Goal: Communication & Community: Answer question/provide support

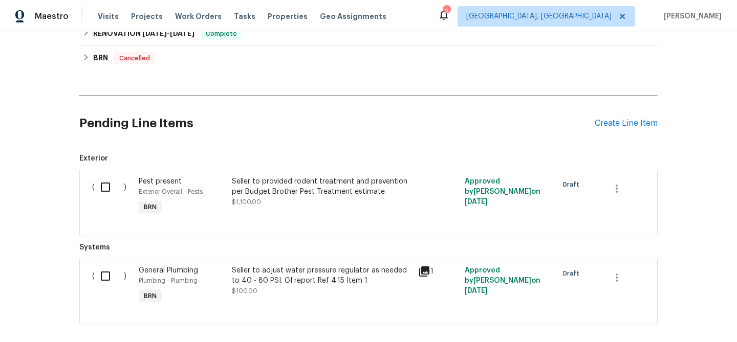
scroll to position [597, 0]
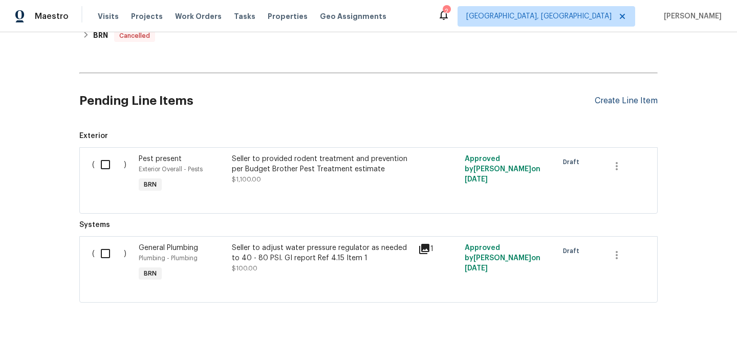
click at [608, 103] on div "Create Line Item" at bounding box center [626, 101] width 63 height 10
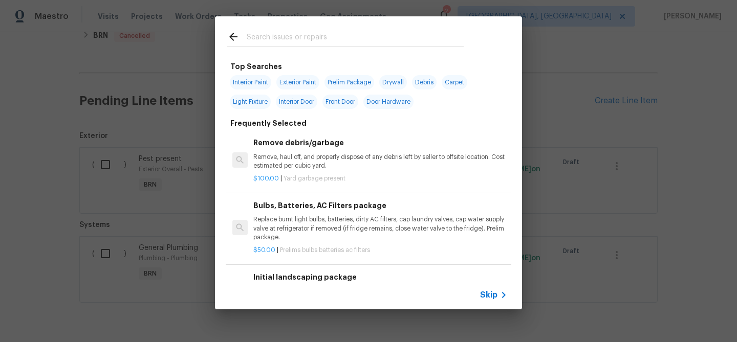
click at [487, 288] on div "Skip" at bounding box center [368, 295] width 307 height 29
click at [485, 292] on span "Skip" at bounding box center [488, 295] width 17 height 10
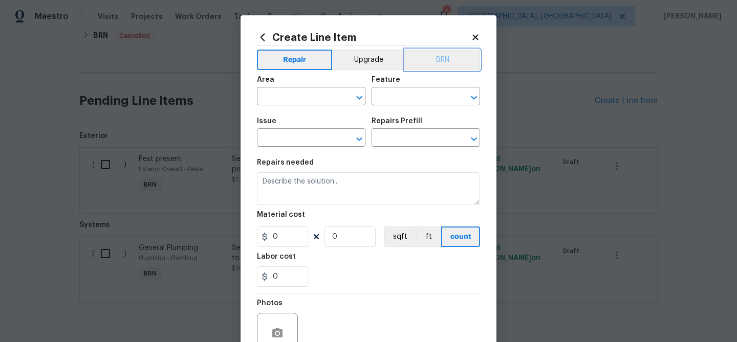
click at [448, 58] on button "BRN" at bounding box center [442, 60] width 75 height 20
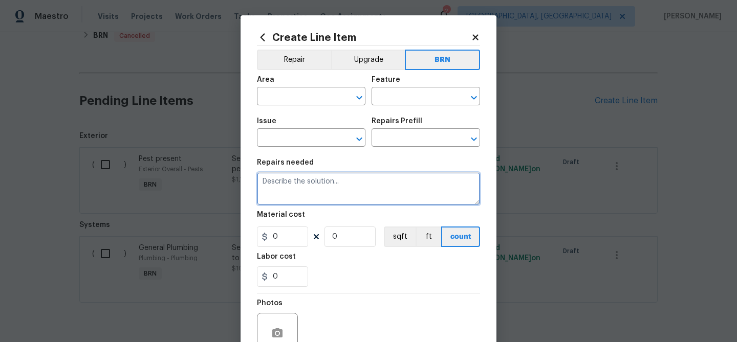
click at [330, 179] on textarea at bounding box center [368, 188] width 223 height 33
paste textarea "Seller to remove and haul away 2 broken lounge chairs sitting by the pool"
type textarea "Seller to remove and haul away 2 broken lounge chairs sitting by the pool"
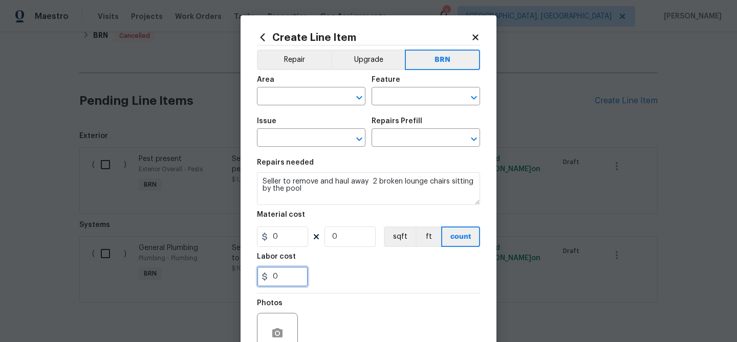
click at [291, 276] on input "0" at bounding box center [282, 277] width 51 height 20
type input "75"
click at [344, 239] on input "0" at bounding box center [349, 237] width 51 height 20
type input "1"
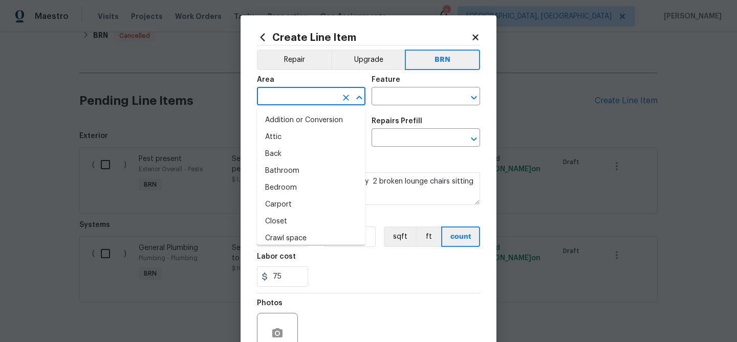
click at [302, 99] on input "text" at bounding box center [297, 98] width 80 height 16
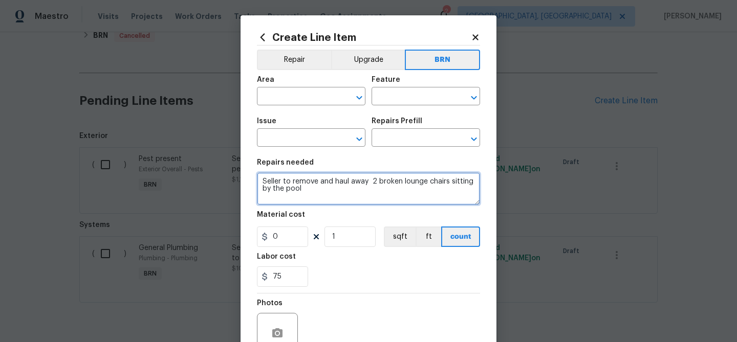
click at [393, 197] on textarea "Seller to remove and haul away 2 broken lounge chairs sitting by the pool" at bounding box center [368, 188] width 223 height 33
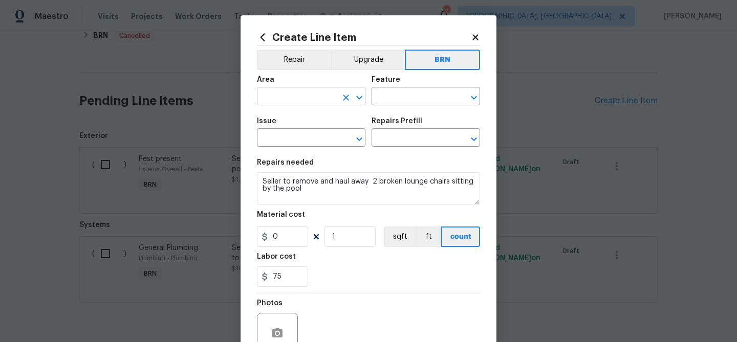
click at [300, 98] on input "text" at bounding box center [297, 98] width 80 height 16
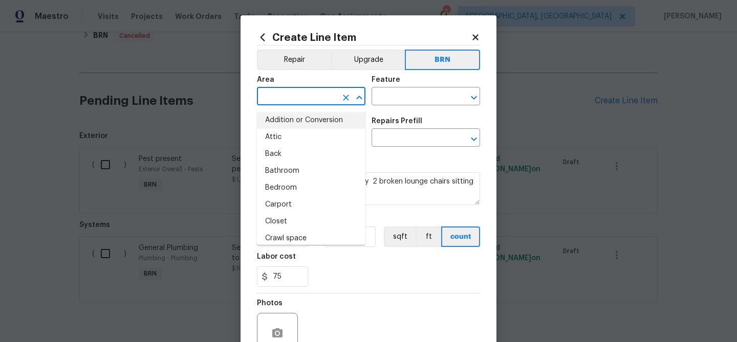
type input "p"
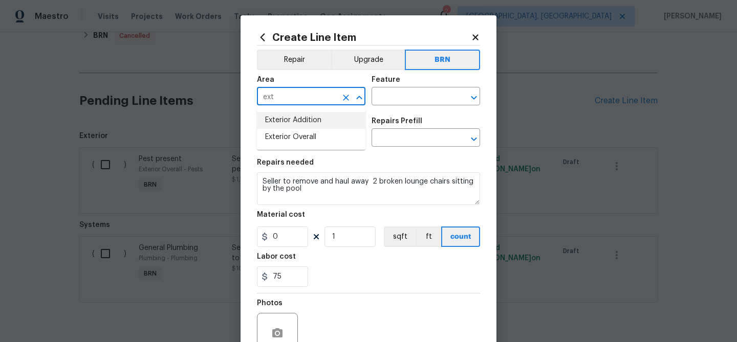
click at [302, 117] on li "Exterior Addition" at bounding box center [311, 120] width 108 height 17
type input "Exterior Addition"
click at [390, 101] on input "text" at bounding box center [411, 98] width 80 height 16
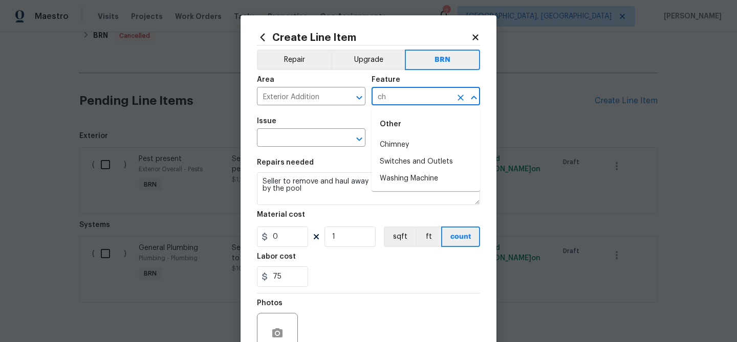
type input "c"
click at [389, 144] on li "Appliances" at bounding box center [425, 145] width 108 height 17
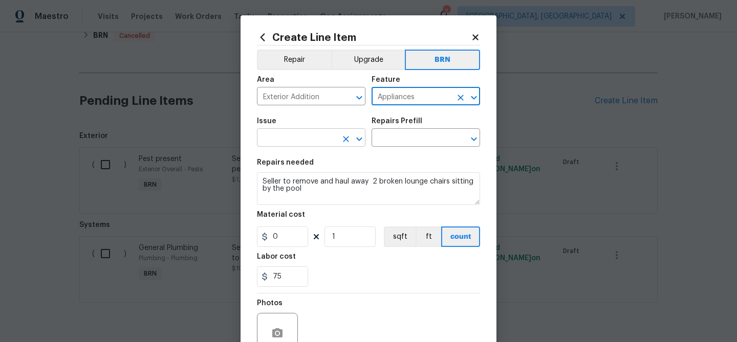
type input "Appliances"
click at [314, 142] on input "text" at bounding box center [297, 139] width 80 height 16
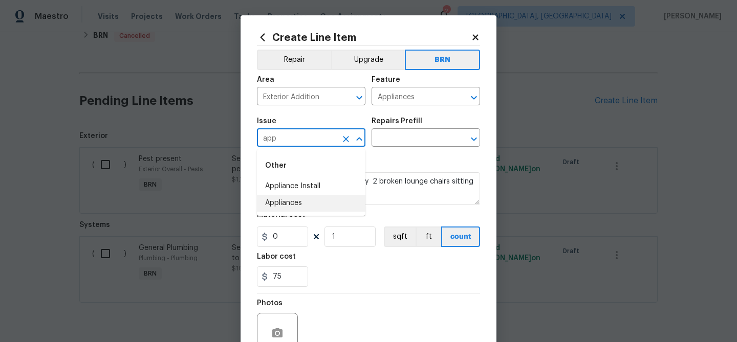
click at [303, 198] on li "Appliances" at bounding box center [311, 203] width 108 height 17
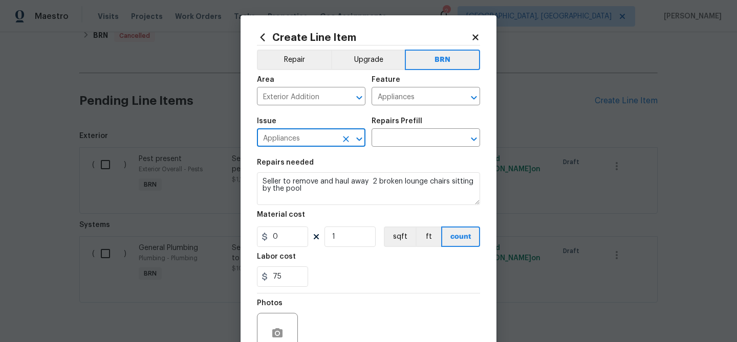
type input "Appliances"
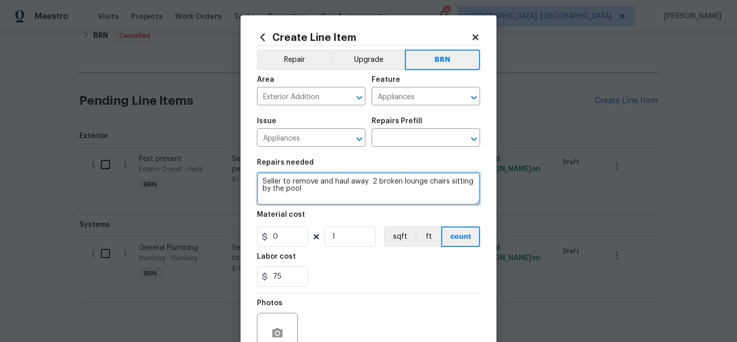
click at [303, 179] on textarea "Seller to remove and haul away 2 broken lounge chairs sitting by the pool" at bounding box center [368, 188] width 223 height 33
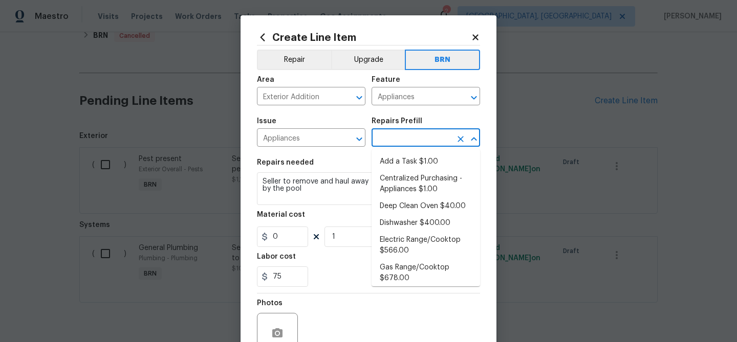
click at [396, 140] on input "text" at bounding box center [411, 139] width 80 height 16
click at [393, 163] on li "Add a Task $1.00" at bounding box center [425, 162] width 108 height 17
type input "Add a Task $1.00"
type textarea "HPM to detail"
type input "1"
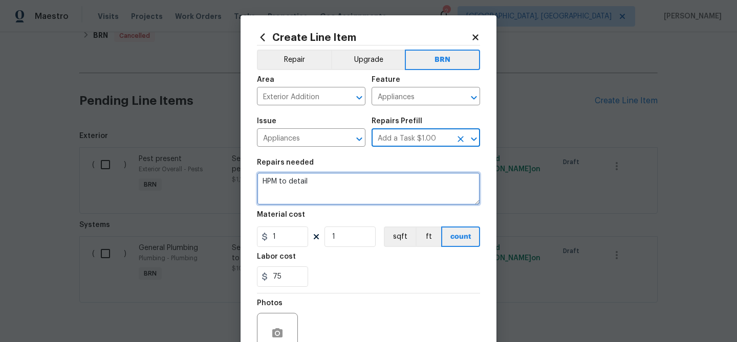
click at [310, 199] on textarea "HPM to detail" at bounding box center [368, 188] width 223 height 33
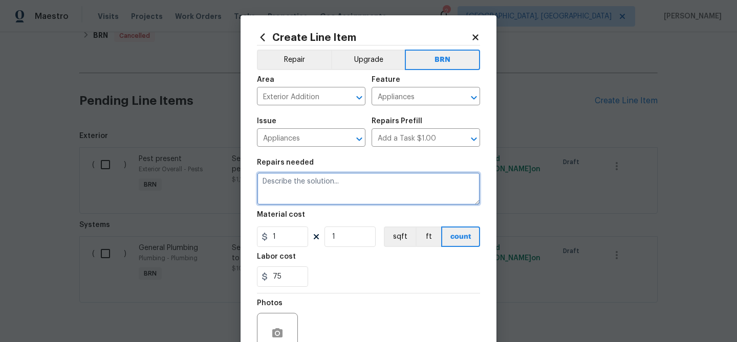
paste textarea "Seller to remove and haul away 2 broken lounge chairs sitting by the pool"
type textarea "Seller to remove and haul away 2 broken lounge chairs sitting by the pool"
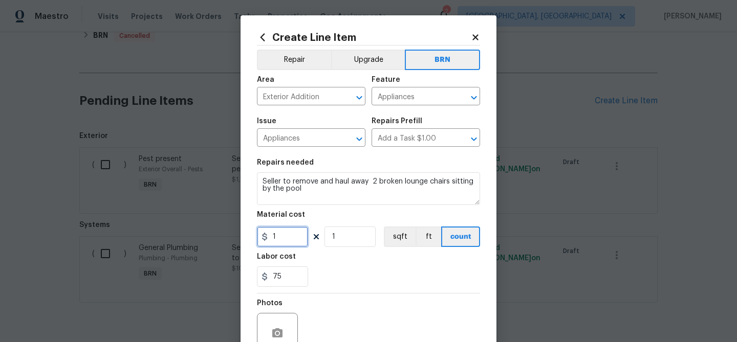
click at [295, 235] on input "1" at bounding box center [282, 237] width 51 height 20
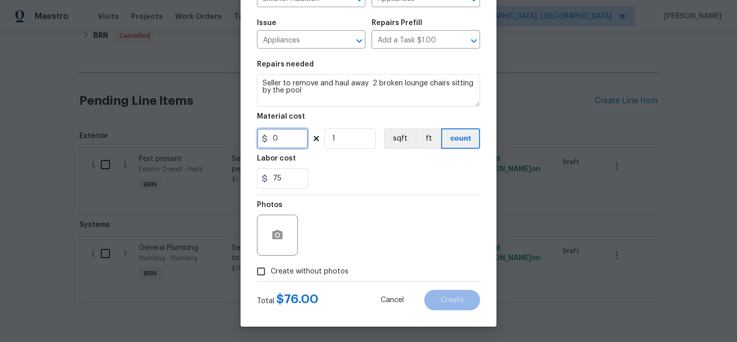
type input "0"
click at [268, 267] on input "Create without photos" at bounding box center [260, 271] width 19 height 19
checkbox input "true"
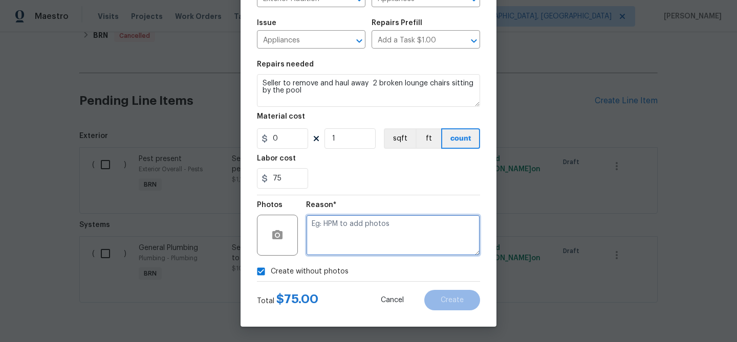
click at [360, 242] on textarea at bounding box center [393, 235] width 174 height 41
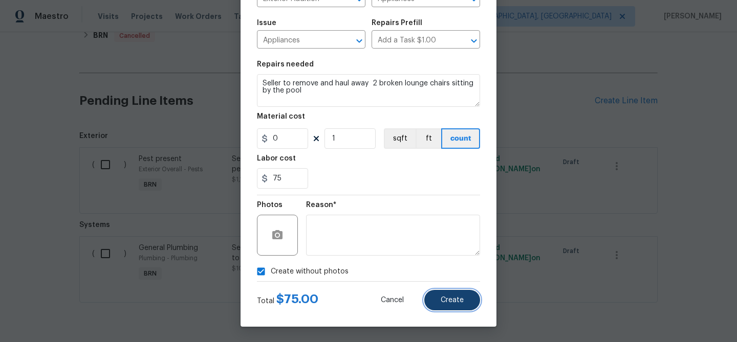
click at [440, 298] on button "Create" at bounding box center [452, 300] width 56 height 20
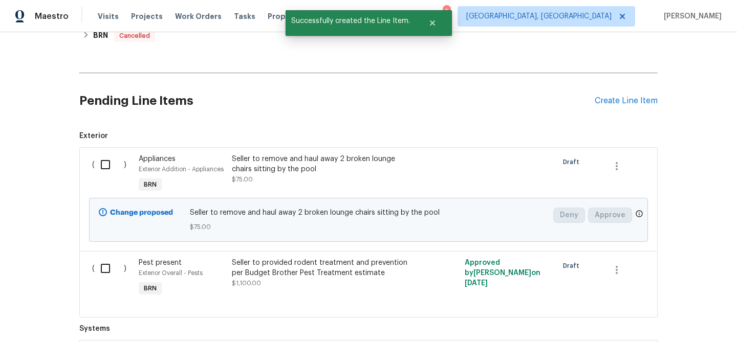
click at [100, 165] on input "checkbox" at bounding box center [109, 164] width 29 height 21
checkbox input "true"
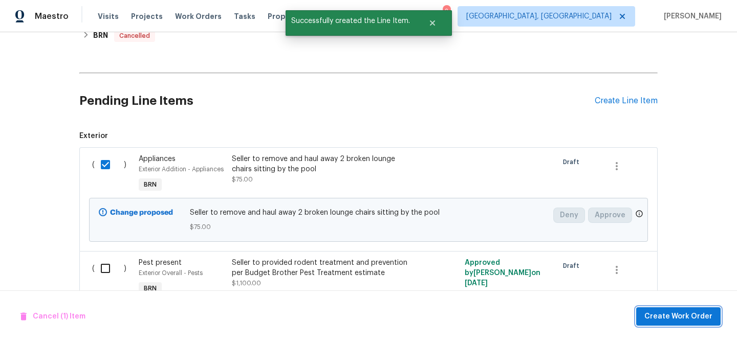
click at [659, 317] on span "Create Work Order" at bounding box center [678, 317] width 68 height 13
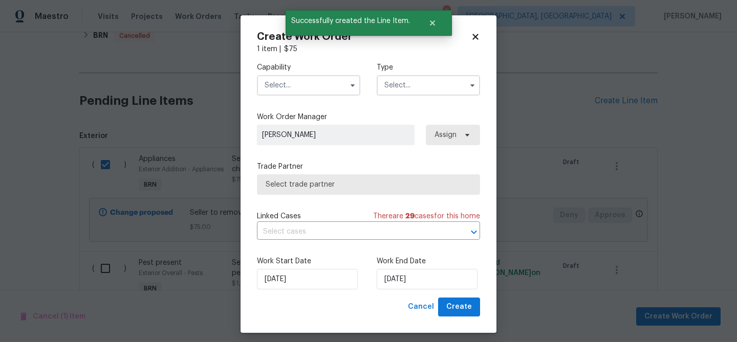
click at [311, 79] on input "text" at bounding box center [308, 85] width 103 height 20
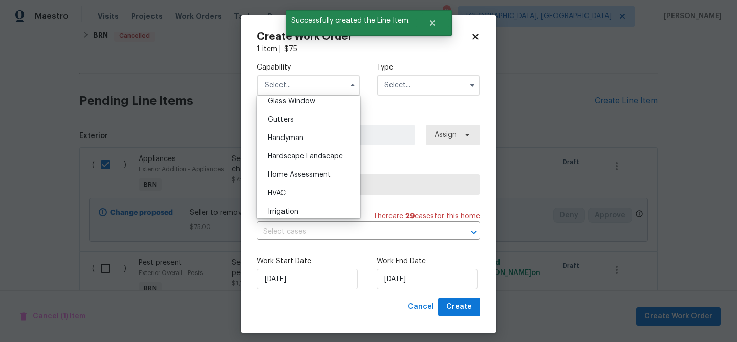
scroll to position [537, 0]
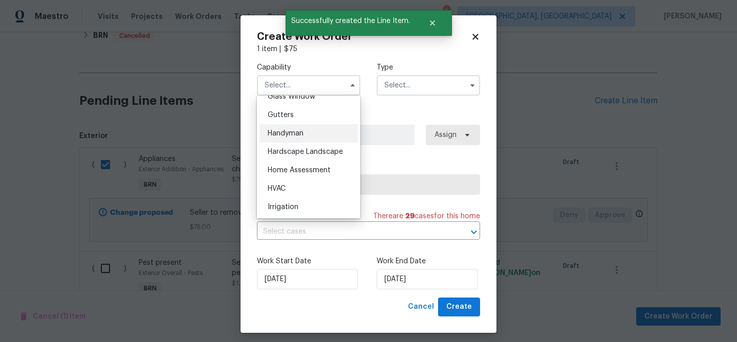
click at [295, 136] on span "Handyman" at bounding box center [286, 133] width 36 height 7
type input "Handyman"
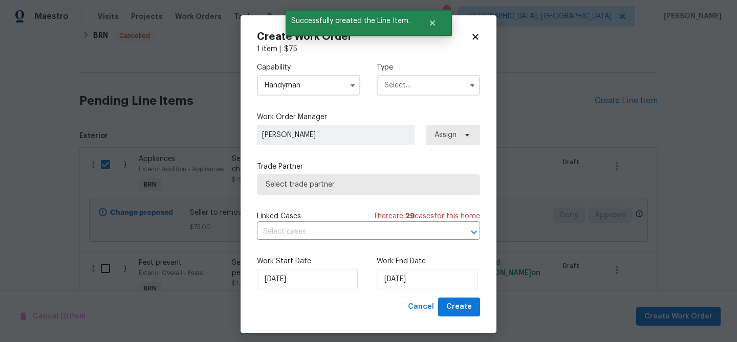
click at [401, 93] on input "text" at bounding box center [428, 85] width 103 height 20
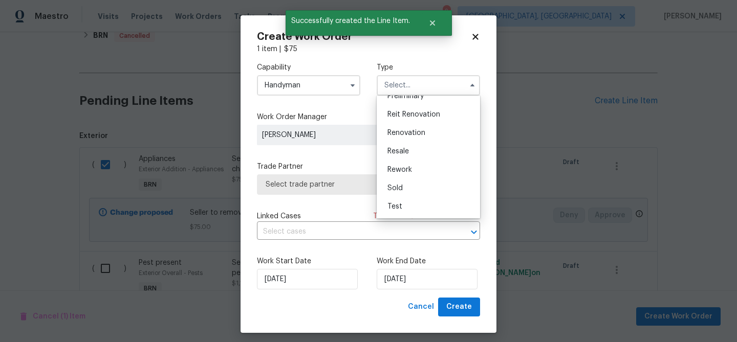
scroll to position [6, 0]
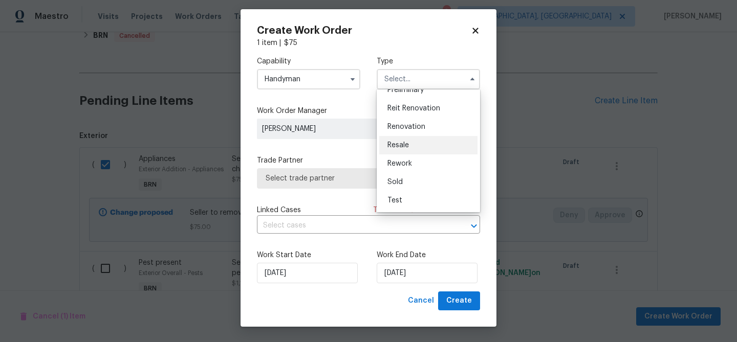
click at [405, 142] on span "Resale" at bounding box center [397, 145] width 21 height 7
type input "Resale"
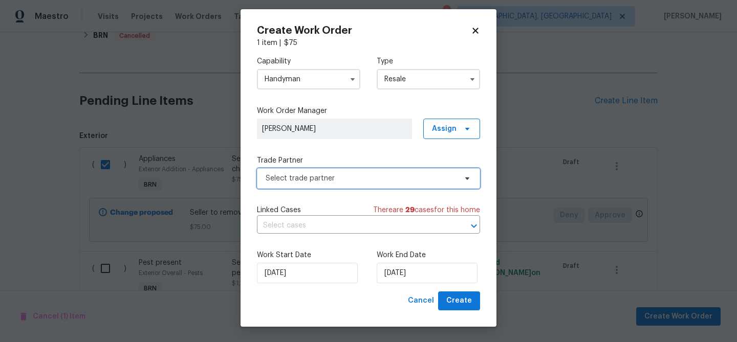
click at [314, 184] on span "Select trade partner" at bounding box center [368, 178] width 223 height 20
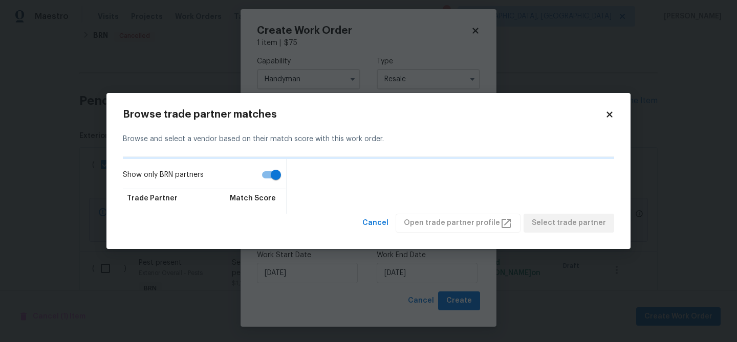
click at [272, 172] on input "Show only BRN partners" at bounding box center [276, 174] width 58 height 19
checkbox input "false"
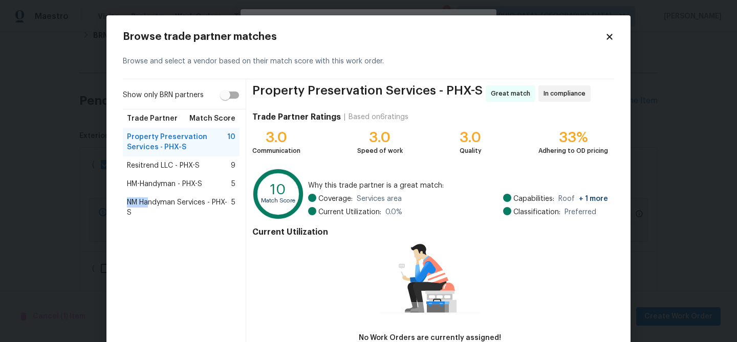
click at [147, 198] on span "NM Handyman Services - PHX-S" at bounding box center [179, 208] width 104 height 20
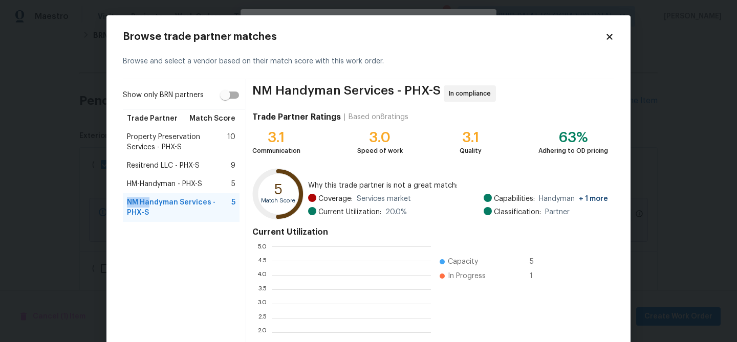
scroll to position [109, 0]
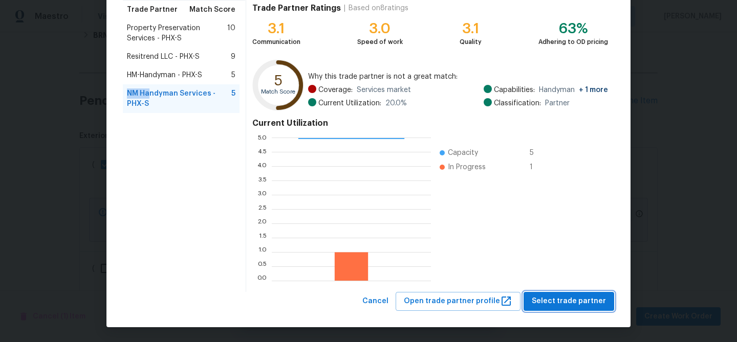
click at [555, 297] on span "Select trade partner" at bounding box center [569, 301] width 74 height 13
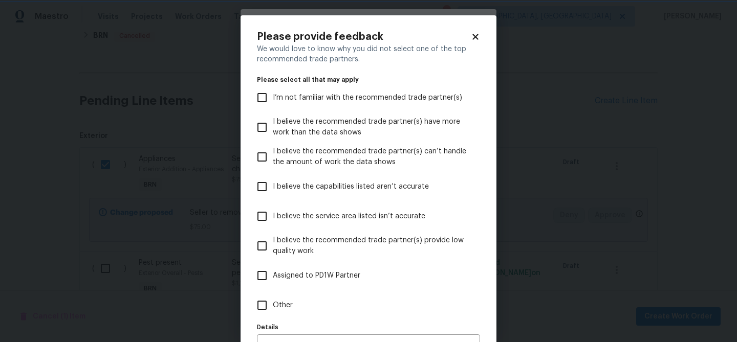
scroll to position [0, 0]
click at [279, 304] on span "Other" at bounding box center [283, 305] width 20 height 11
click at [273, 304] on input "Other" at bounding box center [261, 305] width 21 height 21
checkbox input "true"
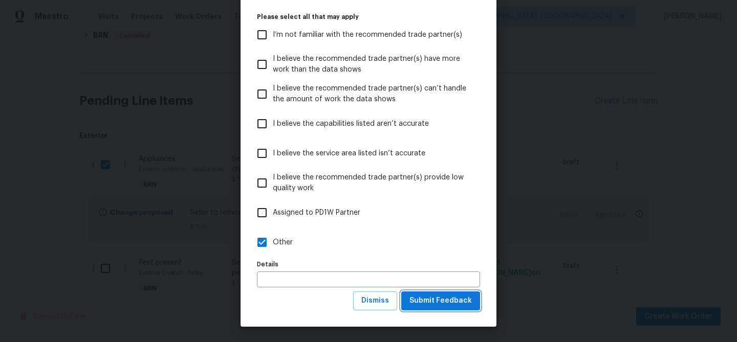
click at [406, 303] on button "Submit Feedback" at bounding box center [440, 301] width 79 height 19
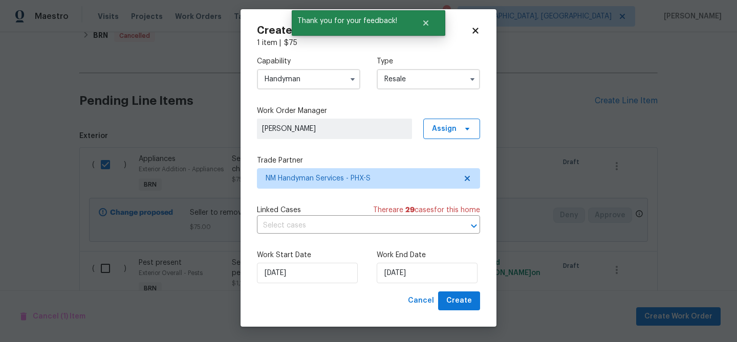
scroll to position [0, 0]
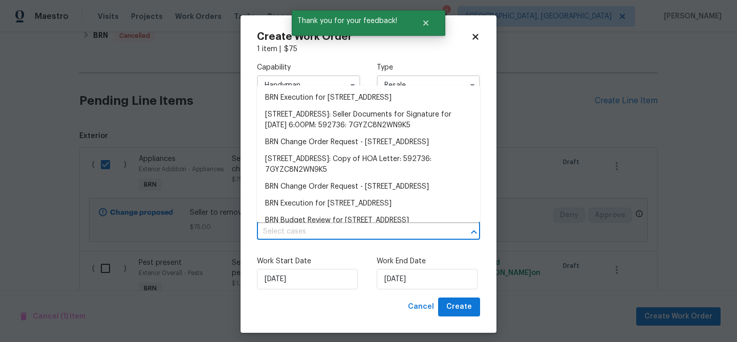
click at [311, 234] on input "text" at bounding box center [354, 232] width 194 height 16
click at [316, 92] on li "BRN Execution for 5976 W Alameda Rd, Glendale, AZ 85310" at bounding box center [368, 98] width 223 height 17
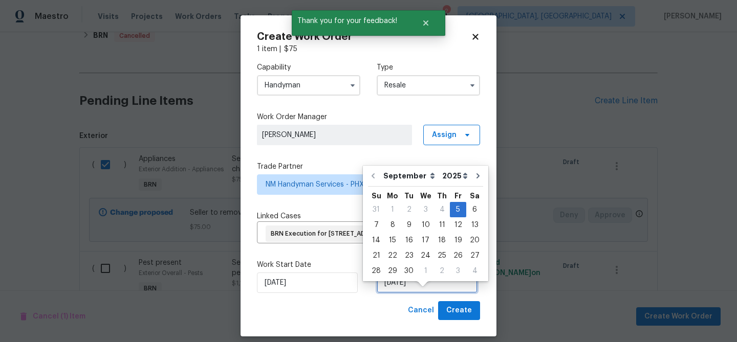
click at [385, 293] on input "05/09/2025" at bounding box center [427, 283] width 101 height 20
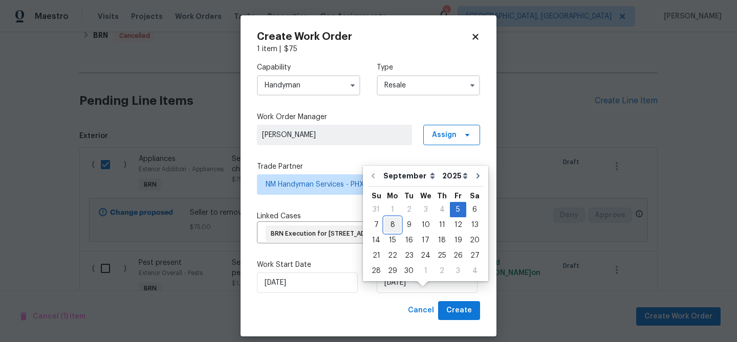
click at [396, 227] on div "8" at bounding box center [392, 225] width 16 height 14
type input "08/09/2025"
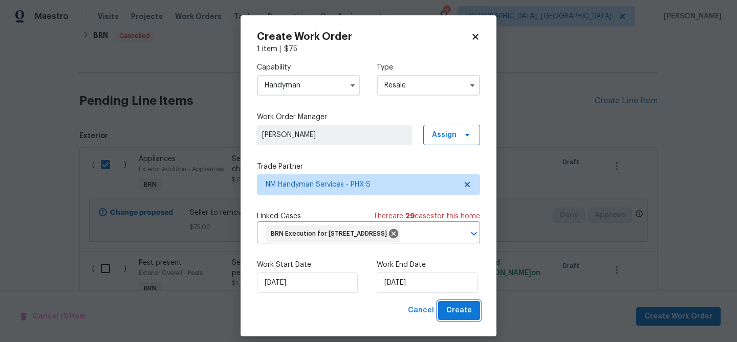
click at [454, 317] on span "Create" at bounding box center [459, 310] width 26 height 13
checkbox input "false"
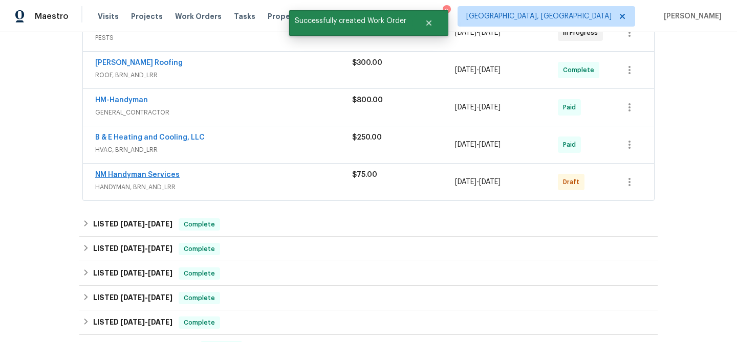
scroll to position [274, 0]
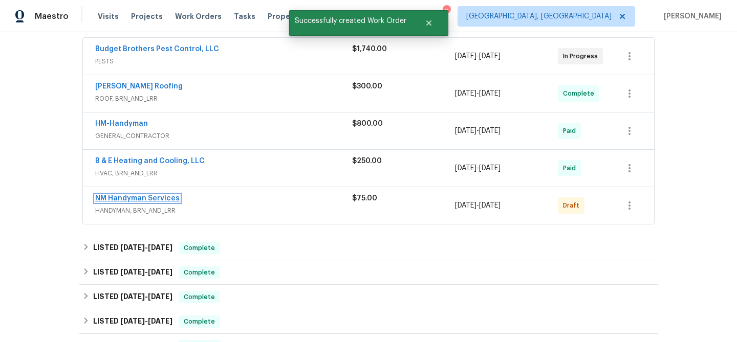
click at [141, 195] on link "NM Handyman Services" at bounding box center [137, 198] width 84 height 7
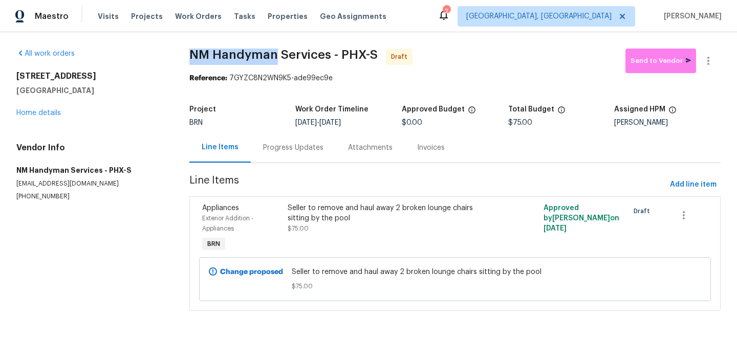
drag, startPoint x: 185, startPoint y: 59, endPoint x: 271, endPoint y: 57, distance: 86.5
click at [271, 58] on div "All work orders 5976 W Alameda Rd Glendale, AZ 85310 Home details Vendor Info N…" at bounding box center [368, 186] width 737 height 308
copy span "NM Handyman"
click at [345, 220] on div "Seller to remove and haul away 2 broken lounge chairs sitting by the pool" at bounding box center [391, 213] width 207 height 20
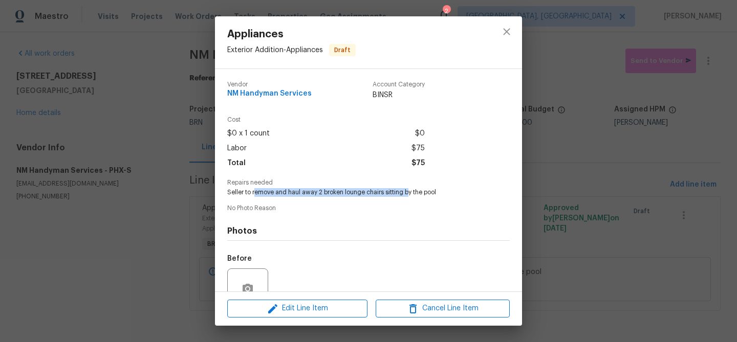
drag, startPoint x: 255, startPoint y: 193, endPoint x: 407, endPoint y: 195, distance: 152.0
click at [407, 195] on span "Seller to remove and haul away 2 broken lounge chairs sitting by the pool" at bounding box center [354, 192] width 254 height 9
copy span "emove and haul away 2 broken lounge chairs sitting b"
click at [161, 142] on div "Appliances Exterior Addition - Appliances Draft Vendor NM Handyman Services Acc…" at bounding box center [368, 171] width 737 height 342
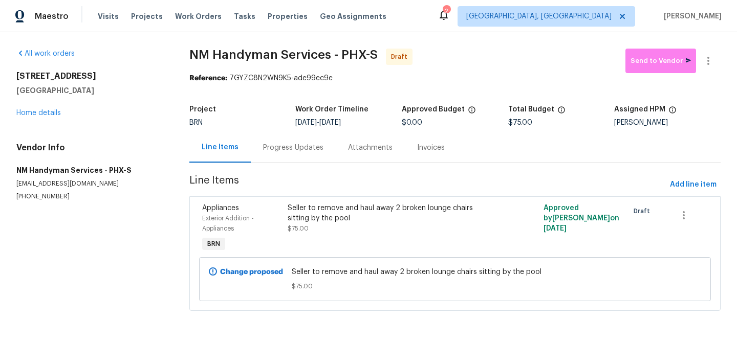
click at [251, 162] on div "Progress Updates" at bounding box center [293, 148] width 85 height 30
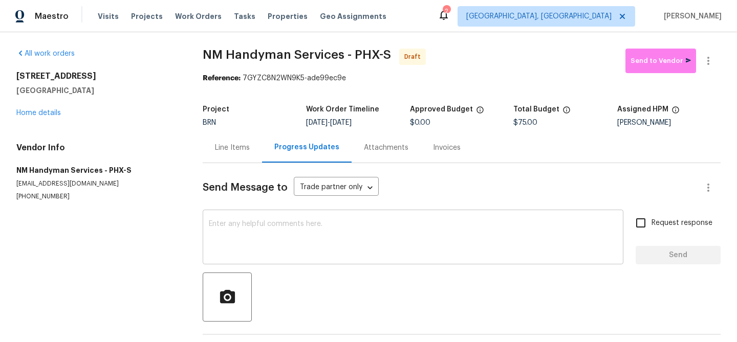
click at [283, 219] on div "x ​" at bounding box center [413, 238] width 421 height 52
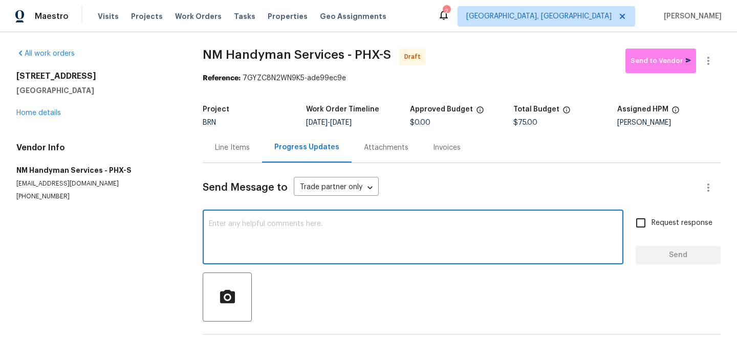
paste textarea "Hi, I'm Ananthi from Opendoor. Just wanted to check if you received the WO for …"
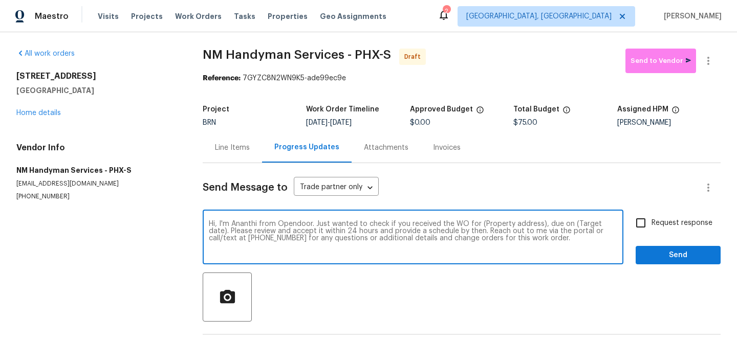
drag, startPoint x: 539, startPoint y: 224, endPoint x: 479, endPoint y: 223, distance: 59.4
click at [479, 223] on textarea "Hi, I'm Ananthi from Opendoor. Just wanted to check if you received the WO for …" at bounding box center [413, 239] width 408 height 36
paste textarea "5976 W Alameda Rd, Glendale, AZ 85310"
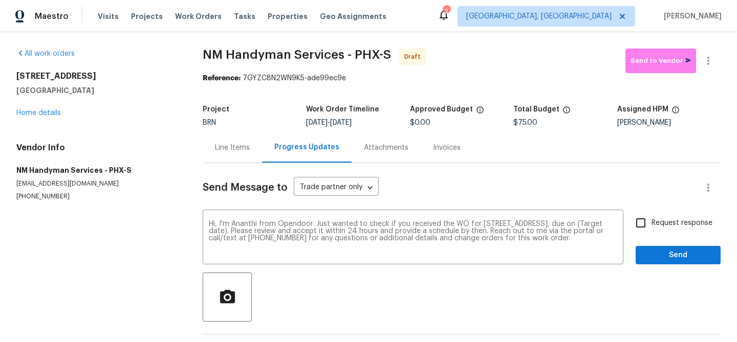
drag, startPoint x: 341, startPoint y: 123, endPoint x: 395, endPoint y: 122, distance: 53.2
click at [395, 122] on div "9/5/2025 - 9/8/2025" at bounding box center [357, 122] width 103 height 7
copy span "[DATE]"
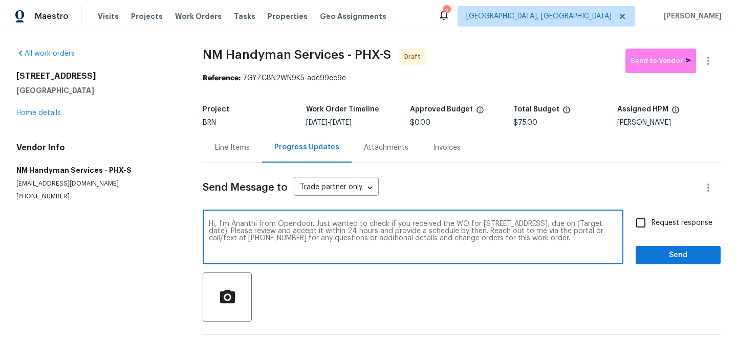
drag, startPoint x: 278, startPoint y: 231, endPoint x: 237, endPoint y: 228, distance: 40.5
click at [237, 228] on textarea "Hi, I'm Ananthi from Opendoor. Just wanted to check if you received the WO for …" at bounding box center [413, 239] width 408 height 36
paste textarea "[DATE]"
type textarea "Hi, I'm Ananthi from Opendoor. Just wanted to check if you received the WO for …"
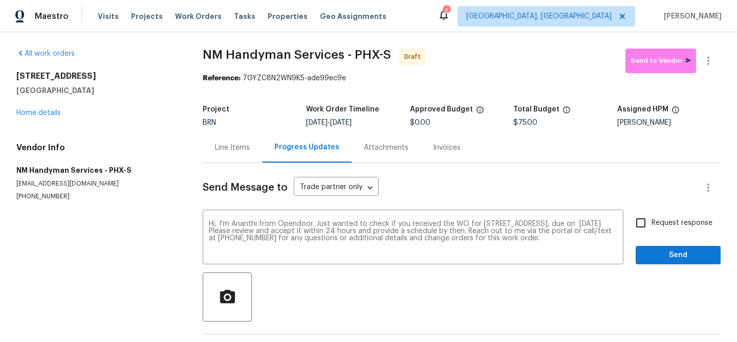
click at [654, 222] on span "Request response" at bounding box center [681, 223] width 61 height 11
click at [651, 222] on input "Request response" at bounding box center [640, 222] width 21 height 21
checkbox input "true"
click at [651, 257] on span "Send" at bounding box center [678, 255] width 69 height 13
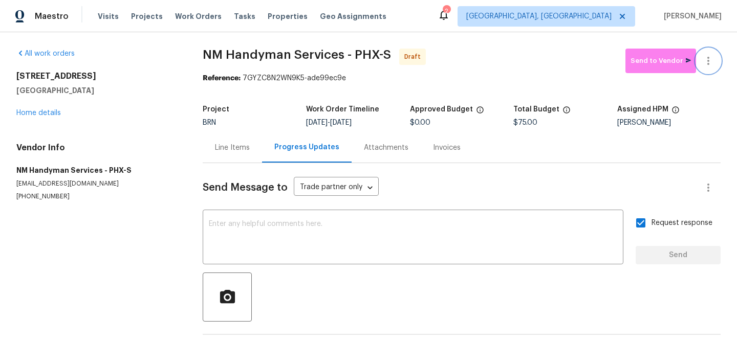
click at [713, 60] on icon "button" at bounding box center [708, 61] width 12 height 12
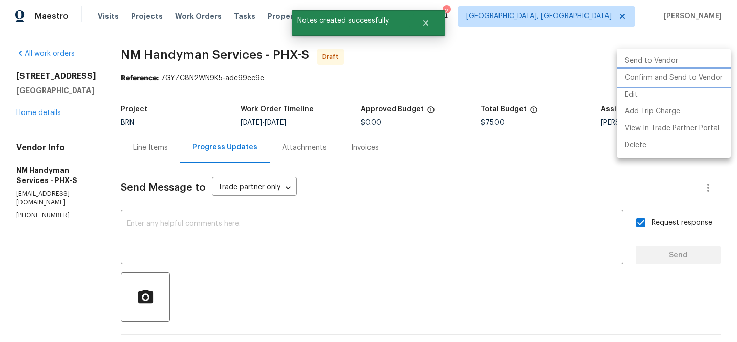
click at [666, 79] on li "Confirm and Send to Vendor" at bounding box center [674, 78] width 114 height 17
click at [182, 67] on div at bounding box center [368, 171] width 737 height 342
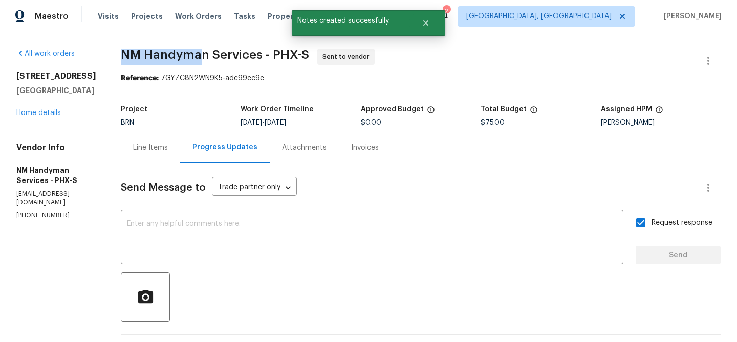
drag, startPoint x: 117, startPoint y: 57, endPoint x: 201, endPoint y: 57, distance: 84.4
click at [201, 57] on div "All work orders 5976 W Alameda Rd Glendale, AZ 85310 Home details Vendor Info N…" at bounding box center [368, 246] width 737 height 429
copy span "NM Handyma"
drag, startPoint x: 204, startPoint y: 54, endPoint x: 117, endPoint y: 49, distance: 87.1
click at [117, 49] on div "All work orders 5976 W Alameda Rd Glendale, AZ 85310 Home details Vendor Info N…" at bounding box center [368, 246] width 737 height 429
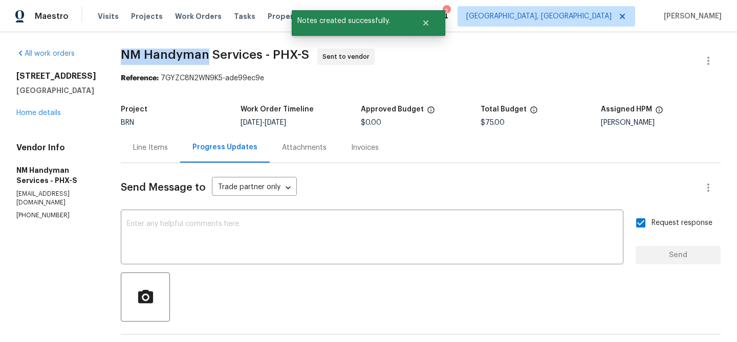
copy span "NM Handyman"
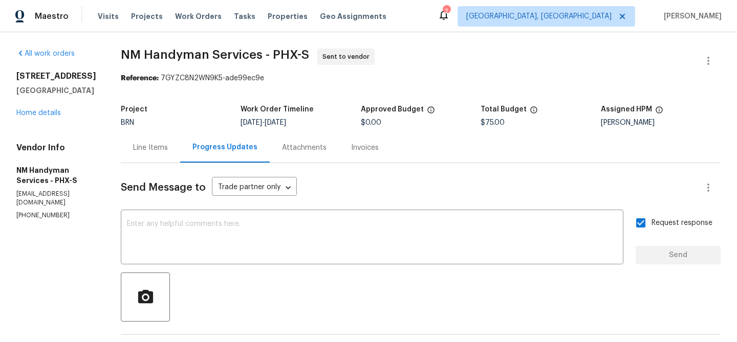
click at [284, 56] on span "NM Handyman Services - PHX-S" at bounding box center [215, 55] width 188 height 12
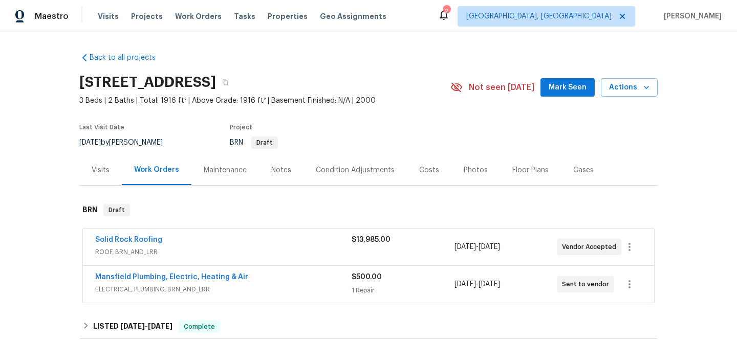
click at [119, 281] on span "Mansfield Plumbing, Electric, Heating & Air" at bounding box center [171, 277] width 153 height 10
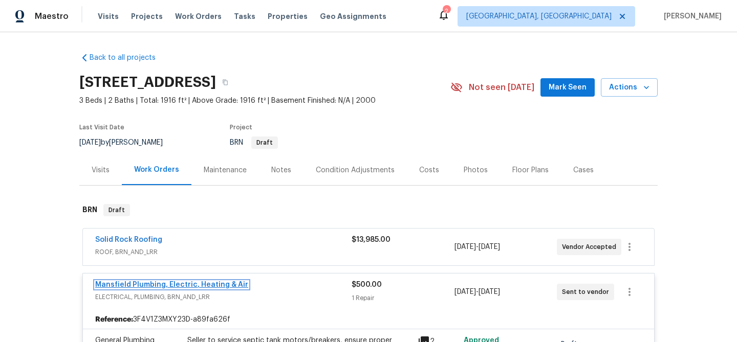
click at [118, 284] on link "Mansfield Plumbing, Electric, Heating & Air" at bounding box center [171, 284] width 153 height 7
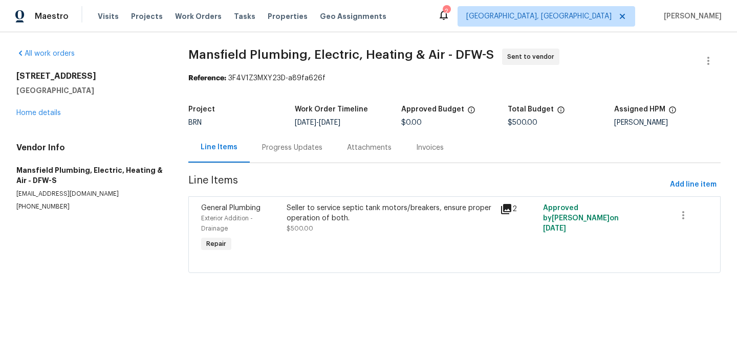
click at [41, 202] on div "Vendor Info Mansfield Plumbing, Electric, Heating & Air - DFW-S serviceinfo@man…" at bounding box center [89, 177] width 147 height 69
click at [41, 203] on p "(817) 247-5004" at bounding box center [89, 207] width 147 height 9
copy p "(817) 247-5004"
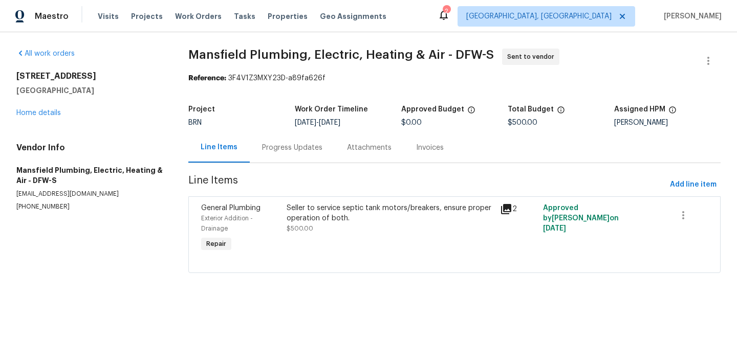
click at [289, 145] on div "Progress Updates" at bounding box center [292, 148] width 60 height 10
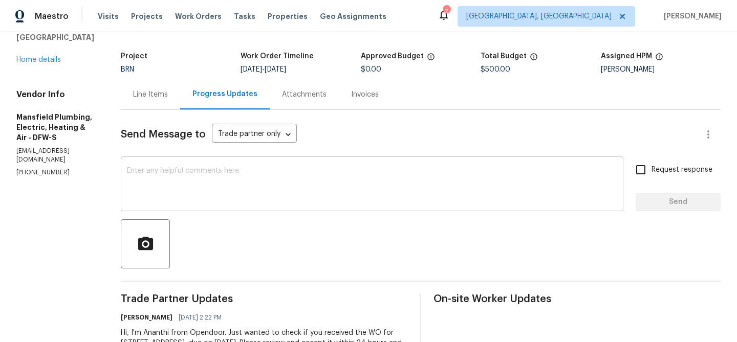
scroll to position [97, 0]
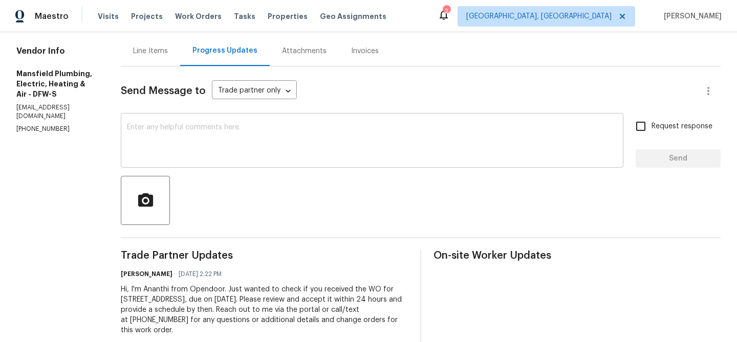
click at [248, 167] on div "x ​" at bounding box center [372, 142] width 502 height 52
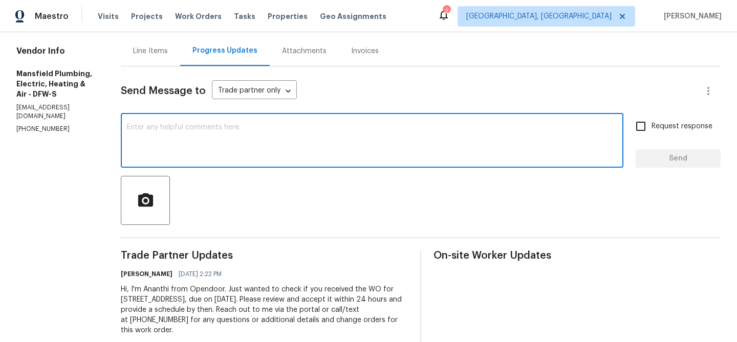
click at [247, 144] on textarea at bounding box center [372, 142] width 490 height 36
click at [79, 103] on p "serviceinfo@mansfieldtxplumbing.com" at bounding box center [56, 111] width 80 height 17
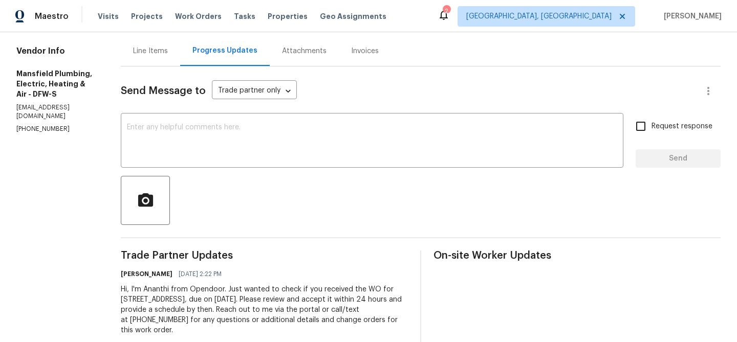
click at [79, 103] on p "serviceinfo@mansfieldtxplumbing.com" at bounding box center [56, 111] width 80 height 17
copy p "serviceinfo@mansfieldtxplumbing.com"
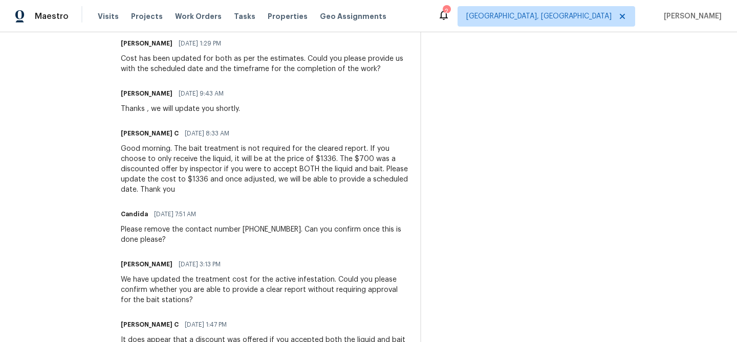
scroll to position [384, 0]
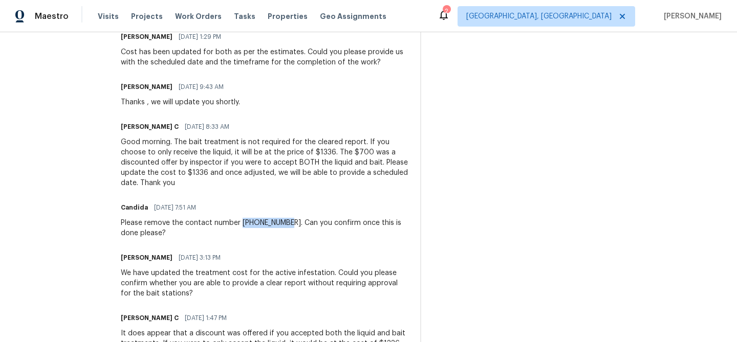
drag, startPoint x: 286, startPoint y: 220, endPoint x: 242, endPoint y: 221, distance: 43.5
click at [242, 221] on div "Please remove the contact number 520-221-6302. Can you confirm once this is don…" at bounding box center [264, 228] width 287 height 20
copy div "520-221-6302"
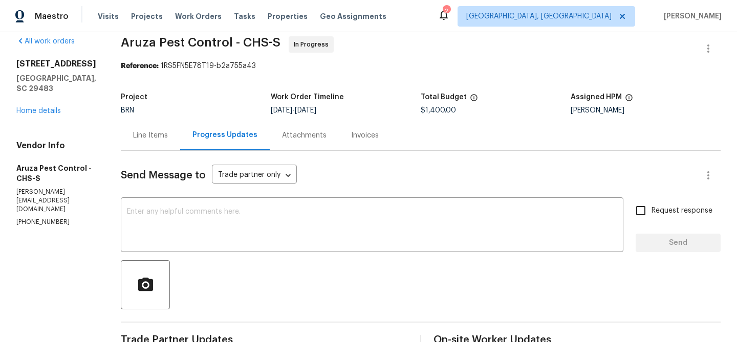
scroll to position [0, 0]
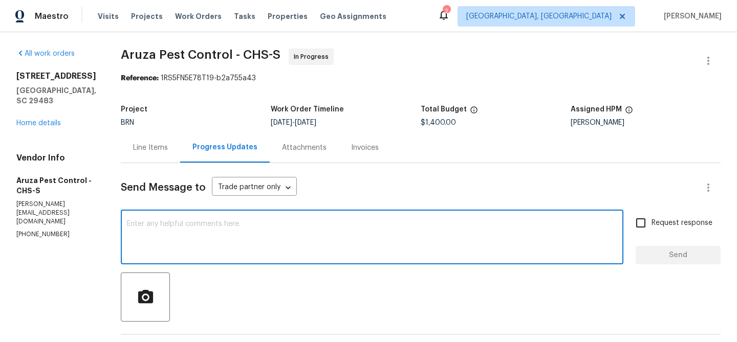
click at [140, 236] on textarea at bounding box center [372, 239] width 490 height 36
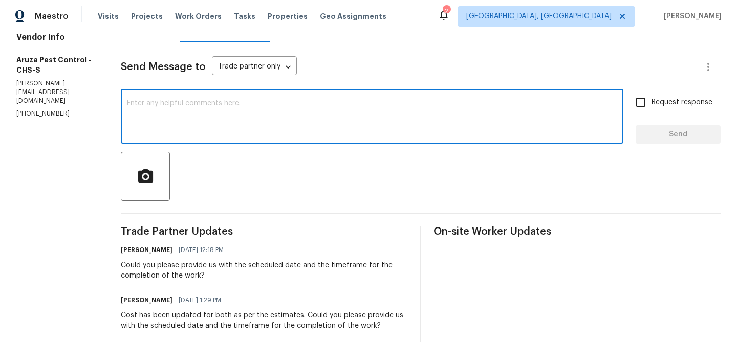
scroll to position [121, 0]
click at [69, 95] on p "c.rodriguez@aruzapest.com" at bounding box center [56, 92] width 80 height 26
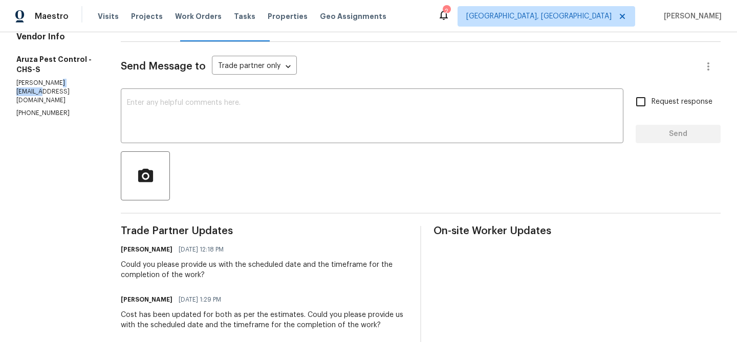
click at [69, 95] on p "c.rodriguez@aruzapest.com" at bounding box center [56, 92] width 80 height 26
copy p "c.rodriguez@aruzapest.com"
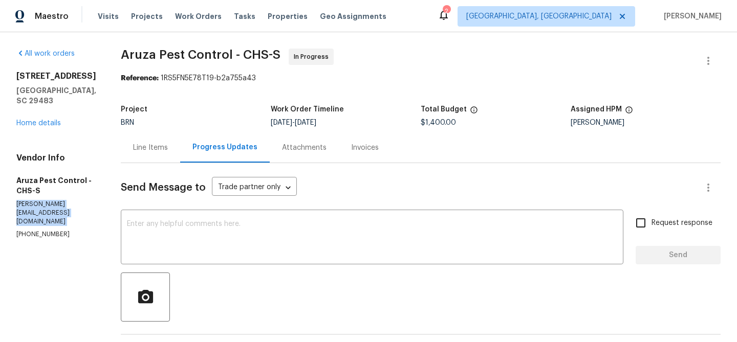
scroll to position [124, 0]
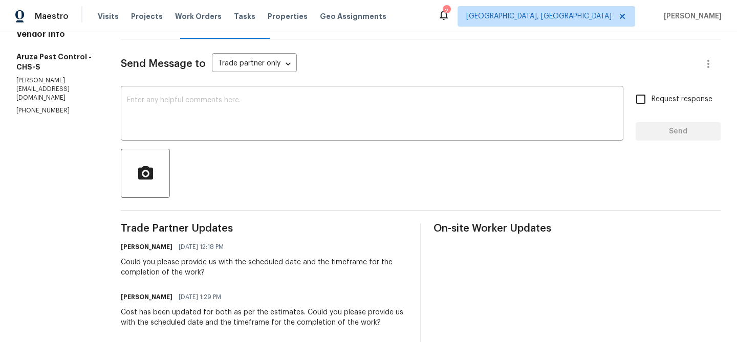
click at [146, 254] on div "Ananthi Mahendran 09/05/2025 12:18 PM" at bounding box center [264, 247] width 287 height 14
click at [139, 267] on div "Could you please provide us with the scheduled date and the timeframe for the c…" at bounding box center [264, 267] width 287 height 20
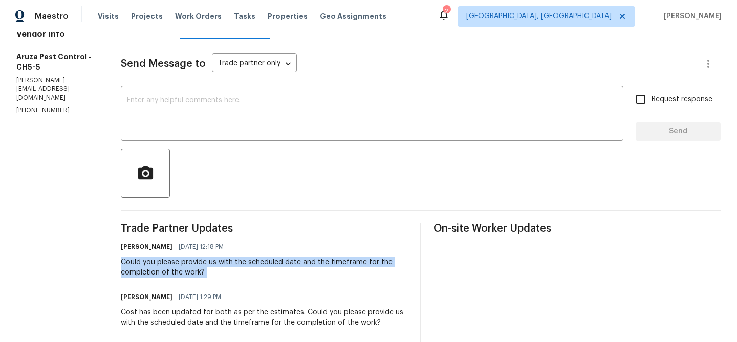
click at [139, 267] on div "Could you please provide us with the scheduled date and the timeframe for the c…" at bounding box center [264, 267] width 287 height 20
copy div "Could you please provide us with the scheduled date and the timeframe for the c…"
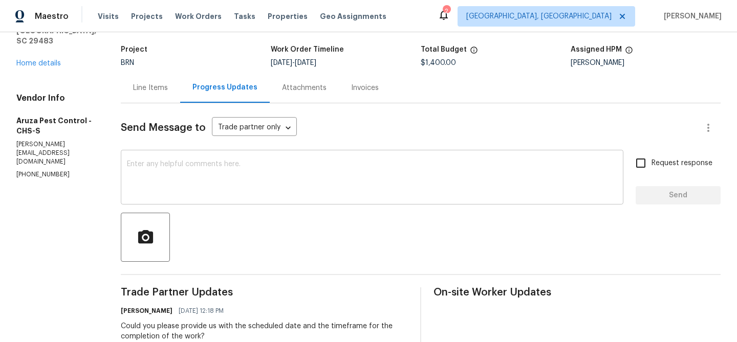
click at [170, 186] on textarea at bounding box center [372, 179] width 490 height 36
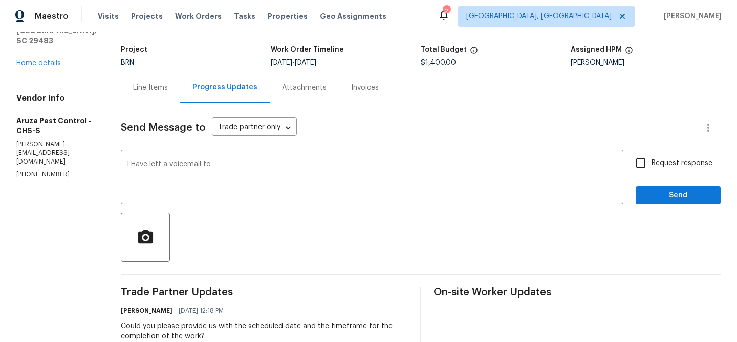
copy p "(980) 890-7074"
click at [236, 166] on textarea "I Have left a voicemail to" at bounding box center [372, 179] width 490 height 36
paste textarea "(980) 890-7074"
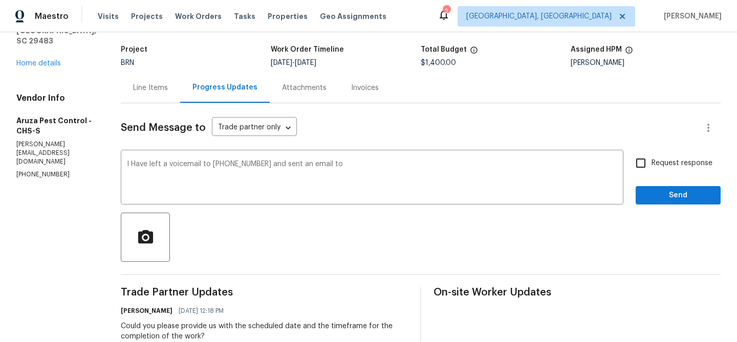
click at [89, 158] on p "c.rodriguez@aruzapest.com" at bounding box center [56, 153] width 80 height 26
copy p "c.rodriguez@aruzapest.com"
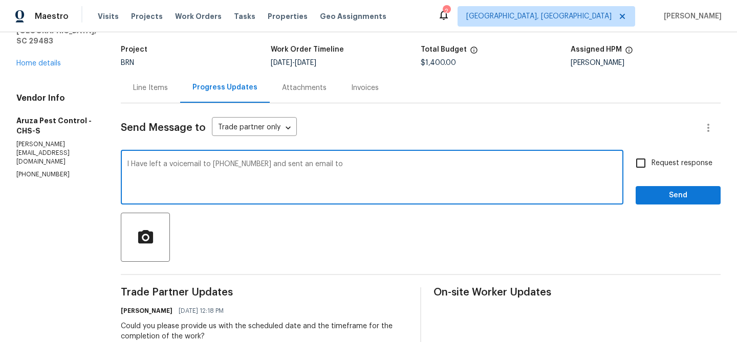
click at [381, 172] on textarea "I Have left a voicemail to (980) 890-7074 and sent an email to" at bounding box center [372, 179] width 490 height 36
paste textarea "c.rodriguez@aruzapest.com"
type textarea "I Have left a voicemail to (980) 890-7074 and sent an email to c.rodriguez@aruz…"
click at [664, 163] on span "Request response" at bounding box center [681, 163] width 61 height 11
click at [651, 163] on input "Request response" at bounding box center [640, 162] width 21 height 21
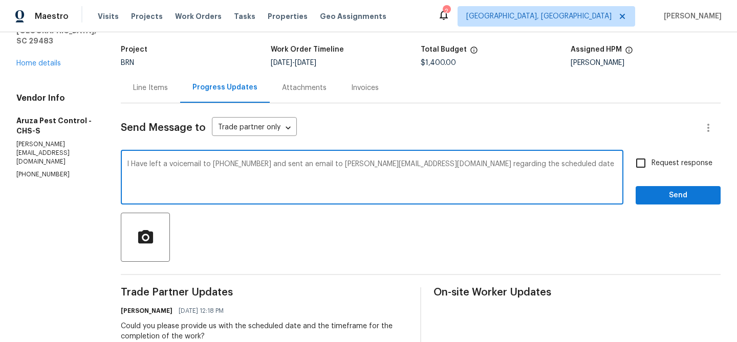
checkbox input "true"
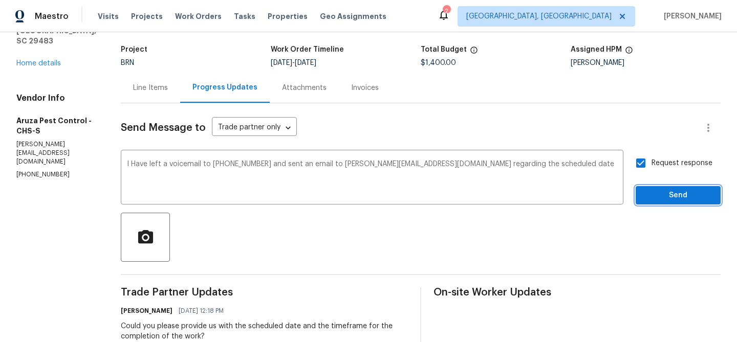
click at [655, 198] on span "Send" at bounding box center [678, 195] width 69 height 13
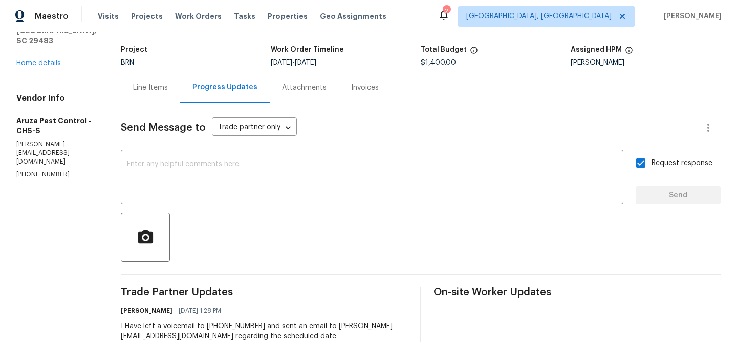
scroll to position [0, 0]
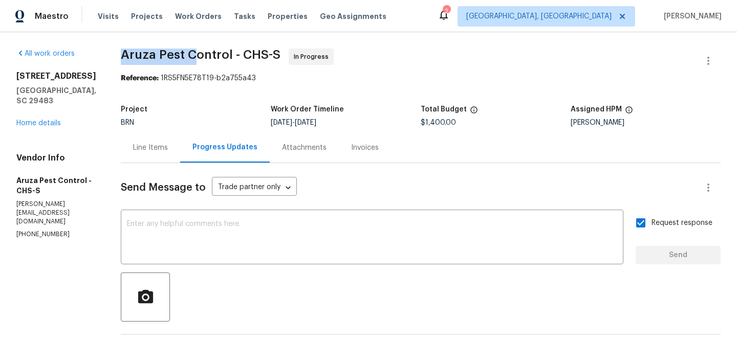
drag, startPoint x: 119, startPoint y: 60, endPoint x: 191, endPoint y: 57, distance: 71.7
copy span "Aruza Pest C"
click at [164, 117] on div "Project" at bounding box center [196, 112] width 150 height 13
drag, startPoint x: 118, startPoint y: 55, endPoint x: 184, endPoint y: 56, distance: 66.0
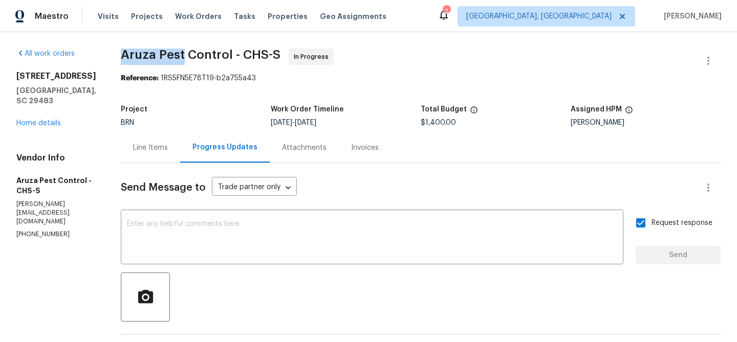
copy span "Aruza Pest"
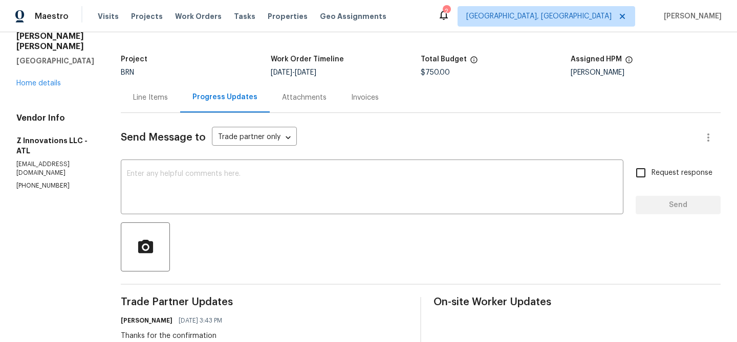
scroll to position [82, 0]
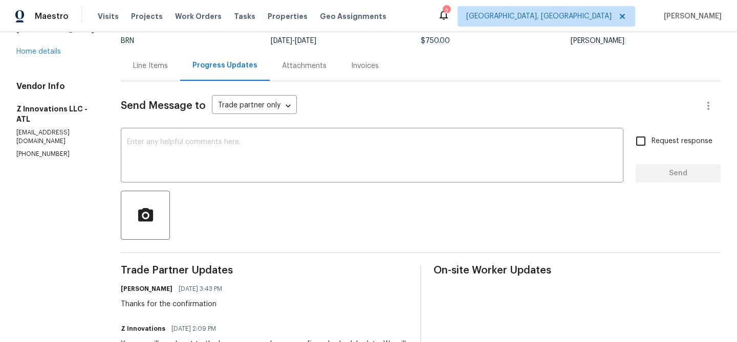
click at [40, 130] on div "Vendor Info Z Innovations LLC - ATL [EMAIL_ADDRESS][DOMAIN_NAME] [PHONE_NUMBER]" at bounding box center [56, 119] width 80 height 77
click at [40, 130] on div "Vendor Info Z Innovations LLC - ATL reno@zinnovationsga.com (470) 210-1536" at bounding box center [56, 119] width 80 height 77
copy p "(470) 210-1536"
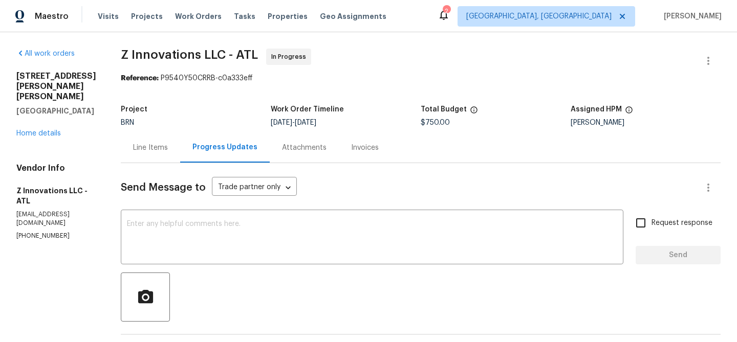
drag, startPoint x: 108, startPoint y: 52, endPoint x: 187, endPoint y: 52, distance: 78.3
copy span "Z Innovations"
click at [193, 262] on div "x ​" at bounding box center [372, 238] width 502 height 52
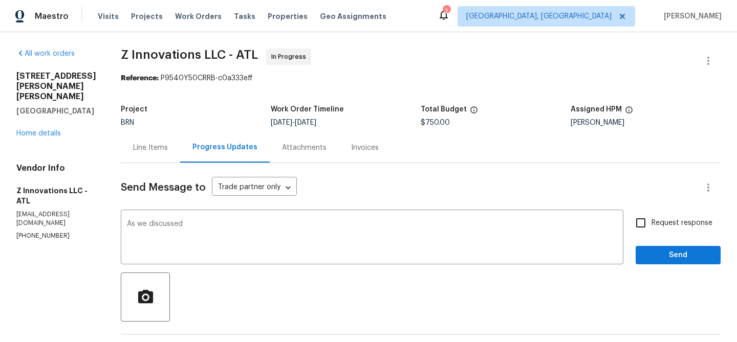
copy p "(470) 210-1536"
click at [199, 235] on textarea "As we discussed" at bounding box center [372, 239] width 490 height 36
paste textarea "(470) 210-1536"
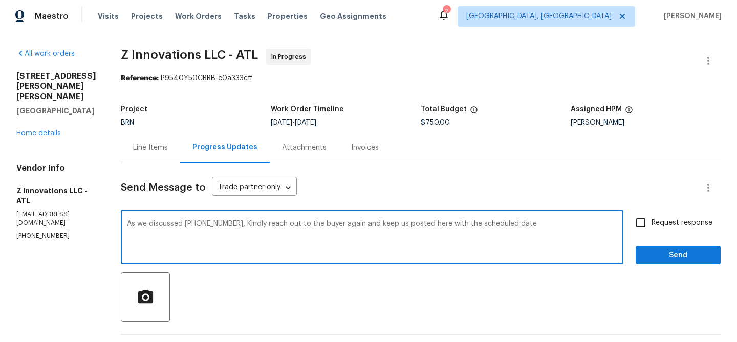
type textarea "As we discussed (470) 210-1536, Kindly reach out to the buyer again and keep us…"
click at [642, 230] on input "Request response" at bounding box center [640, 222] width 21 height 21
checkbox input "true"
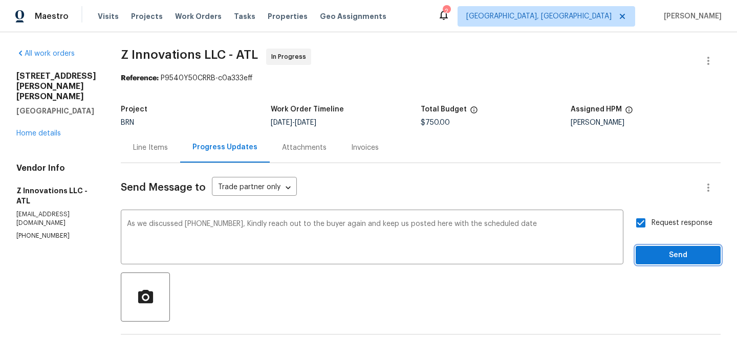
click at [642, 254] on button "Send" at bounding box center [677, 255] width 85 height 19
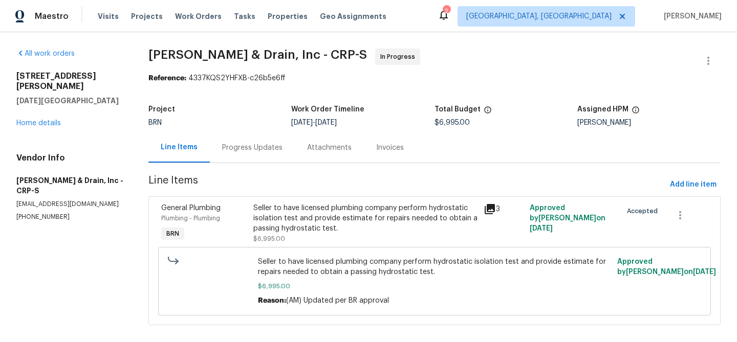
click at [238, 139] on div "Progress Updates" at bounding box center [252, 148] width 85 height 30
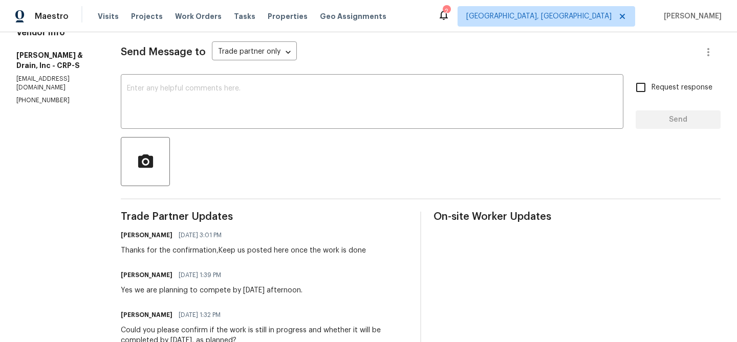
scroll to position [136, 0]
click at [172, 80] on div "x ​" at bounding box center [372, 102] width 502 height 52
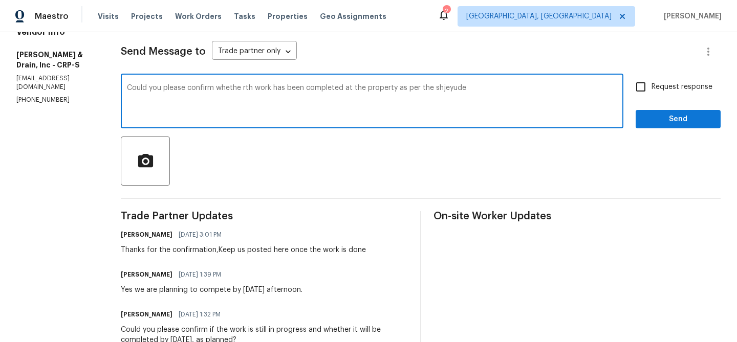
type textarea "Could you please confirm whethe rth work has been completed at the property as …"
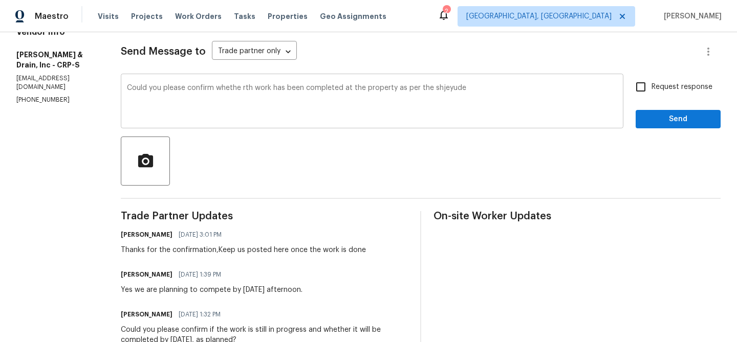
click at [159, 83] on div "Could you please confirm whethe rth work has been completed at the property as …" at bounding box center [372, 102] width 502 height 52
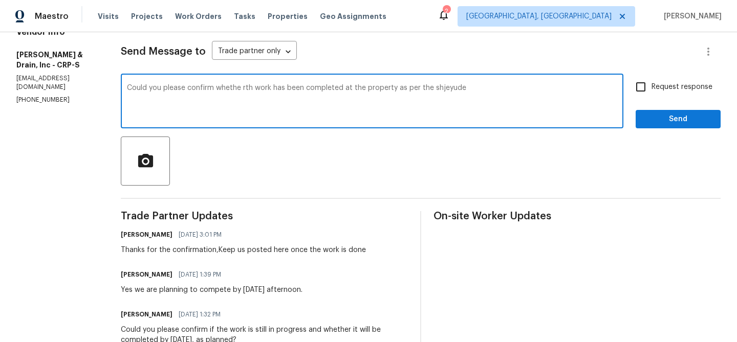
click at [139, 91] on textarea "Could you please confirm whethe rth work has been completed at the property as …" at bounding box center [372, 102] width 490 height 36
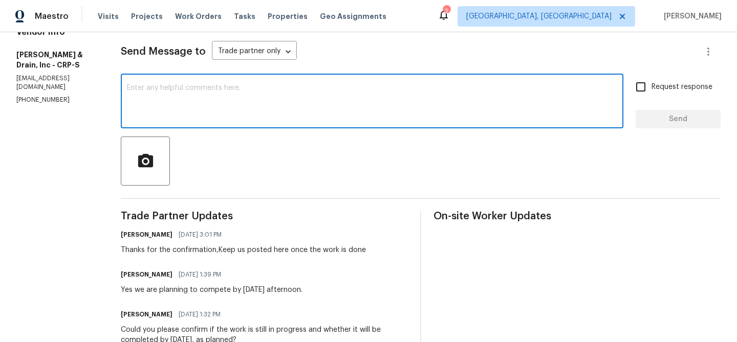
paste textarea "Could you please confirm if the work at the property has been completed as per …"
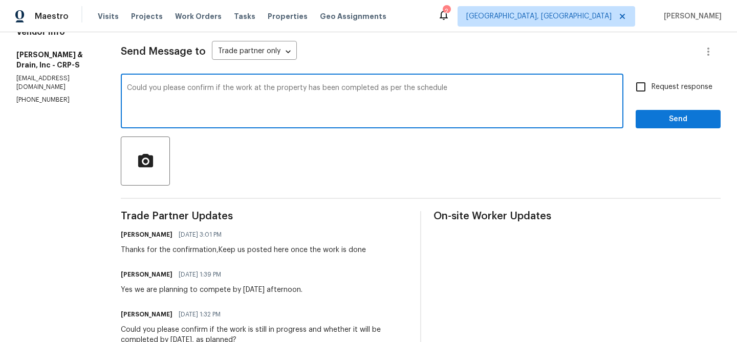
scroll to position [126, 0]
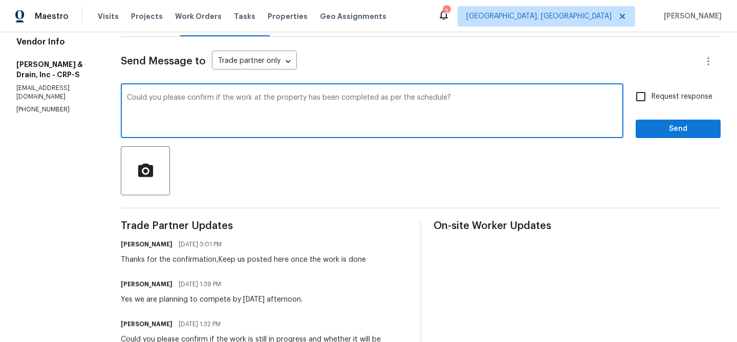
type textarea "Could you please confirm if the work at the property has been completed as per …"
click at [656, 108] on div "Request response Send" at bounding box center [677, 112] width 85 height 52
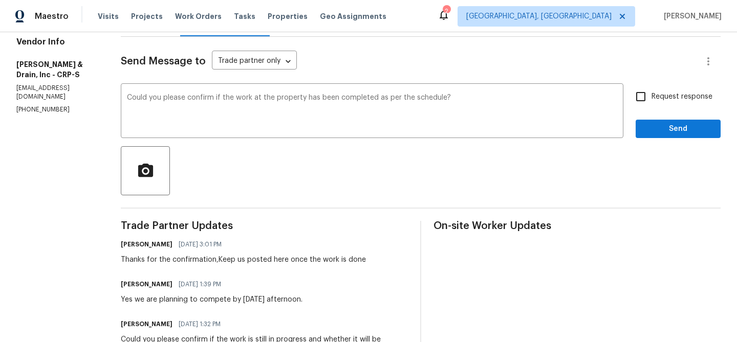
click at [647, 101] on input "Request response" at bounding box center [640, 96] width 21 height 21
checkbox input "true"
click at [650, 127] on span "Send" at bounding box center [678, 129] width 69 height 13
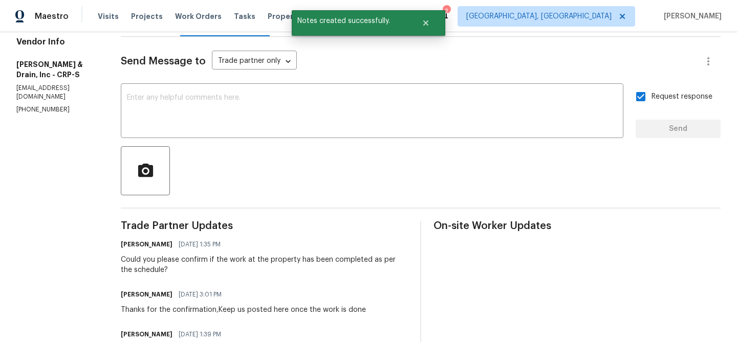
click at [40, 105] on p "[PHONE_NUMBER]" at bounding box center [56, 109] width 80 height 9
copy p "[PHONE_NUMBER]"
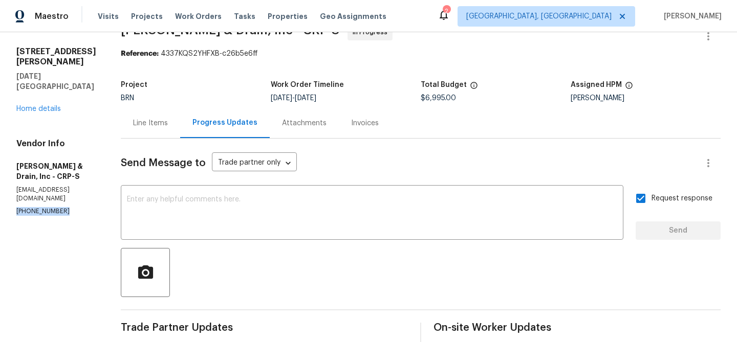
scroll to position [0, 0]
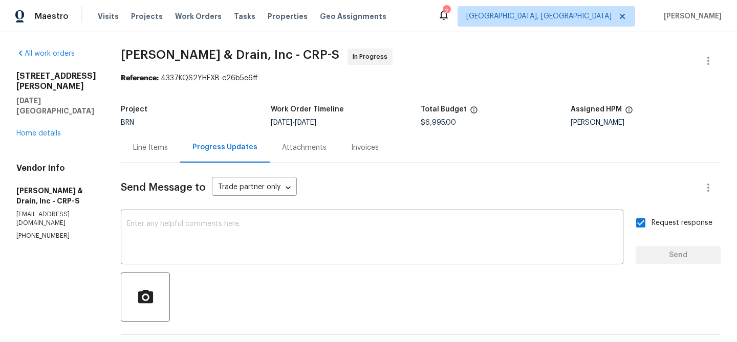
click at [158, 146] on div "Line Items" at bounding box center [150, 148] width 35 height 10
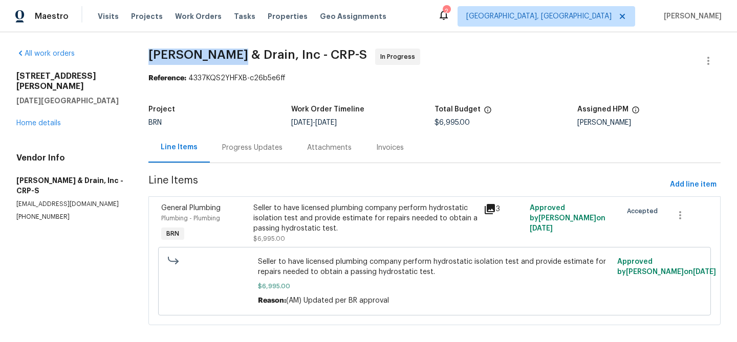
drag, startPoint x: 144, startPoint y: 57, endPoint x: 243, endPoint y: 59, distance: 98.8
click at [243, 59] on div "All work orders [STREET_ADDRESS][PERSON_NAME][DATE] Home details Vendor Info [P…" at bounding box center [368, 193] width 737 height 322
copy span "[PERSON_NAME]"
click at [247, 154] on div "Progress Updates" at bounding box center [252, 148] width 85 height 30
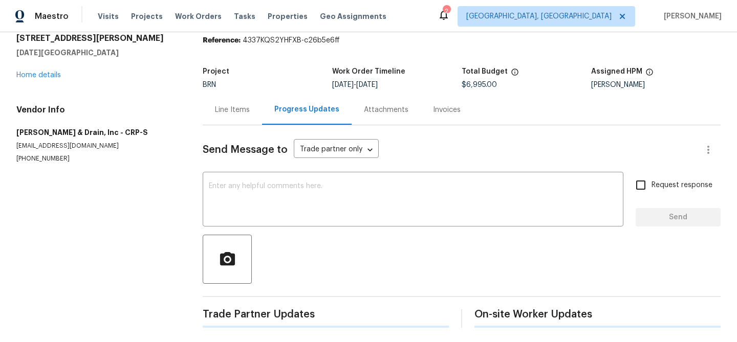
scroll to position [40, 0]
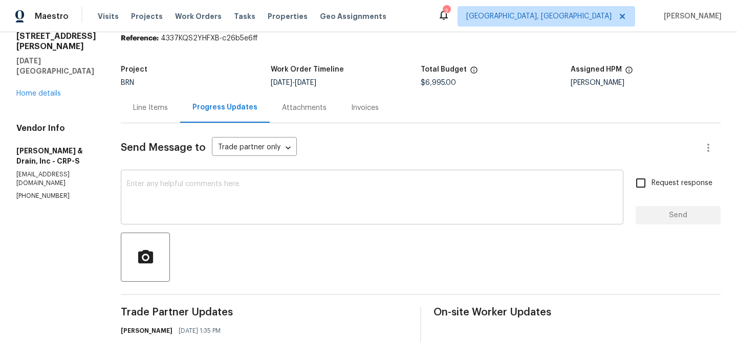
click at [223, 195] on textarea at bounding box center [372, 199] width 490 height 36
click at [50, 192] on p "(361) 854-0881" at bounding box center [56, 196] width 80 height 9
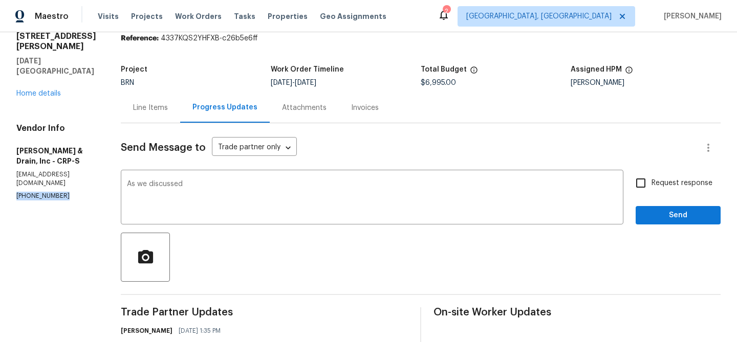
click at [50, 192] on p "(361) 854-0881" at bounding box center [56, 196] width 80 height 9
copy p "(361) 854-0881"
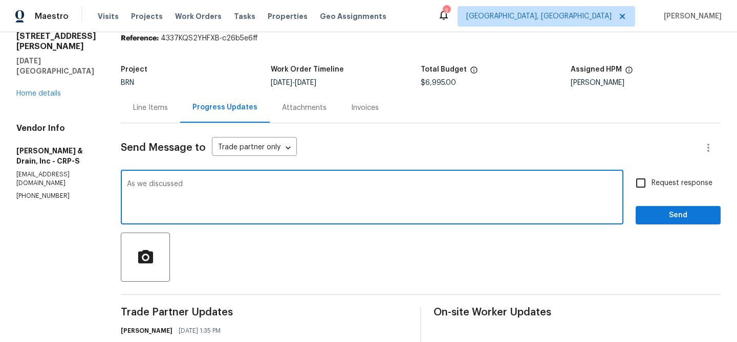
click at [239, 201] on textarea "As we discussed" at bounding box center [372, 199] width 490 height 36
paste textarea "(361) 854-0881"
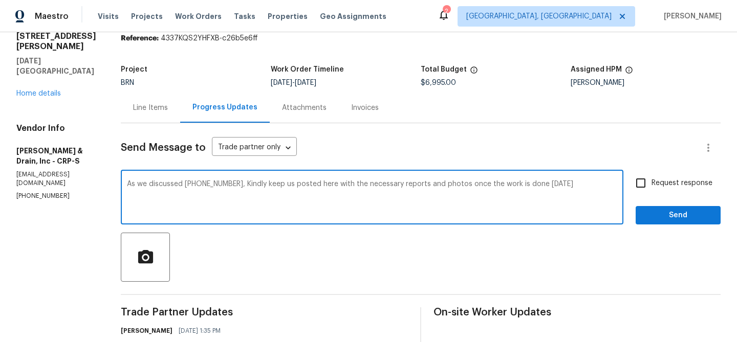
type textarea "As we discussed (361) 854-0881, Kindly keep us posted here with the necessary r…"
click at [664, 179] on span "Request response" at bounding box center [681, 183] width 61 height 11
click at [651, 179] on input "Request response" at bounding box center [640, 182] width 21 height 21
checkbox input "true"
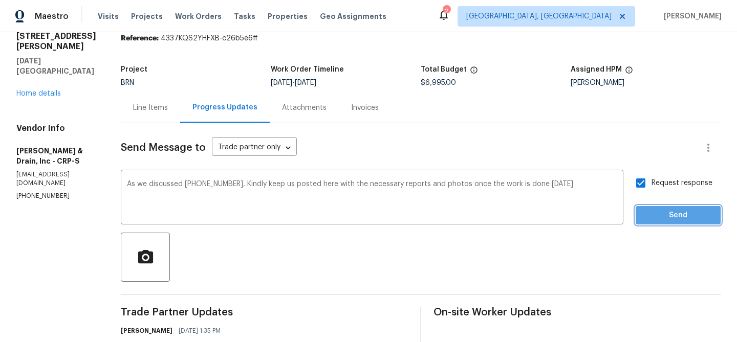
click at [660, 210] on span "Send" at bounding box center [678, 215] width 69 height 13
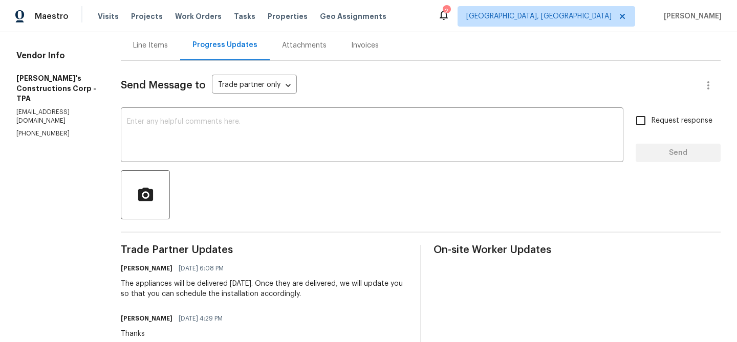
scroll to position [128, 0]
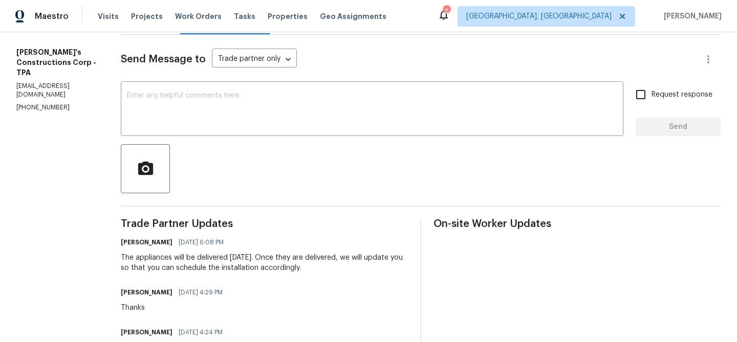
click at [54, 103] on p "[PHONE_NUMBER]" at bounding box center [56, 107] width 80 height 9
copy p "[PHONE_NUMBER]"
click at [47, 82] on p "[EMAIL_ADDRESS][DOMAIN_NAME]" at bounding box center [56, 90] width 80 height 17
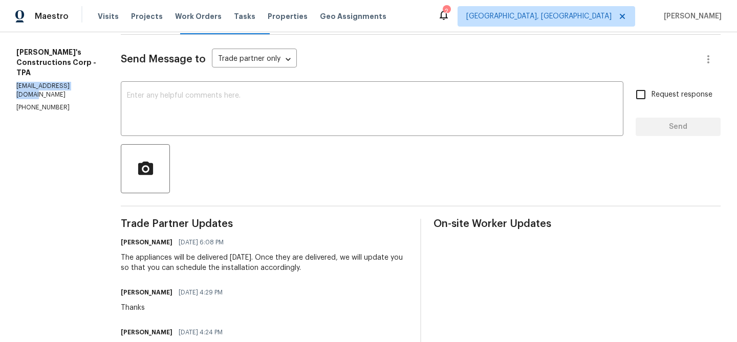
click at [47, 82] on p "[EMAIL_ADDRESS][DOMAIN_NAME]" at bounding box center [56, 90] width 80 height 17
copy p "[EMAIL_ADDRESS][DOMAIN_NAME]"
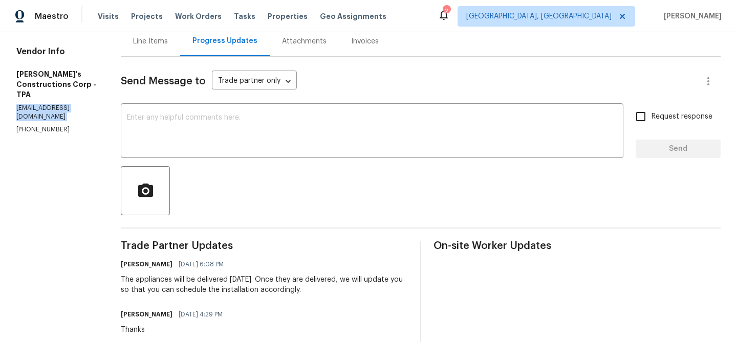
scroll to position [168, 0]
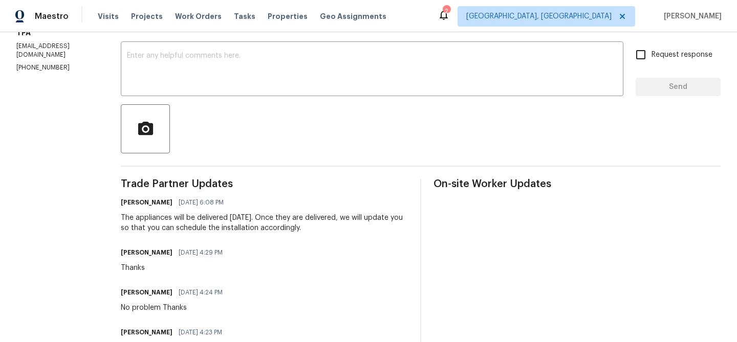
click at [192, 221] on div "The appliances will be delivered tomorrow, 09/05. Once they are delivered, we w…" at bounding box center [264, 223] width 287 height 20
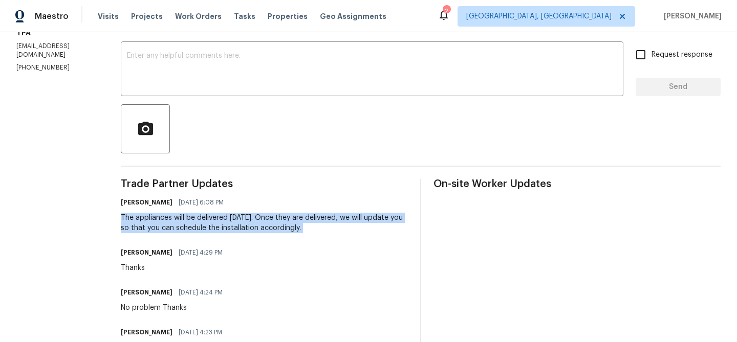
click at [192, 221] on div "The appliances will be delivered tomorrow, 09/05. Once they are delivered, we w…" at bounding box center [264, 223] width 287 height 20
copy div "The appliances will be delivered tomorrow, 09/05. Once they are delivered, we w…"
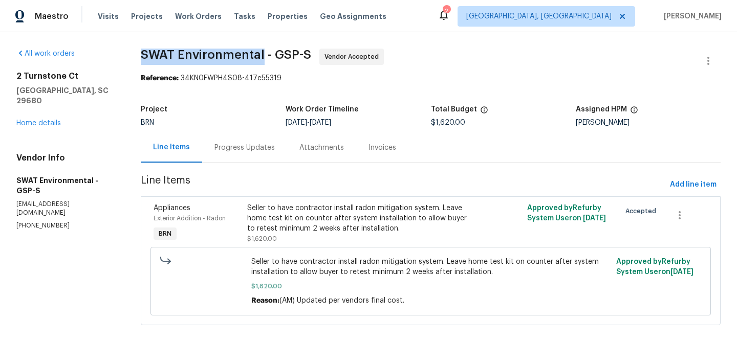
drag, startPoint x: 133, startPoint y: 56, endPoint x: 264, endPoint y: 56, distance: 131.5
click at [264, 56] on div "All work orders 2 Turnstone Ct Simpsonville, [GEOGRAPHIC_DATA] 29680 Home detai…" at bounding box center [368, 193] width 737 height 322
copy span "SWAT Environmental"
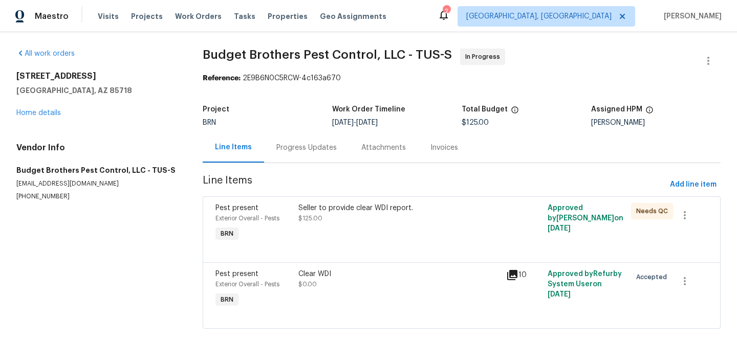
click at [290, 142] on div "Progress Updates" at bounding box center [306, 148] width 85 height 30
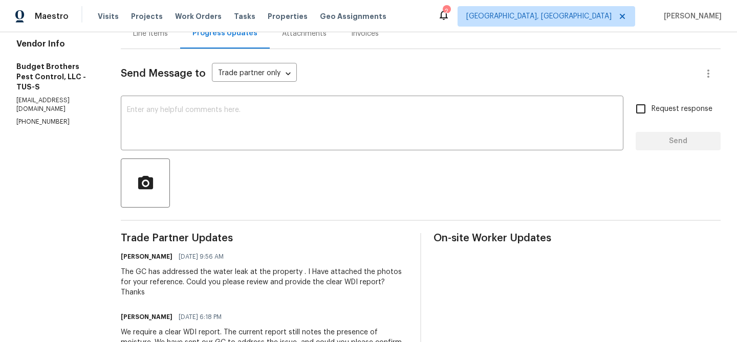
scroll to position [115, 0]
click at [19, 82] on div "Vendor Info Budget Brothers Pest Control, LLC - TUS-S [EMAIL_ADDRESS][DOMAIN_NA…" at bounding box center [56, 81] width 80 height 87
click at [19, 95] on p "[EMAIL_ADDRESS][DOMAIN_NAME]" at bounding box center [56, 103] width 80 height 17
click at [19, 117] on p "[PHONE_NUMBER]" at bounding box center [56, 121] width 80 height 9
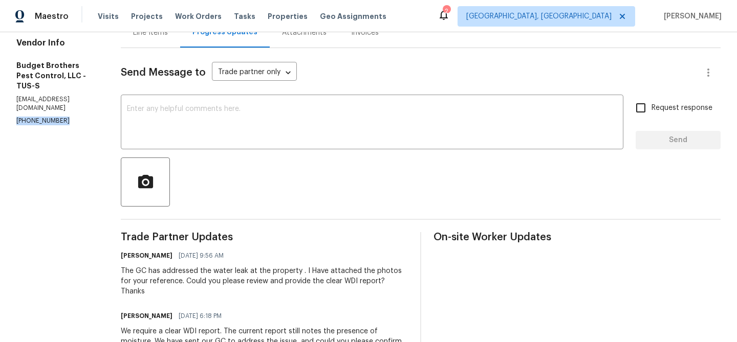
click at [19, 117] on p "[PHONE_NUMBER]" at bounding box center [56, 121] width 80 height 9
copy p "[PHONE_NUMBER]"
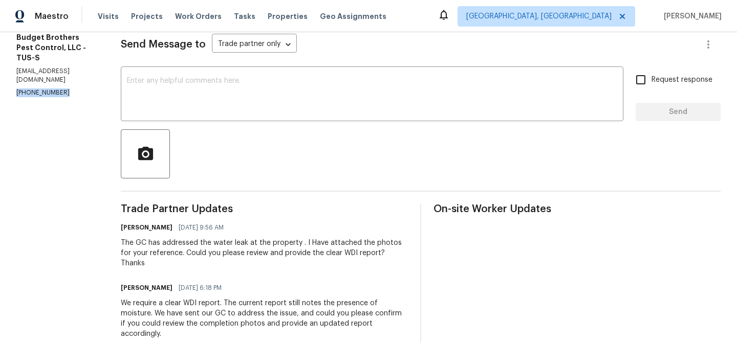
scroll to position [155, 0]
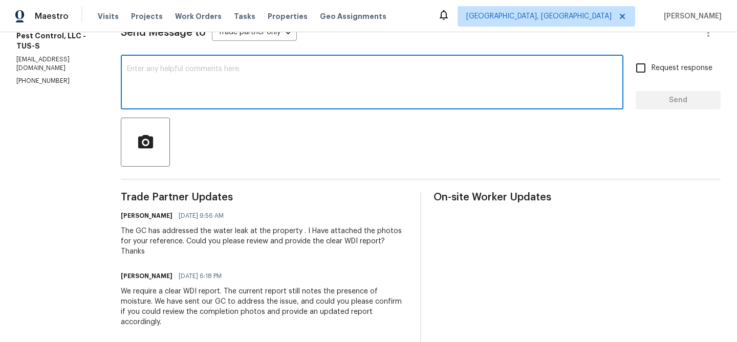
click at [229, 92] on textarea at bounding box center [372, 83] width 490 height 36
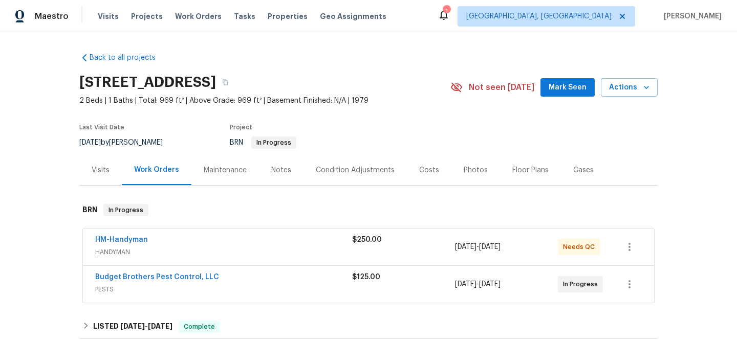
scroll to position [39, 0]
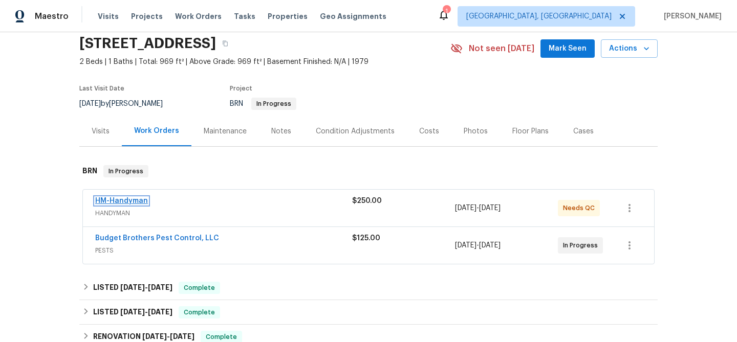
click at [136, 205] on link "HM-Handyman" at bounding box center [121, 201] width 53 height 7
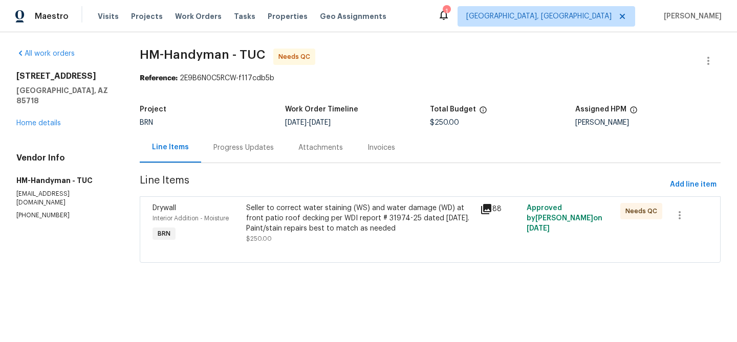
click at [292, 223] on div "Seller to correct water staining (WS) and water damage (WD) at front patio roof…" at bounding box center [360, 218] width 228 height 31
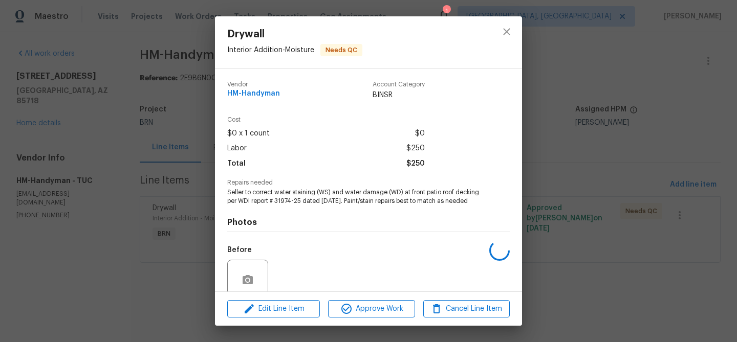
scroll to position [86, 0]
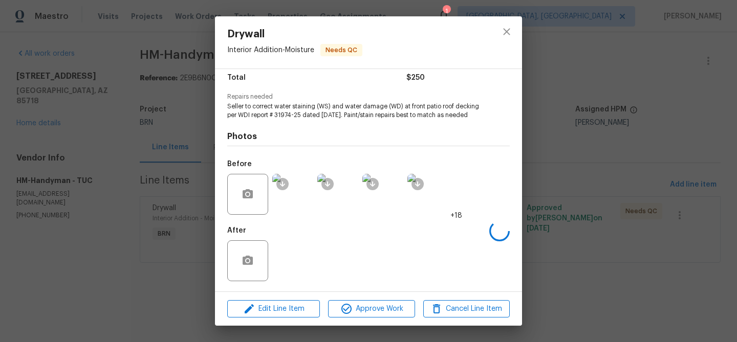
click at [169, 184] on div "Drywall Interior Addition - Moisture Needs QC Vendor HM-Handyman Account Catego…" at bounding box center [368, 171] width 737 height 342
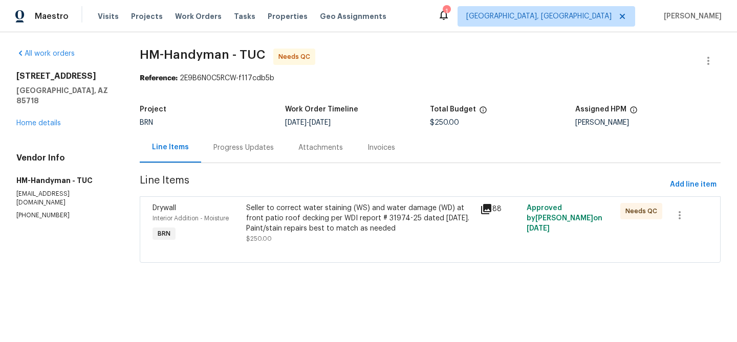
click at [250, 158] on div "Progress Updates" at bounding box center [243, 148] width 85 height 30
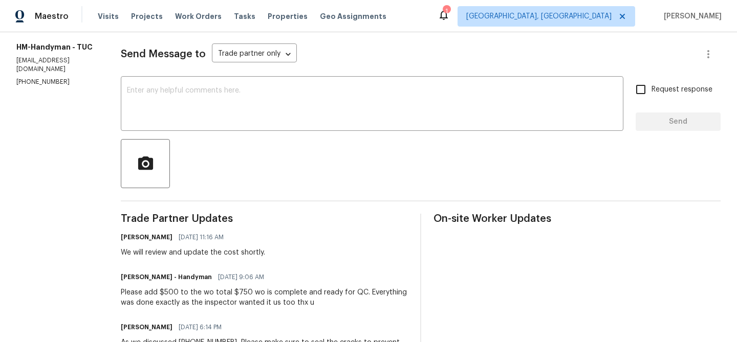
scroll to position [135, 0]
drag, startPoint x: 256, startPoint y: 290, endPoint x: 236, endPoint y: 289, distance: 20.0
click at [236, 289] on div "Please add $500 to the wo total $750 wo is complete and ready for QC. Everythin…" at bounding box center [264, 297] width 287 height 20
copy div "l $750"
click at [256, 287] on div "Please add $500 to the wo total $750 wo is complete and ready for QC. Everythin…" at bounding box center [264, 297] width 287 height 20
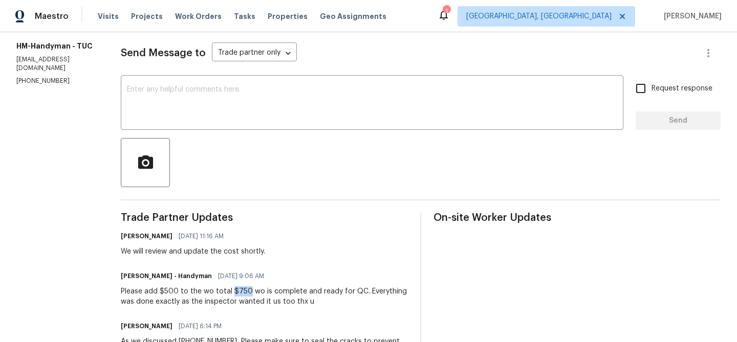
drag, startPoint x: 257, startPoint y: 290, endPoint x: 238, endPoint y: 290, distance: 18.9
click at [238, 290] on div "Please add $500 to the wo total $750 wo is complete and ready for QC. Everythin…" at bounding box center [264, 297] width 287 height 20
copy div "$750"
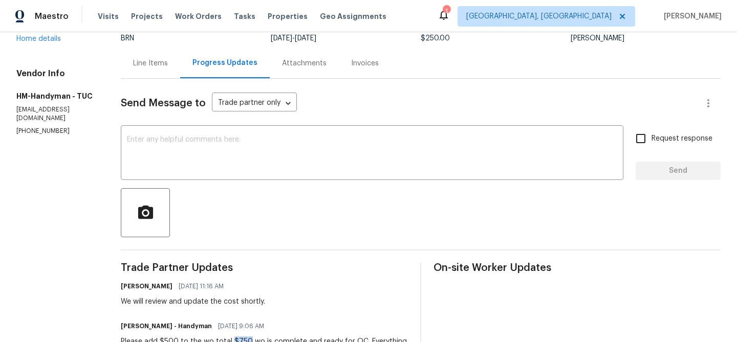
scroll to position [24, 0]
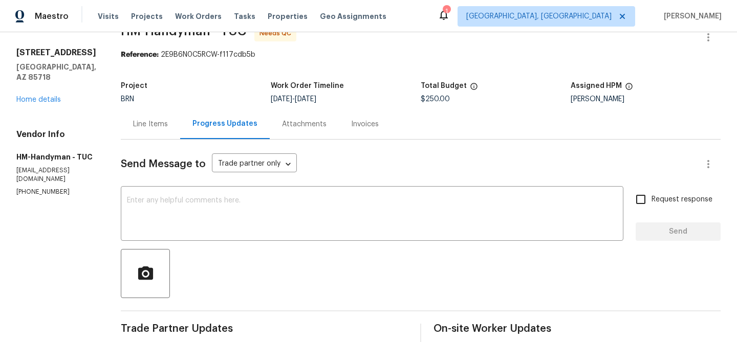
click at [170, 117] on div "Line Items" at bounding box center [150, 124] width 59 height 30
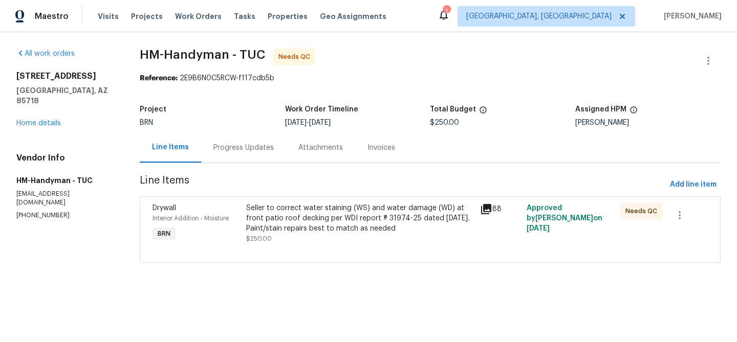
click at [310, 215] on div "Seller to correct water staining (WS) and water damage (WD) at front patio roof…" at bounding box center [360, 218] width 228 height 31
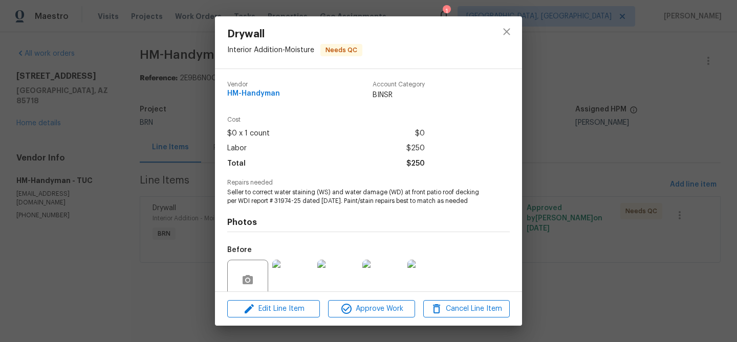
scroll to position [86, 0]
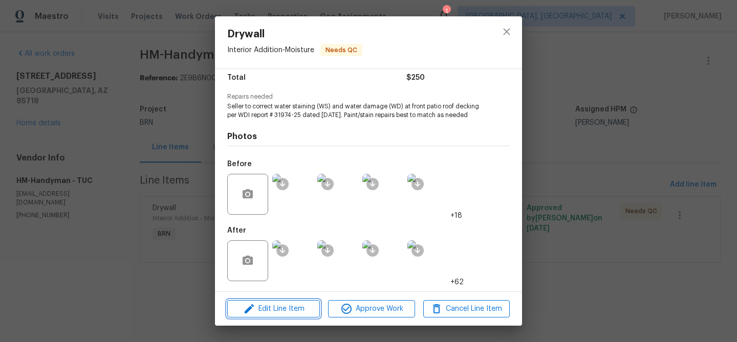
click at [279, 312] on span "Edit Line Item" at bounding box center [273, 309] width 86 height 13
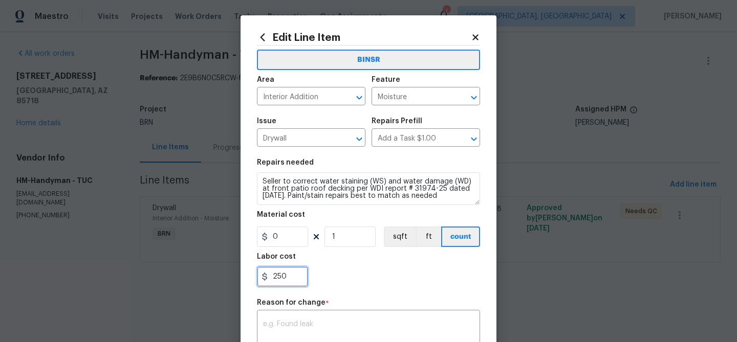
click at [299, 270] on input "250" at bounding box center [282, 277] width 51 height 20
type input "2"
paste input "750"
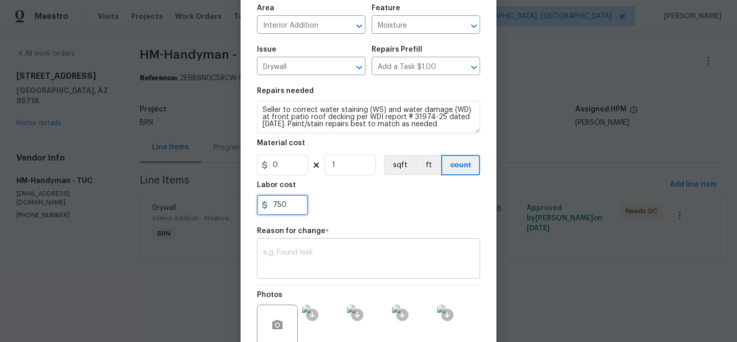
type input "750"
click at [329, 246] on div "x ​" at bounding box center [368, 260] width 223 height 38
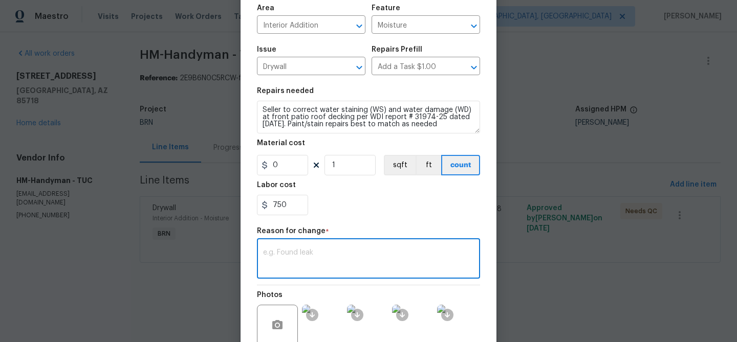
paste textarea "(AM) Updated per vendors final cost."
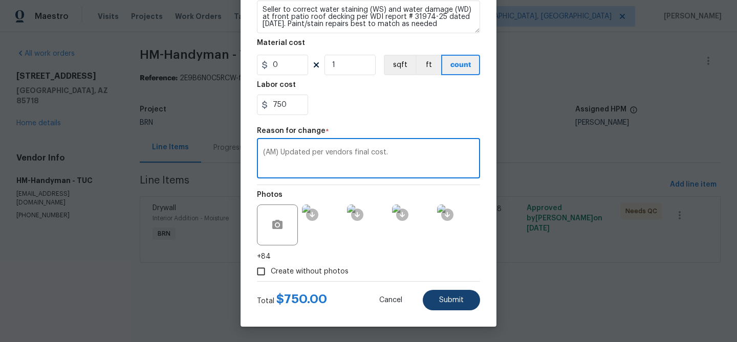
type textarea "(AM) Updated per vendors final cost."
click at [462, 303] on span "Submit" at bounding box center [451, 301] width 25 height 8
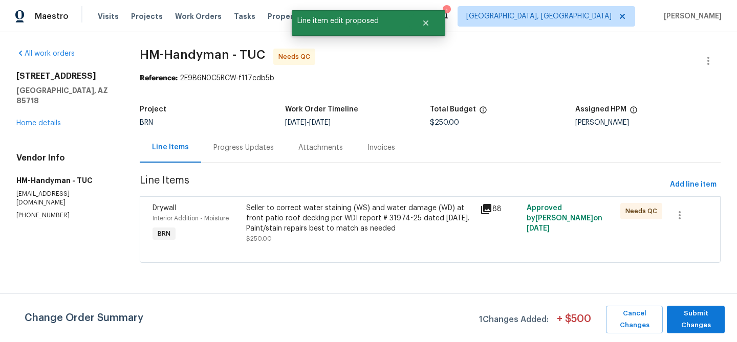
scroll to position [0, 0]
click at [696, 321] on span "Submit Changes" at bounding box center [696, 320] width 48 height 24
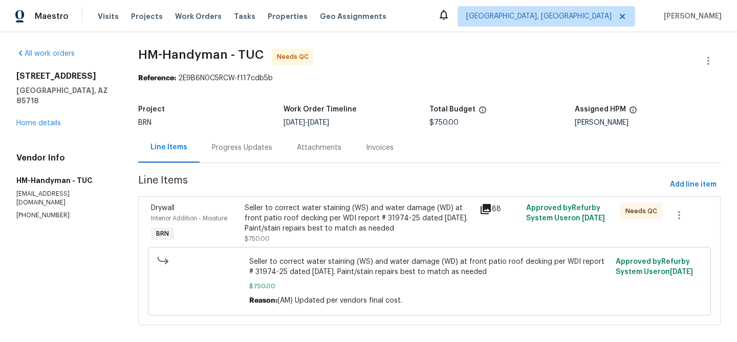
click at [267, 153] on div "Progress Updates" at bounding box center [242, 148] width 85 height 30
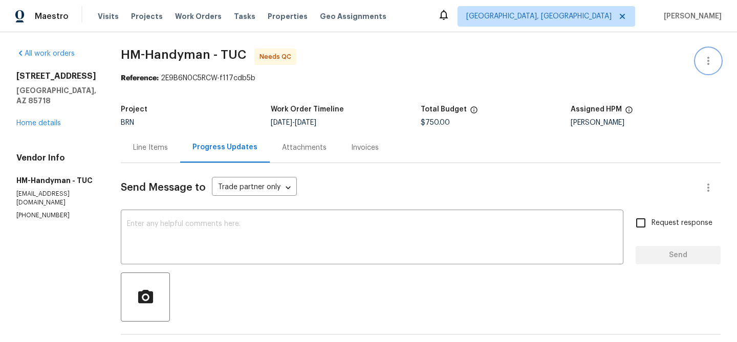
click at [700, 56] on button "button" at bounding box center [708, 61] width 25 height 25
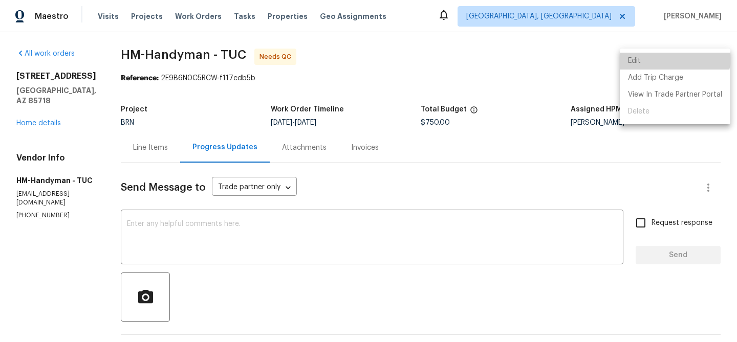
click at [669, 56] on li "Edit" at bounding box center [675, 61] width 111 height 17
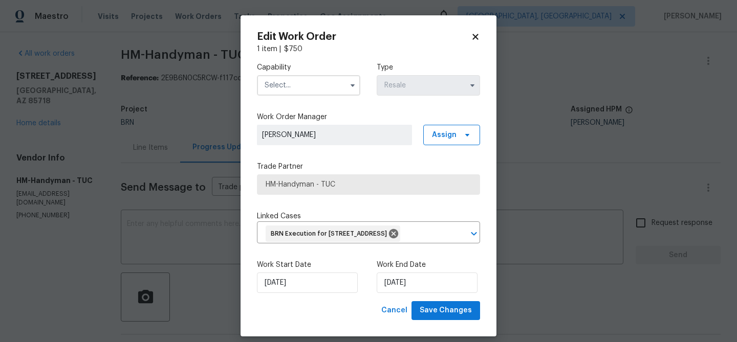
click at [299, 89] on input "text" at bounding box center [308, 85] width 103 height 20
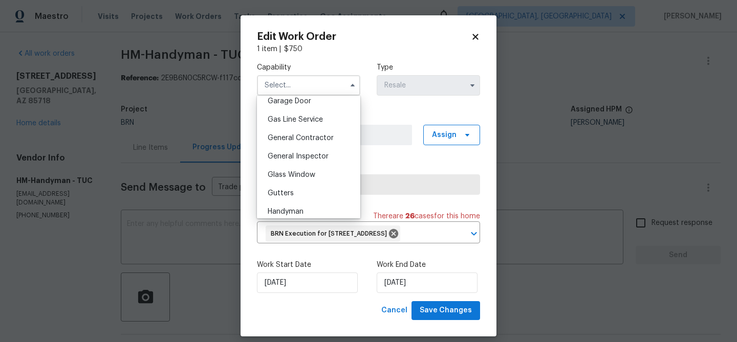
scroll to position [462, 0]
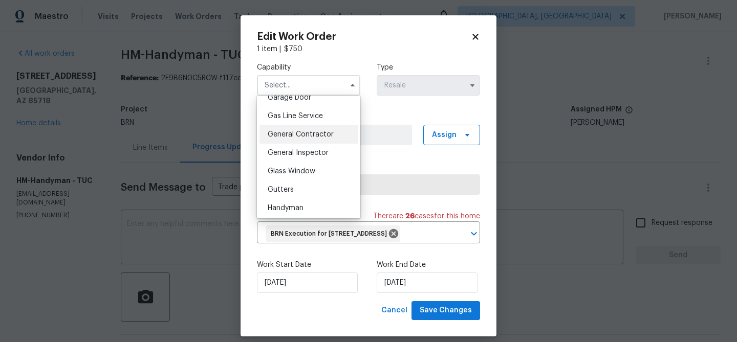
click at [304, 133] on span "General Contractor" at bounding box center [301, 134] width 66 height 7
type input "General Contractor"
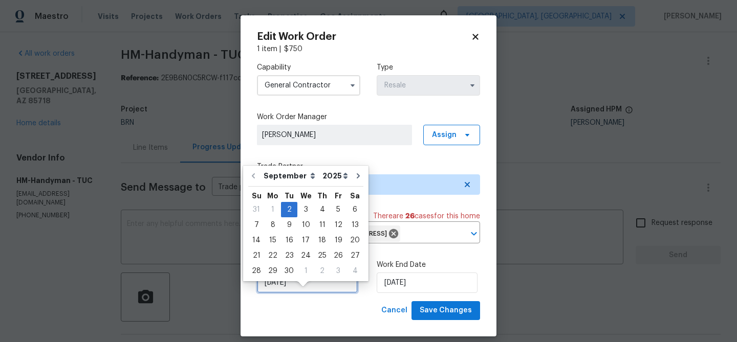
click at [299, 293] on input "02/09/2025" at bounding box center [307, 283] width 101 height 20
click at [305, 211] on div "3" at bounding box center [305, 210] width 17 height 14
type input "03/09/2025"
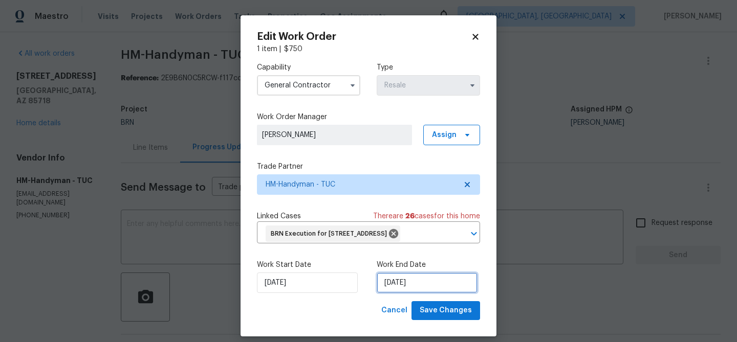
click at [407, 293] on input "03/09/2025" at bounding box center [427, 283] width 101 height 20
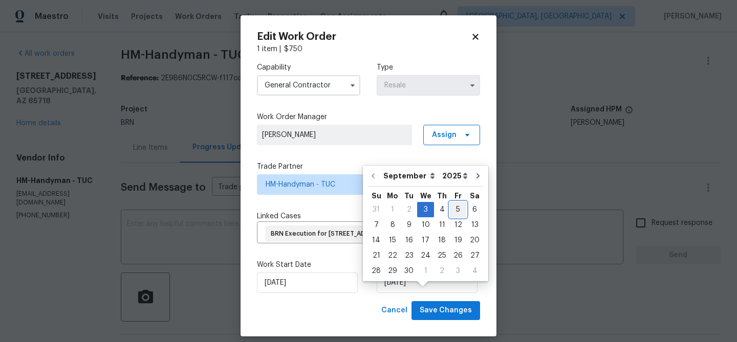
click at [452, 213] on div "5" at bounding box center [458, 210] width 16 height 14
type input "05/09/2025"
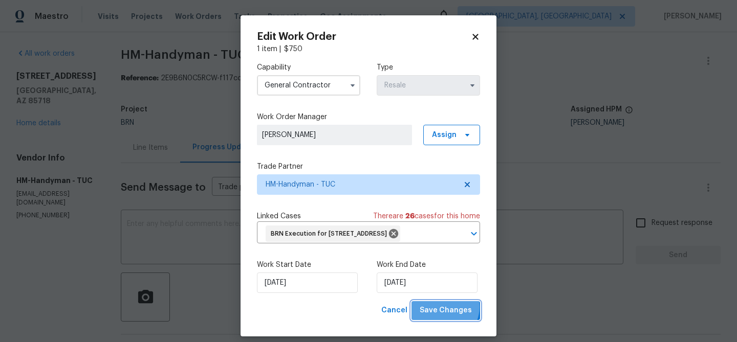
click at [444, 317] on span "Save Changes" at bounding box center [446, 310] width 52 height 13
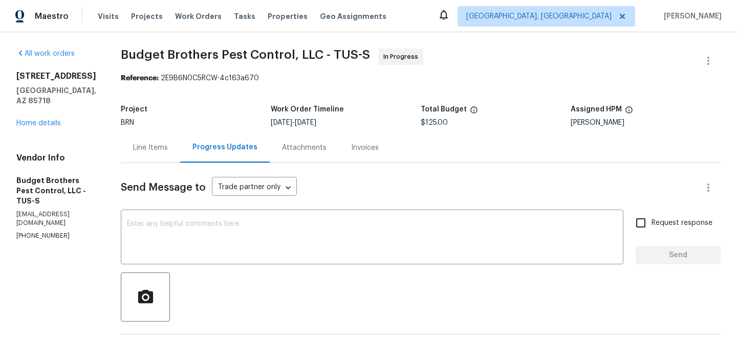
click at [180, 141] on div "Line Items" at bounding box center [150, 148] width 59 height 30
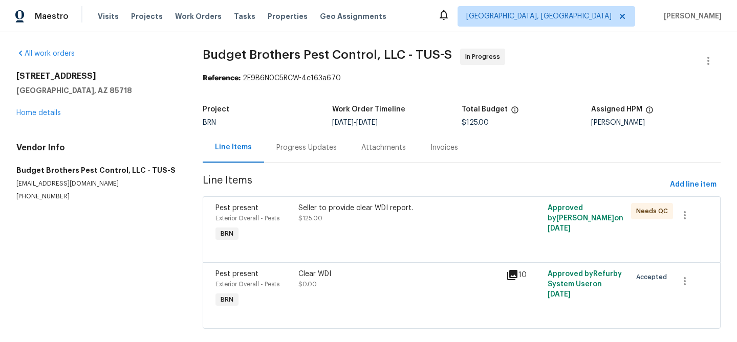
click at [274, 142] on div "Progress Updates" at bounding box center [306, 148] width 85 height 30
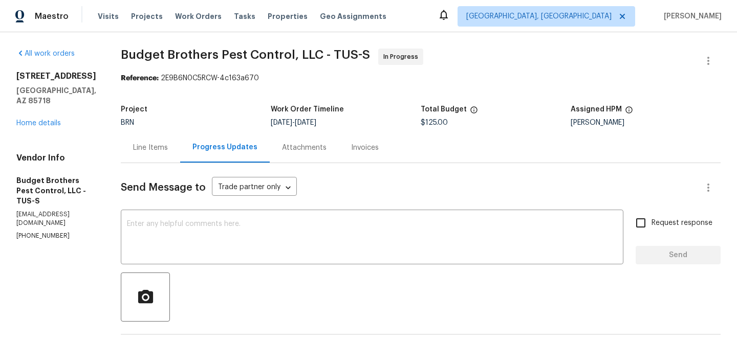
click at [102, 1] on div "Maestro Visits Projects Work Orders Tasks Properties Geo Assignments [GEOGRAPHI…" at bounding box center [368, 16] width 737 height 32
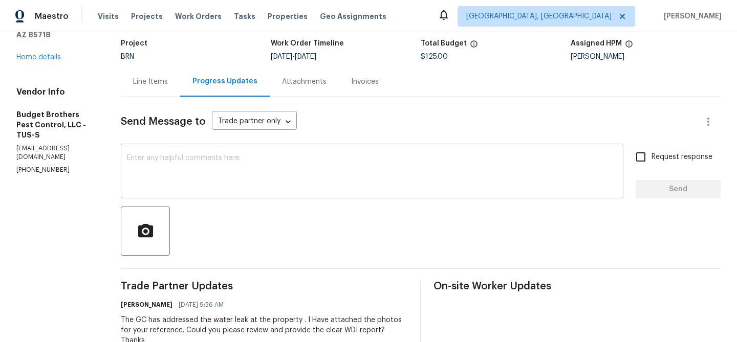
click at [180, 167] on textarea at bounding box center [372, 173] width 490 height 36
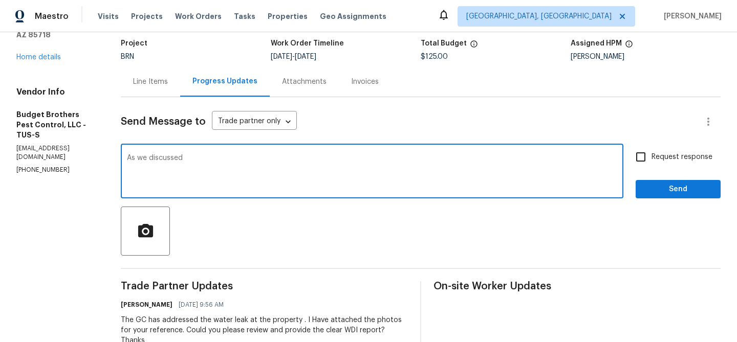
click at [25, 166] on p "[PHONE_NUMBER]" at bounding box center [56, 170] width 80 height 9
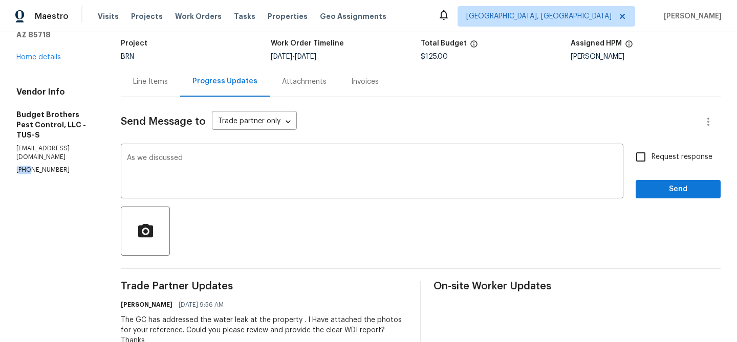
click at [25, 166] on p "[PHONE_NUMBER]" at bounding box center [56, 170] width 80 height 9
copy p "[PHONE_NUMBER]"
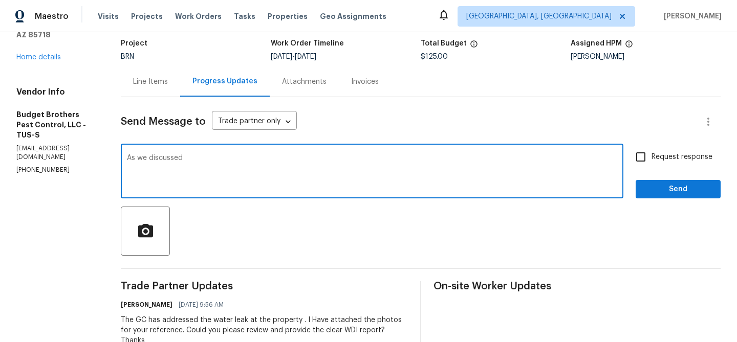
click at [246, 158] on textarea "As we discussed" at bounding box center [372, 173] width 490 height 36
paste textarea "[PHONE_NUMBER]"
type textarea "As we discussed [PHONE_NUMBER], Kindly reinspect the property [DATE] and provid…"
click at [641, 169] on div "Request response Send" at bounding box center [677, 172] width 85 height 52
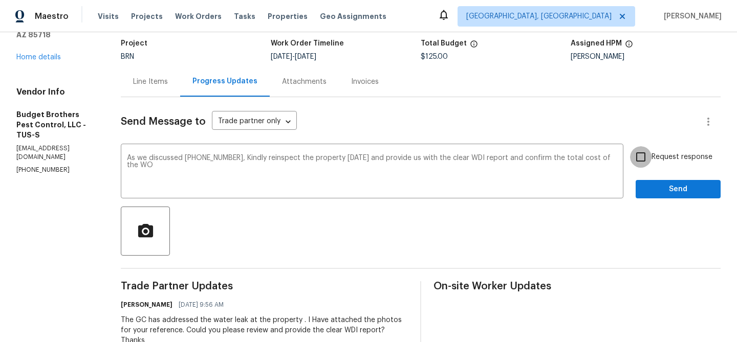
click at [643, 165] on input "Request response" at bounding box center [640, 156] width 21 height 21
checkbox input "true"
click at [643, 183] on button "Send" at bounding box center [677, 189] width 85 height 19
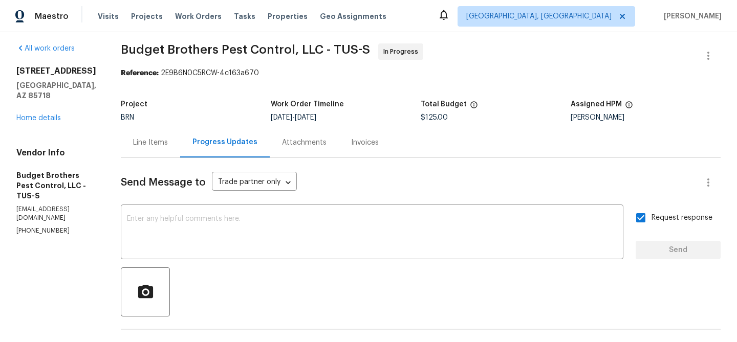
scroll to position [0, 0]
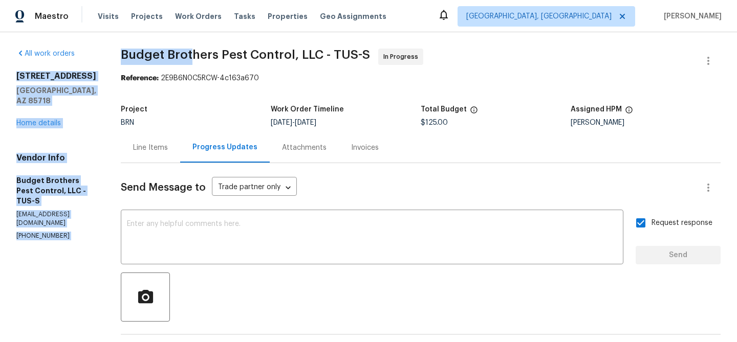
drag, startPoint x: 129, startPoint y: 60, endPoint x: 225, endPoint y: 61, distance: 95.2
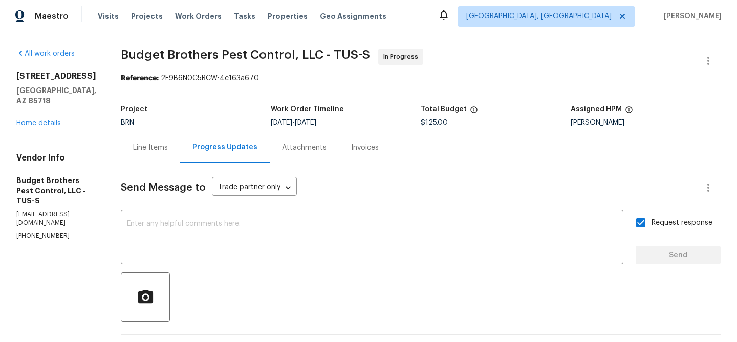
click at [225, 61] on span "Budget Brothers Pest Control, LLC - TUS-S In Progress" at bounding box center [408, 61] width 575 height 25
drag, startPoint x: 238, startPoint y: 56, endPoint x: 135, endPoint y: 54, distance: 102.9
copy span "Budget Brothers"
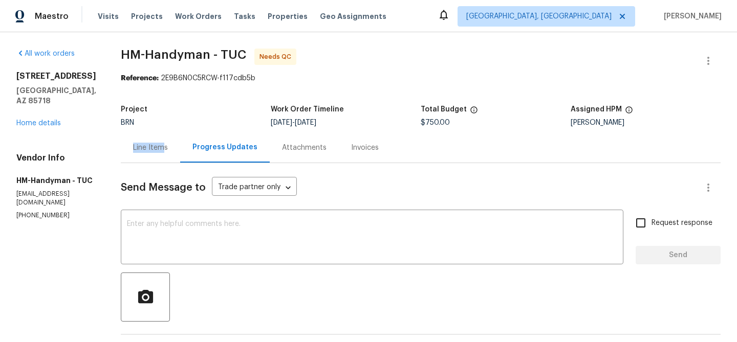
click at [168, 143] on div "Line Items" at bounding box center [150, 148] width 35 height 10
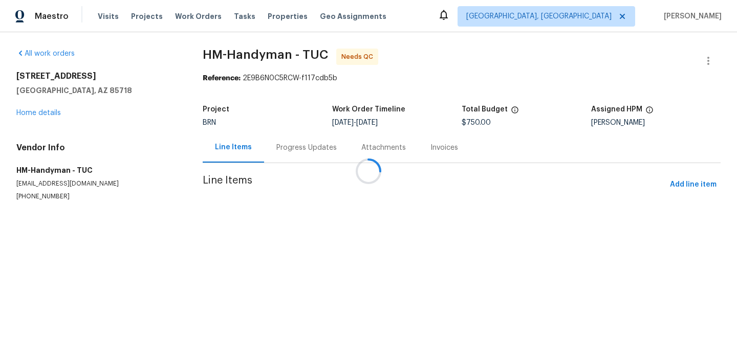
click at [343, 229] on div at bounding box center [368, 171] width 737 height 342
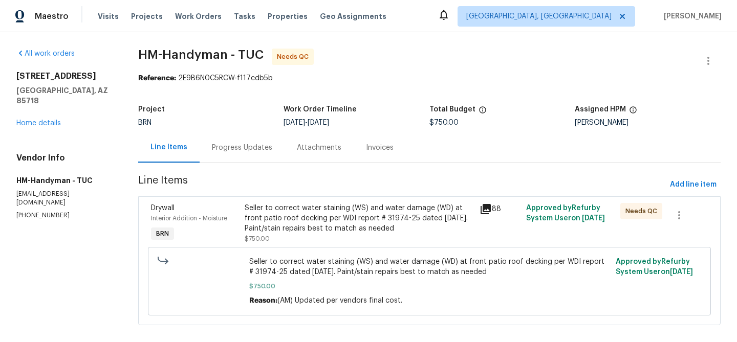
click at [322, 209] on div "Seller to correct water staining (WS) and water damage (WD) at front patio roof…" at bounding box center [359, 218] width 228 height 31
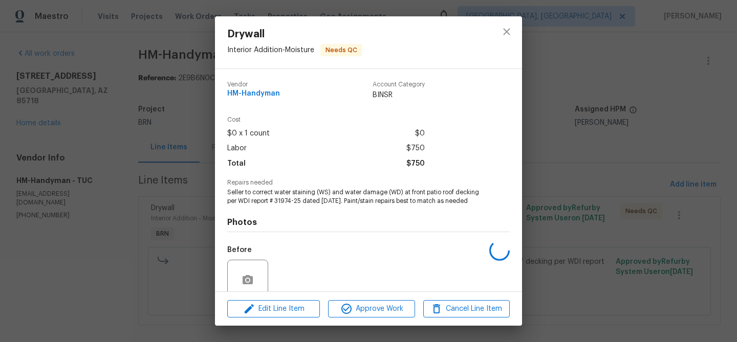
scroll to position [86, 0]
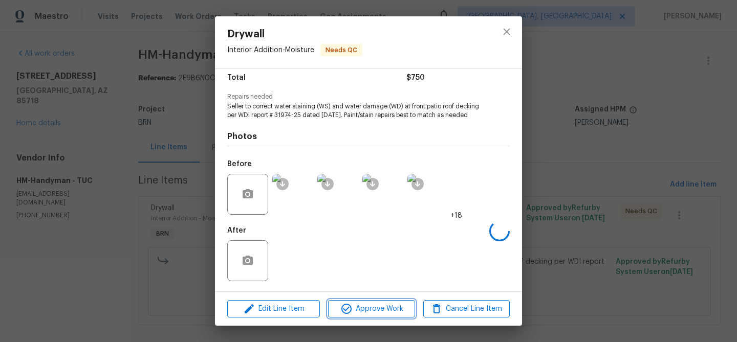
click at [355, 303] on span "Approve Work" at bounding box center [371, 309] width 80 height 13
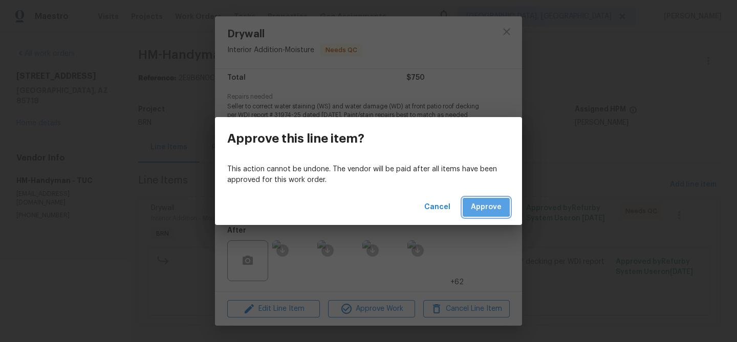
click at [475, 206] on span "Approve" at bounding box center [486, 207] width 31 height 13
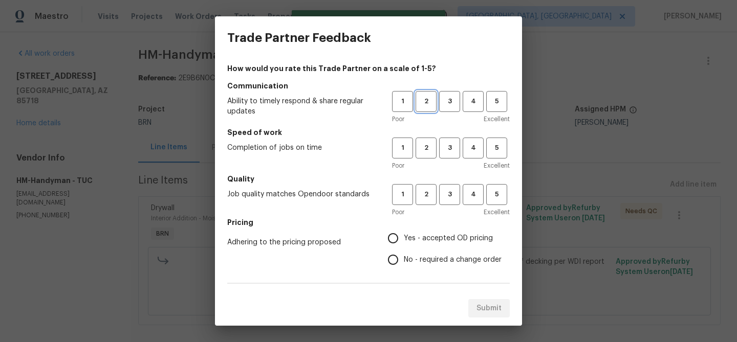
click at [423, 104] on span "2" at bounding box center [426, 102] width 19 height 12
click at [424, 153] on span "2" at bounding box center [426, 148] width 19 height 12
click at [426, 202] on button "2" at bounding box center [425, 194] width 21 height 21
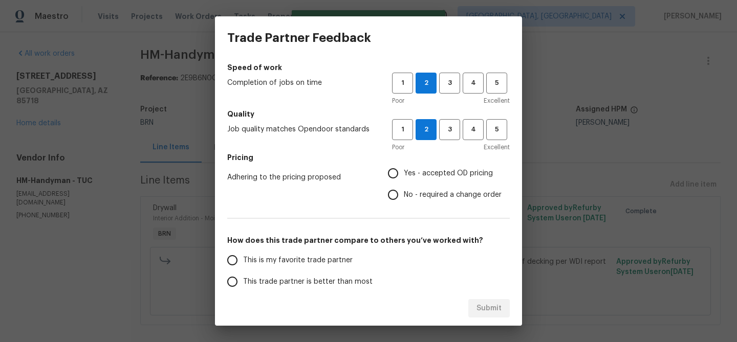
click at [398, 200] on input "No - required a change order" at bounding box center [392, 194] width 21 height 21
radio input "true"
click at [280, 282] on span "This trade partner is better than most" at bounding box center [307, 282] width 129 height 11
click at [243, 282] on input "This trade partner is better than most" at bounding box center [232, 281] width 21 height 21
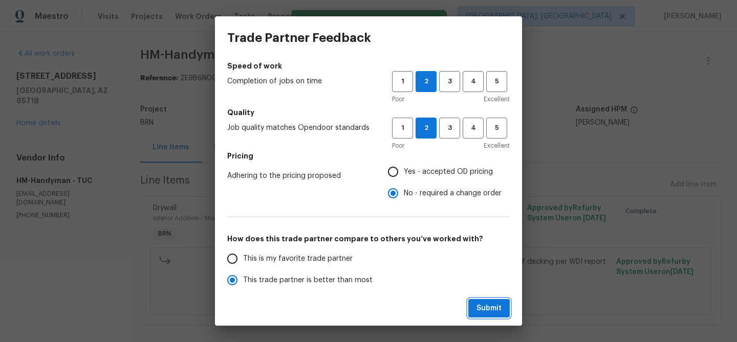
click at [483, 302] on span "Submit" at bounding box center [488, 308] width 25 height 13
radio input "true"
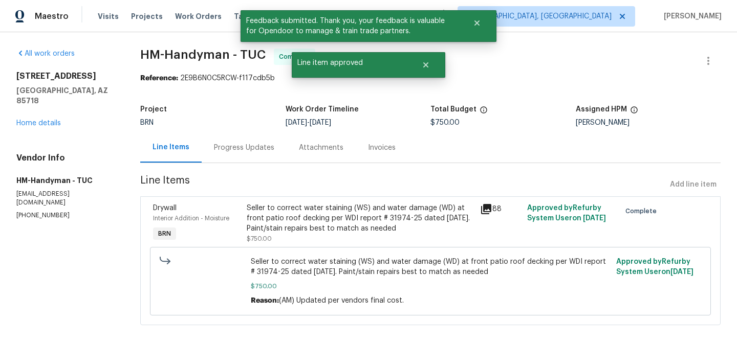
click at [266, 154] on div "Progress Updates" at bounding box center [244, 148] width 85 height 30
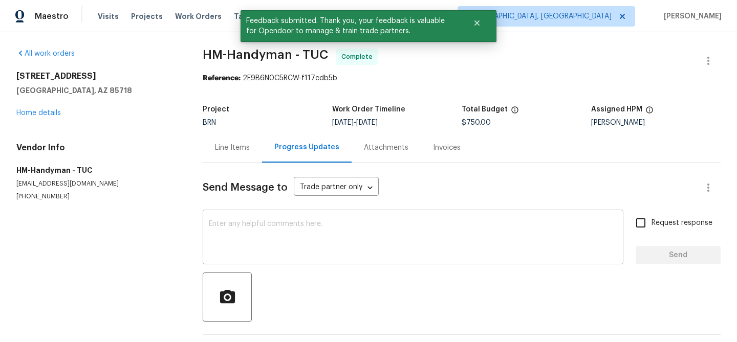
scroll to position [71, 0]
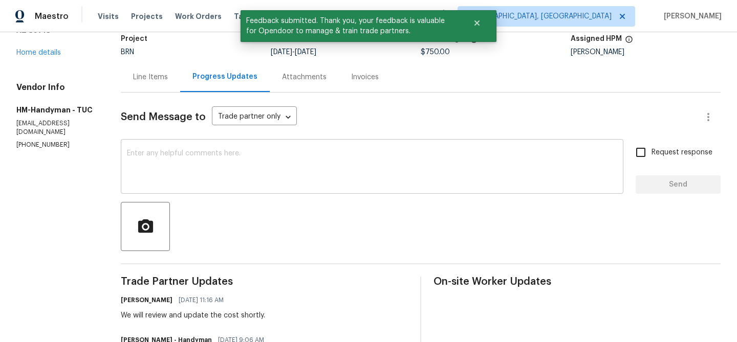
click at [275, 182] on textarea at bounding box center [372, 168] width 490 height 36
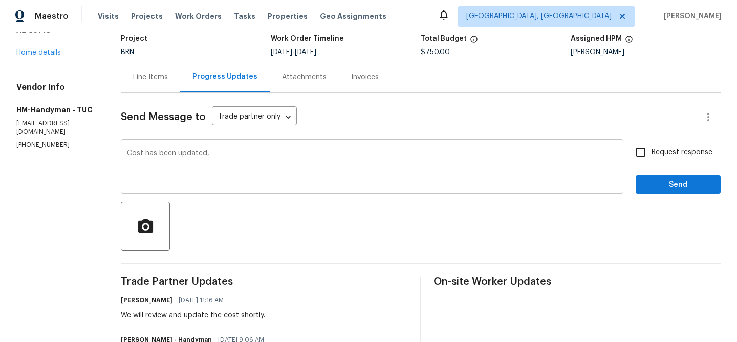
paste textarea "WO is approved, Please upload the invoice under the invoice section.Thanks"
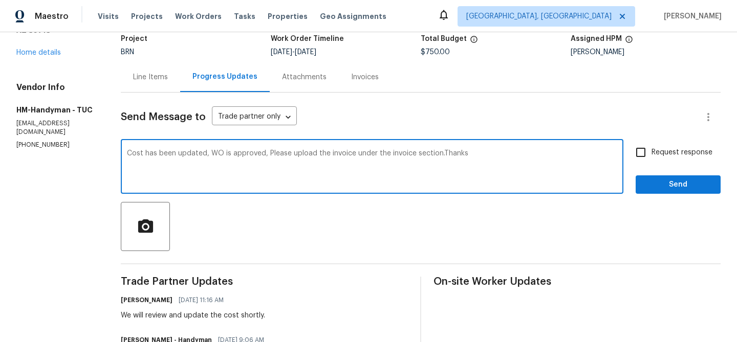
click at [334, 153] on textarea "Cost has been updated, WO is approved, Please upload the invoice under the invo…" at bounding box center [372, 168] width 490 height 36
type textarea "Cost has been updated, WO is approved, Please upload the detailed invoice under…"
click at [641, 163] on input "Request response" at bounding box center [640, 152] width 21 height 21
checkbox input "true"
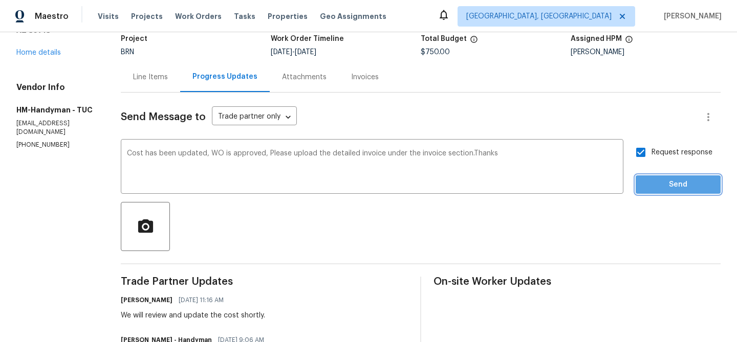
click at [645, 187] on span "Send" at bounding box center [678, 185] width 69 height 13
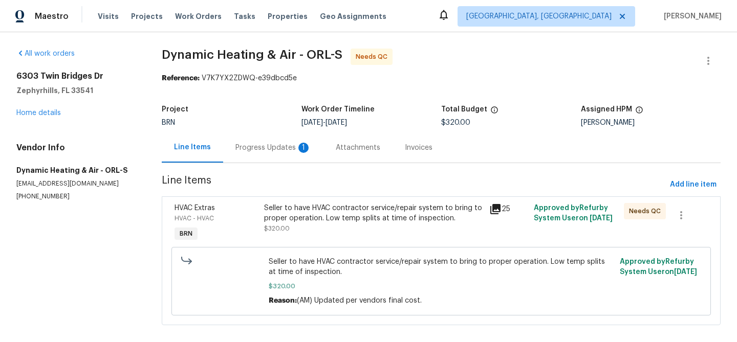
click at [270, 137] on div "Progress Updates 1" at bounding box center [273, 148] width 100 height 30
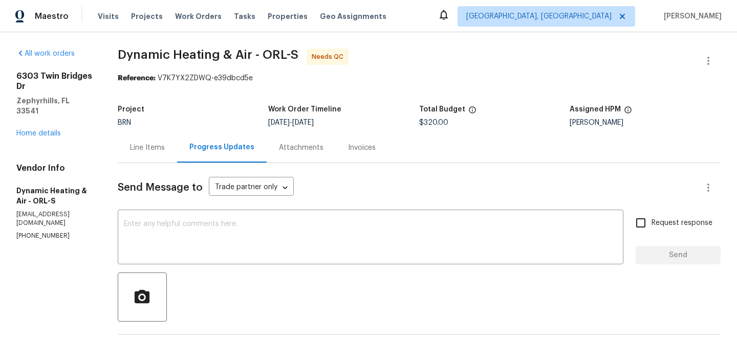
click at [165, 151] on div "Line Items" at bounding box center [147, 148] width 35 height 10
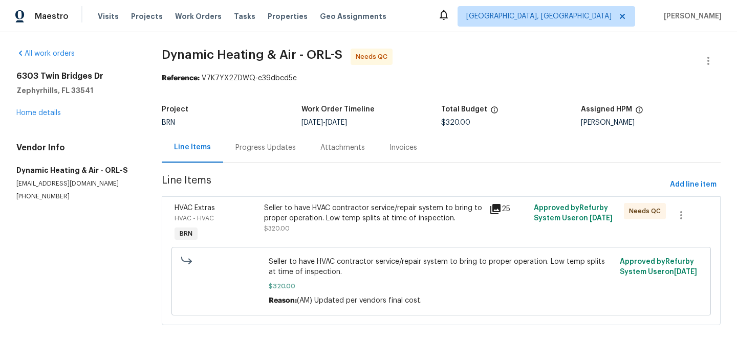
click at [327, 273] on span "Seller to have HVAC contractor service/repair system to bring to proper operati…" at bounding box center [441, 267] width 345 height 20
click at [314, 221] on div "Seller to have HVAC contractor service/repair system to bring to proper operati…" at bounding box center [373, 213] width 218 height 20
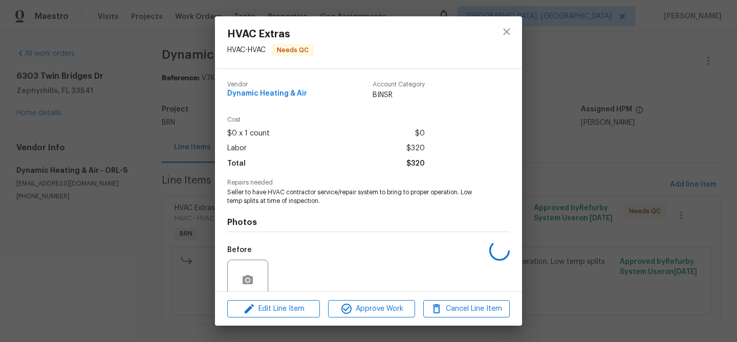
scroll to position [86, 0]
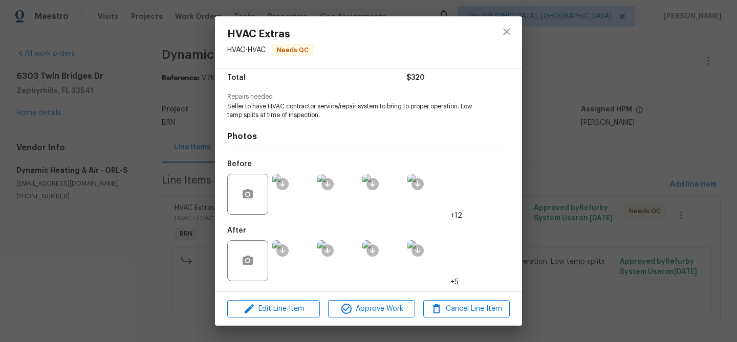
click at [294, 200] on img at bounding box center [292, 194] width 41 height 41
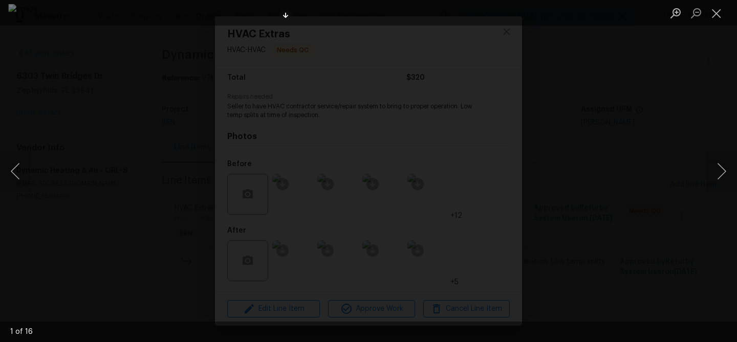
click at [90, 199] on div "Lightbox" at bounding box center [368, 171] width 737 height 342
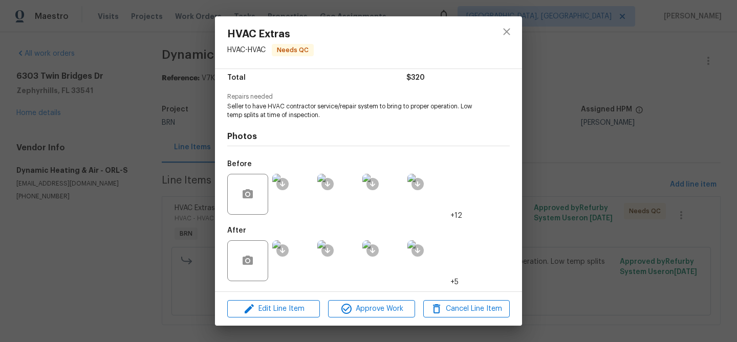
click at [134, 177] on div "HVAC Extras HVAC - HVAC Needs QC Vendor Dynamic Heating & Air Account Category …" at bounding box center [368, 171] width 737 height 342
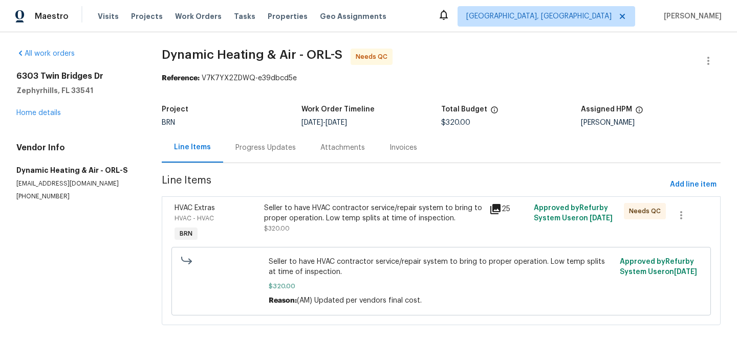
click at [257, 148] on div "Progress Updates" at bounding box center [265, 148] width 60 height 10
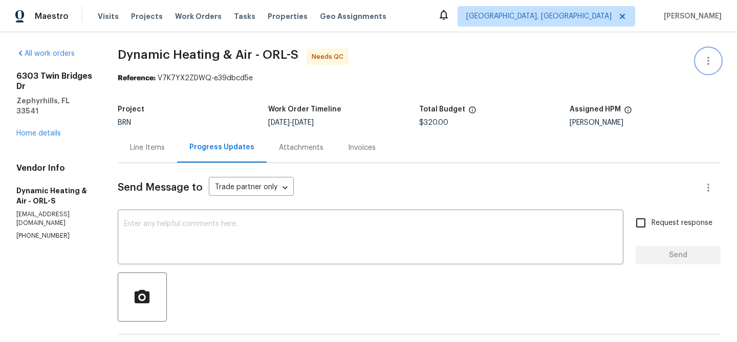
click at [707, 53] on button "button" at bounding box center [708, 61] width 25 height 25
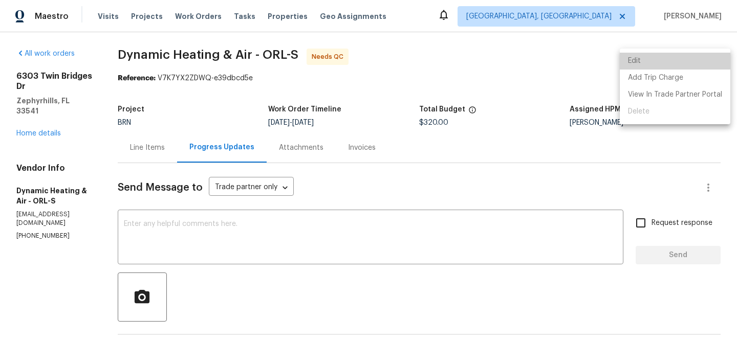
click at [674, 54] on li "Edit" at bounding box center [675, 61] width 111 height 17
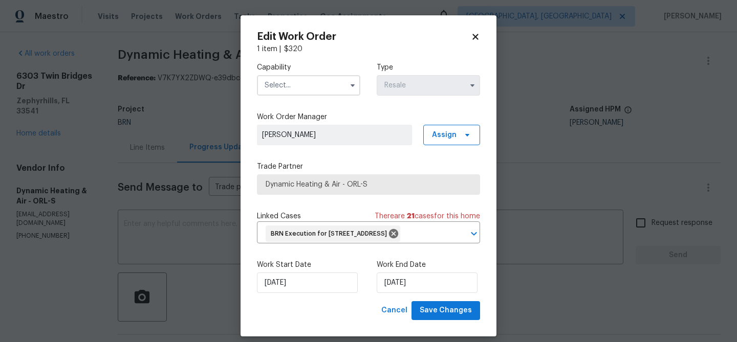
click at [320, 81] on input "text" at bounding box center [308, 85] width 103 height 20
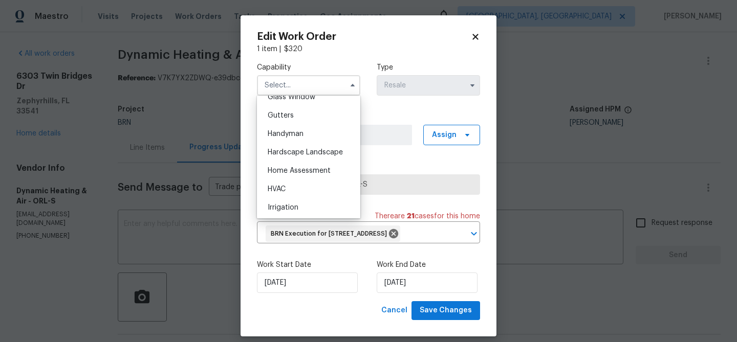
scroll to position [539, 0]
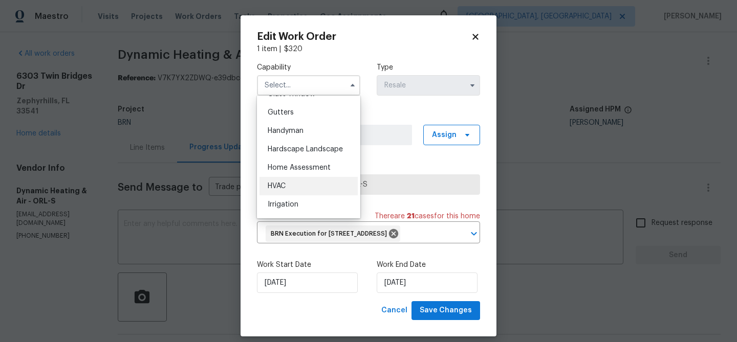
click at [286, 185] on span "HVAC" at bounding box center [277, 186] width 18 height 7
type input "HVAC"
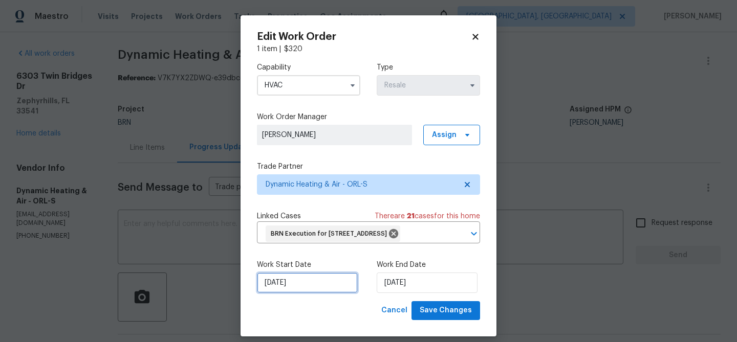
click at [297, 293] on input "[DATE]" at bounding box center [307, 283] width 101 height 20
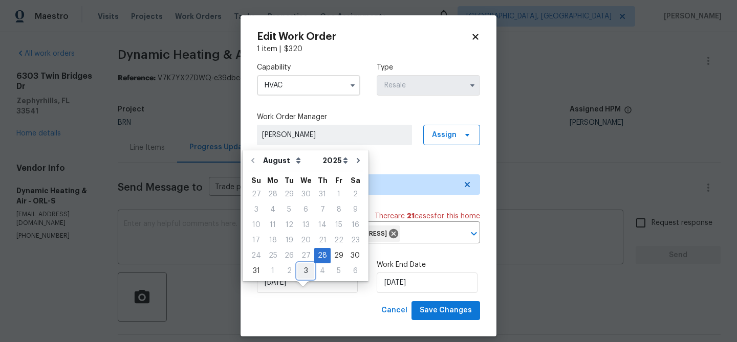
click at [303, 270] on div "3" at bounding box center [305, 271] width 17 height 14
type input "[DATE]"
select select "8"
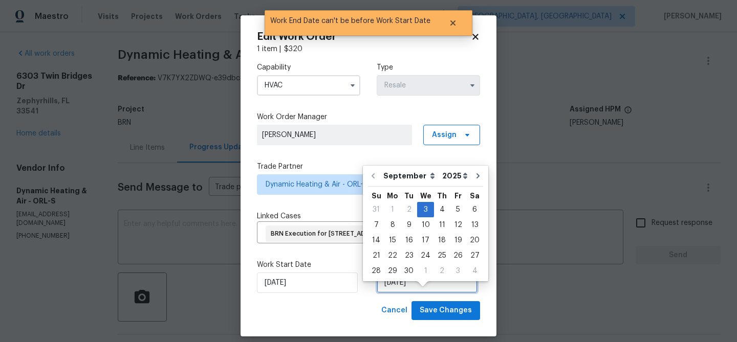
click at [387, 293] on input "03/09/2025" at bounding box center [427, 283] width 101 height 20
click at [453, 207] on div "5" at bounding box center [458, 210] width 16 height 14
type input "05/09/2025"
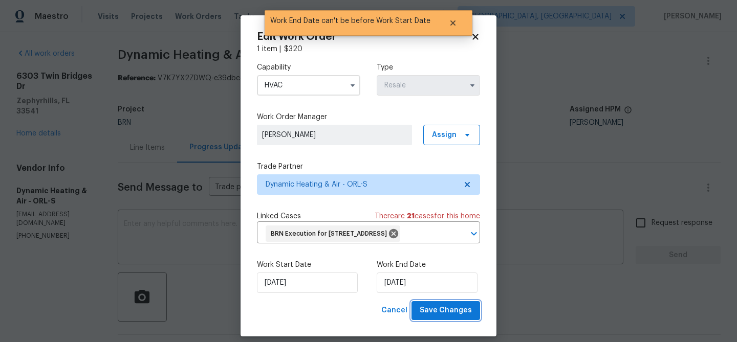
click at [443, 317] on span "Save Changes" at bounding box center [446, 310] width 52 height 13
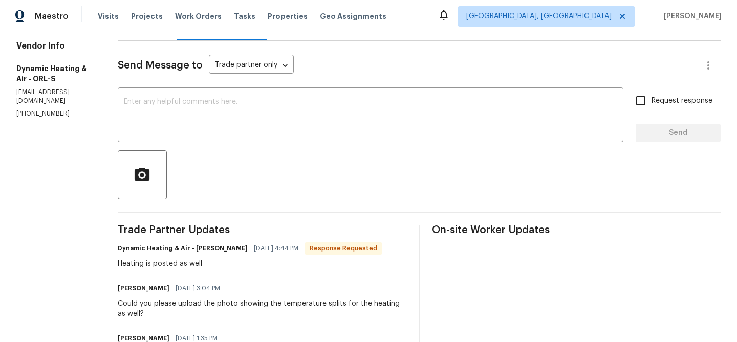
scroll to position [35, 0]
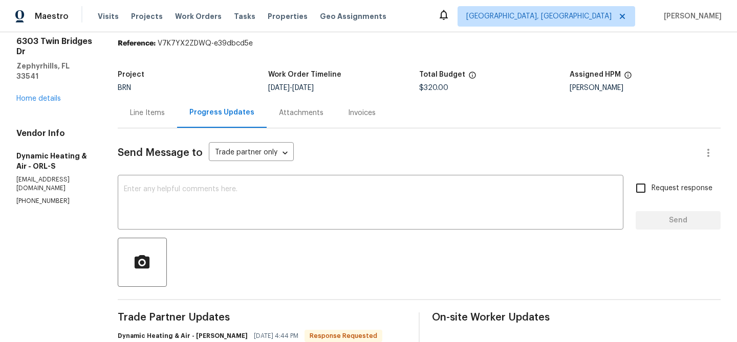
click at [169, 91] on div "BRN" at bounding box center [193, 87] width 151 height 7
click at [162, 107] on div "Line Items" at bounding box center [147, 113] width 59 height 30
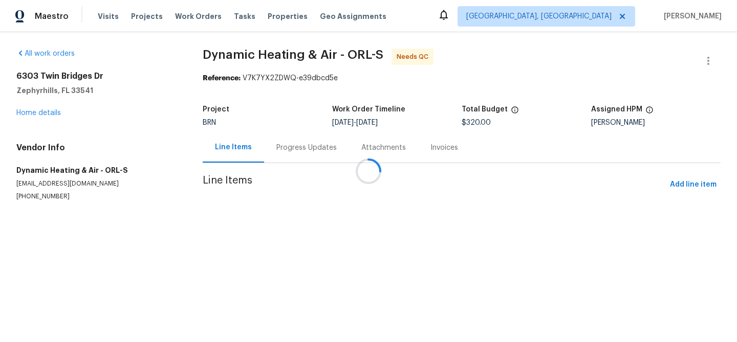
click at [335, 210] on div at bounding box center [368, 171] width 737 height 342
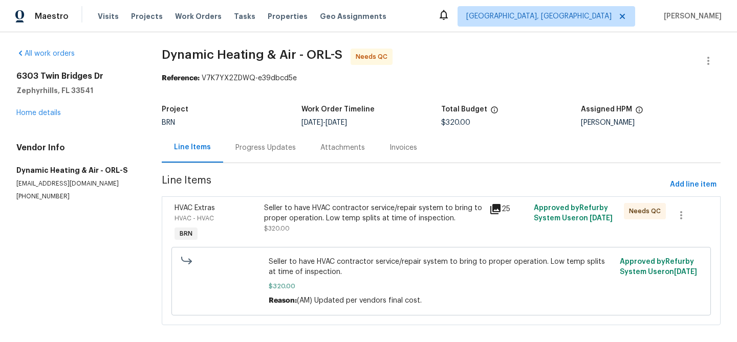
click at [316, 210] on div "Seller to have HVAC contractor service/repair system to bring to proper operati…" at bounding box center [373, 213] width 218 height 20
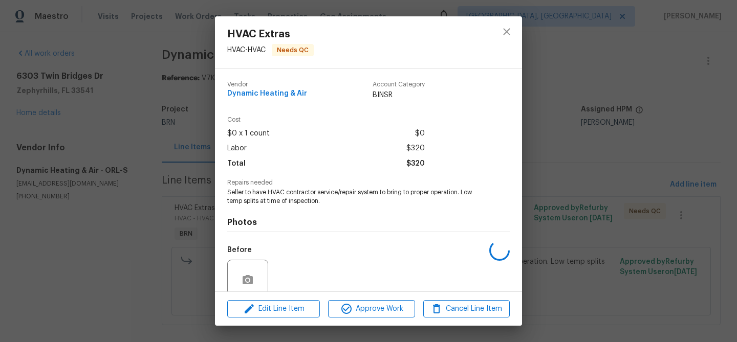
scroll to position [86, 0]
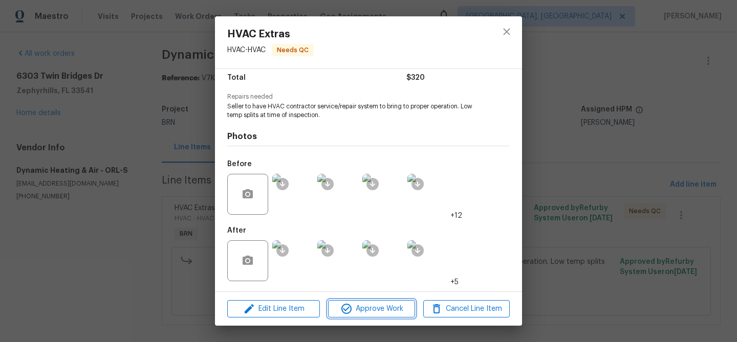
click at [358, 301] on button "Approve Work" at bounding box center [371, 309] width 86 height 18
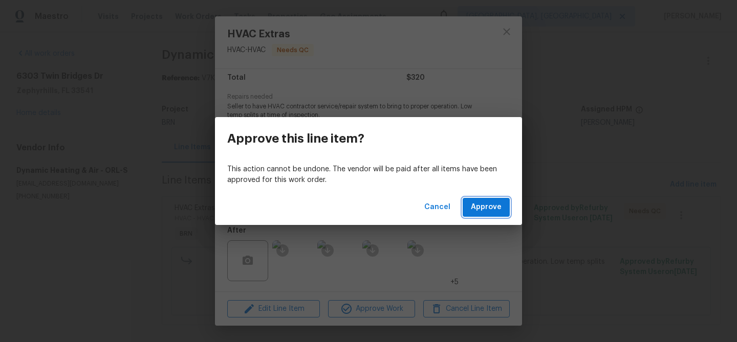
click at [479, 209] on span "Approve" at bounding box center [486, 207] width 31 height 13
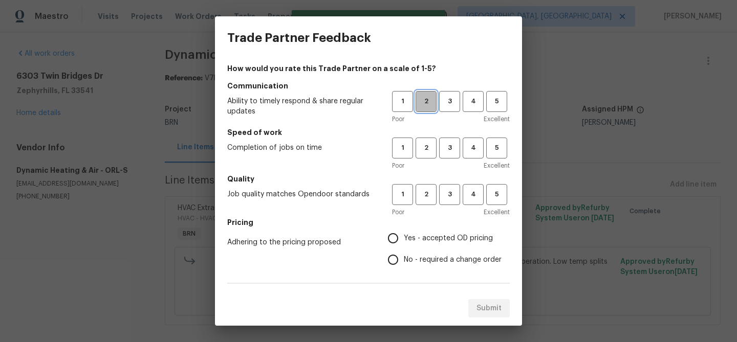
click at [424, 105] on span "2" at bounding box center [426, 102] width 19 height 12
click at [427, 150] on span "2" at bounding box center [426, 148] width 19 height 12
click at [427, 189] on span "2" at bounding box center [426, 195] width 19 height 12
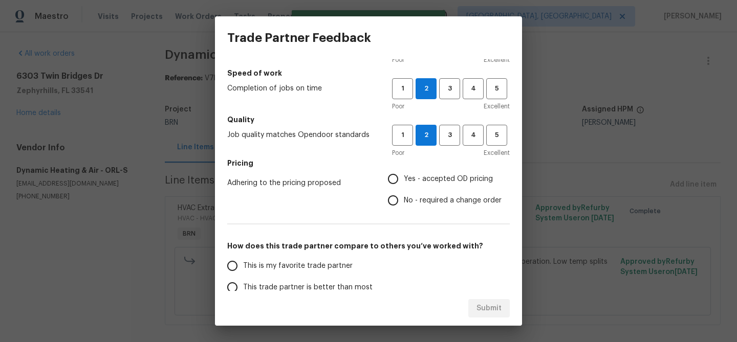
click at [404, 200] on input "No - required a change order" at bounding box center [392, 200] width 21 height 21
radio input "true"
click at [306, 290] on span "This trade partner is better than most" at bounding box center [307, 287] width 129 height 11
click at [243, 290] on input "This trade partner is better than most" at bounding box center [232, 287] width 21 height 21
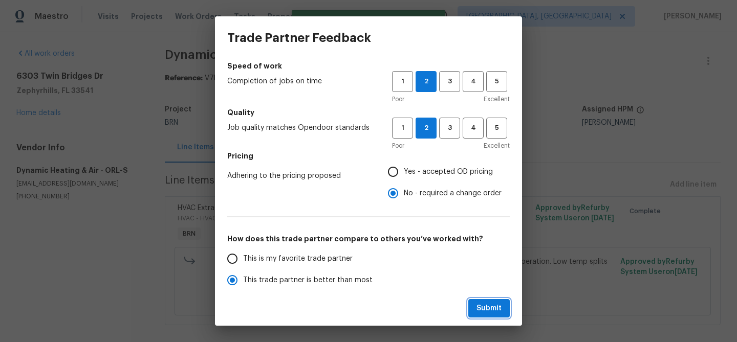
click at [492, 306] on span "Submit" at bounding box center [488, 308] width 25 height 13
radio input "true"
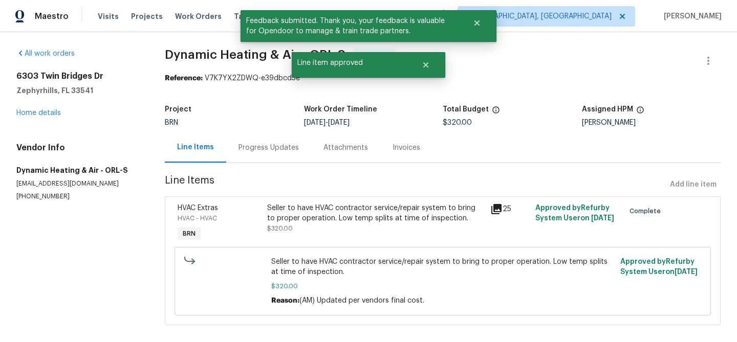
click at [269, 145] on div "Progress Updates" at bounding box center [268, 148] width 60 height 10
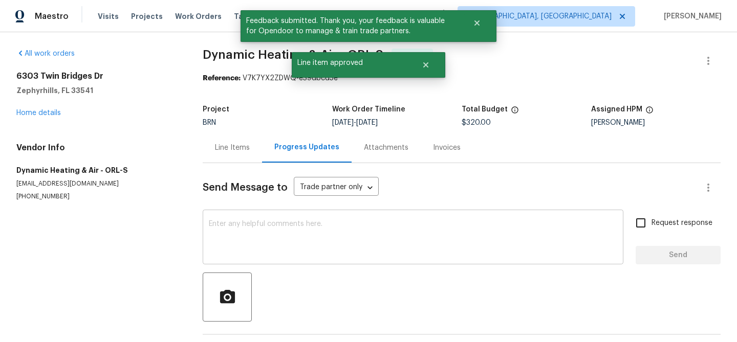
click at [283, 245] on textarea at bounding box center [413, 239] width 408 height 36
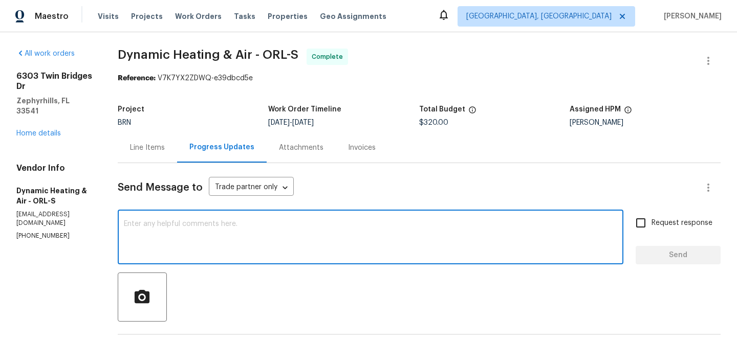
paste textarea "WO is approved, Please upload the invoice under the invoice section.Thanks"
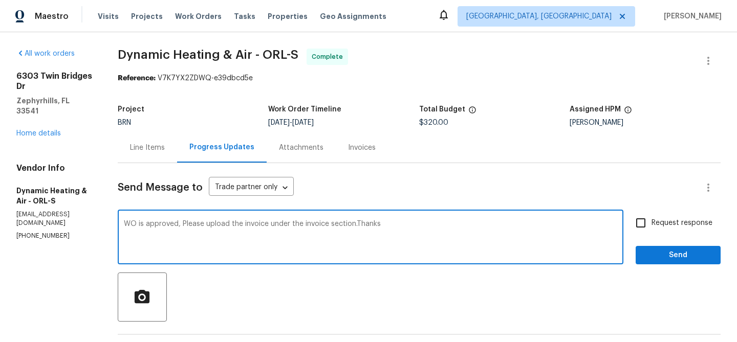
type textarea "WO is approved, Please upload the invoice under the invoice section.Thanks"
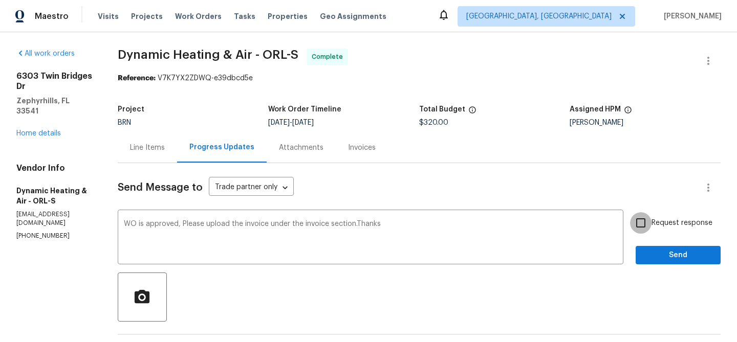
click at [633, 213] on input "Request response" at bounding box center [640, 222] width 21 height 21
checkbox input "true"
click at [647, 254] on span "Send" at bounding box center [678, 255] width 69 height 13
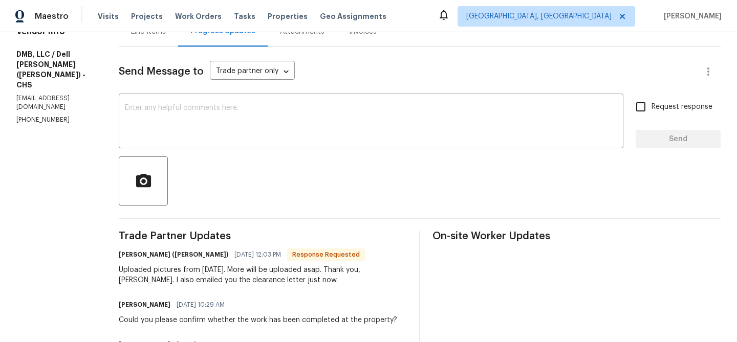
scroll to position [82, 0]
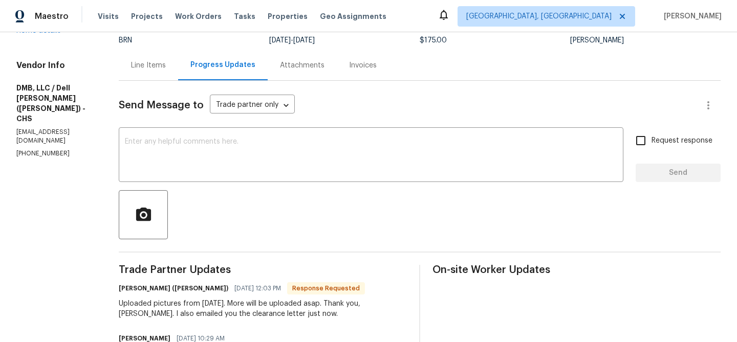
click at [141, 67] on div "Line Items" at bounding box center [148, 65] width 35 height 10
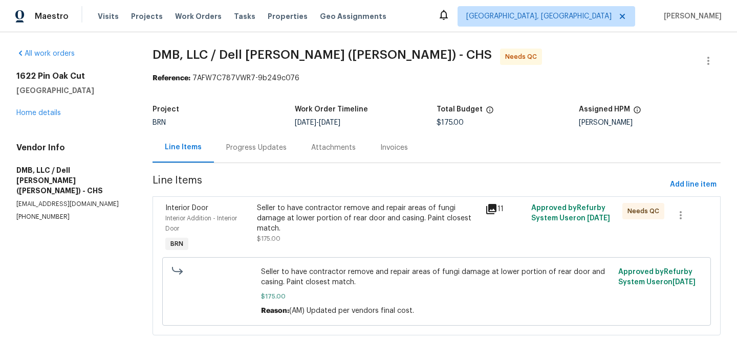
click at [256, 146] on div "Progress Updates" at bounding box center [256, 148] width 60 height 10
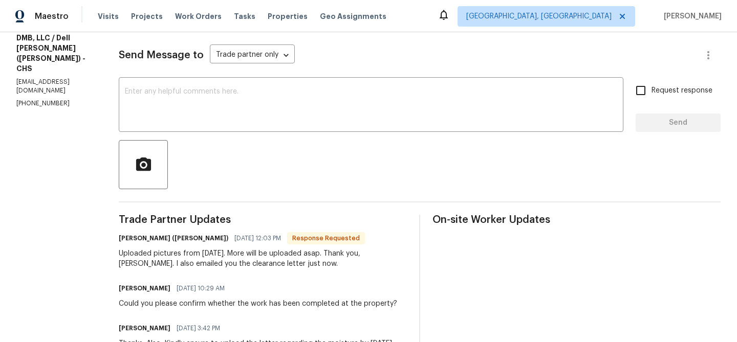
scroll to position [133, 0]
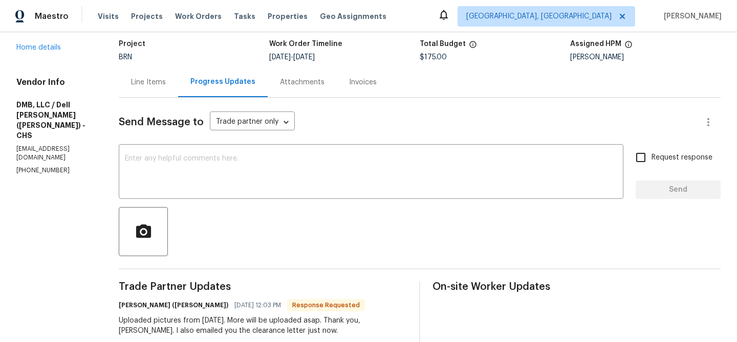
click at [140, 76] on div "Line Items" at bounding box center [148, 82] width 59 height 30
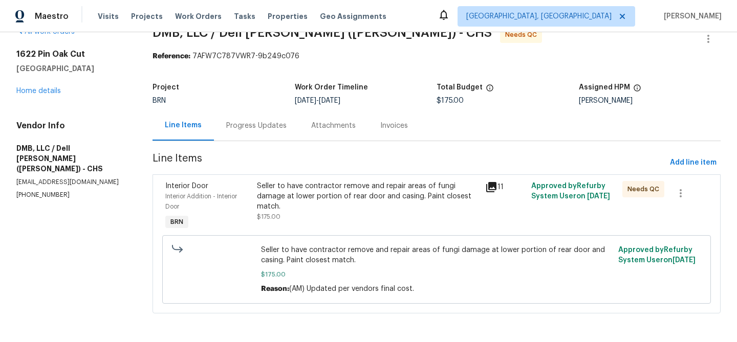
click at [297, 203] on div "Seller to have contractor remove and repair areas of fungi damage at lower port…" at bounding box center [368, 196] width 223 height 31
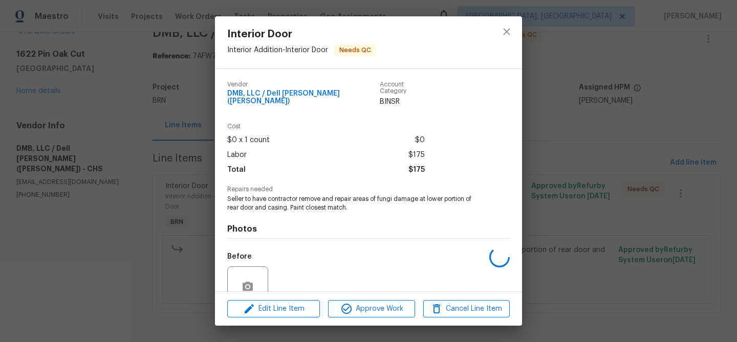
scroll to position [86, 0]
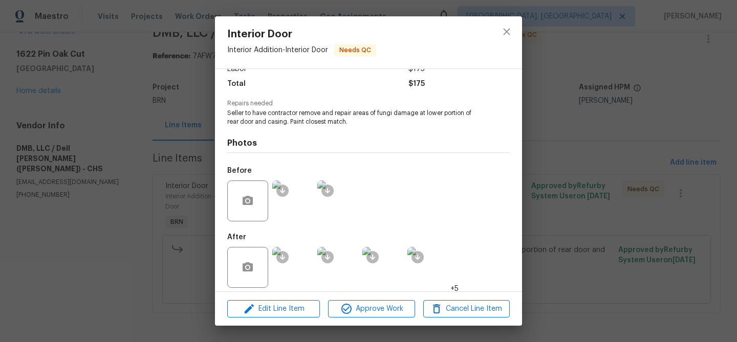
click at [299, 272] on img at bounding box center [292, 267] width 41 height 41
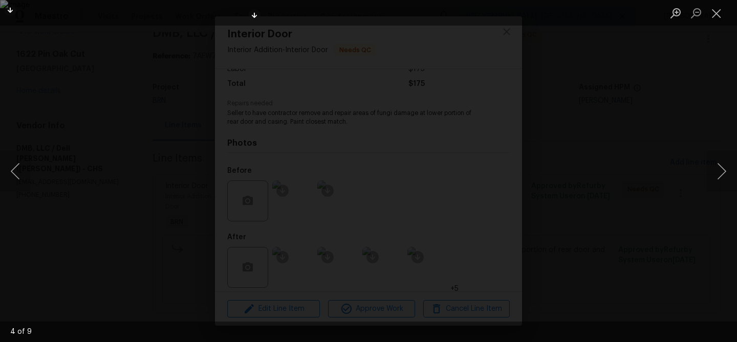
click at [84, 120] on div "Lightbox" at bounding box center [368, 171] width 737 height 342
click at [113, 127] on div "Lightbox" at bounding box center [368, 171] width 737 height 342
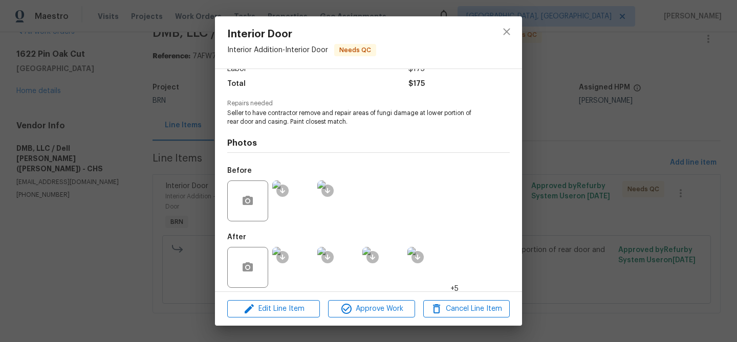
click at [147, 125] on div "Interior Door Interior Addition - Interior Door Needs QC Vendor DMB, LLC / Dell…" at bounding box center [368, 171] width 737 height 342
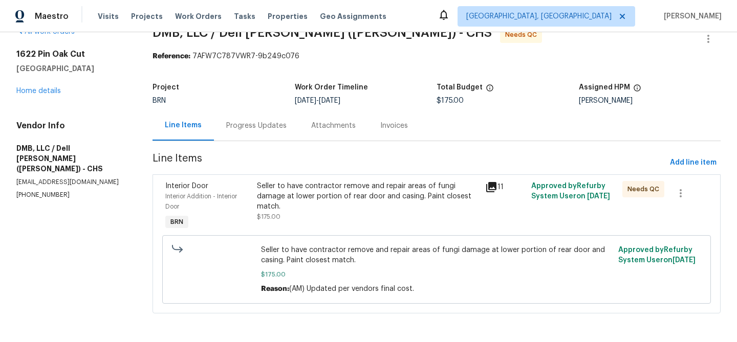
click at [299, 200] on div "Seller to have contractor remove and repair areas of fungi damage at lower port…" at bounding box center [368, 196] width 223 height 31
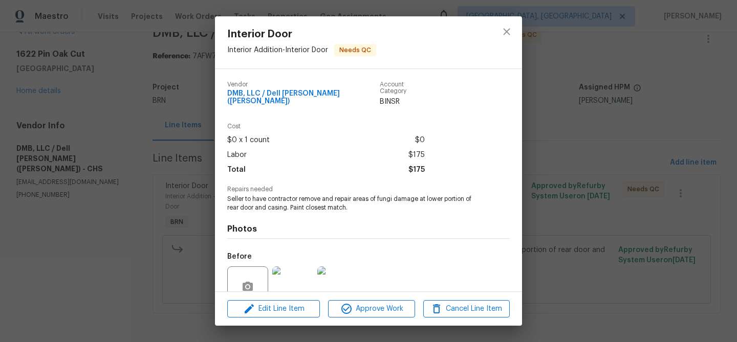
click at [277, 195] on span "Seller to have contractor remove and repair areas of fungi damage at lower port…" at bounding box center [354, 203] width 254 height 17
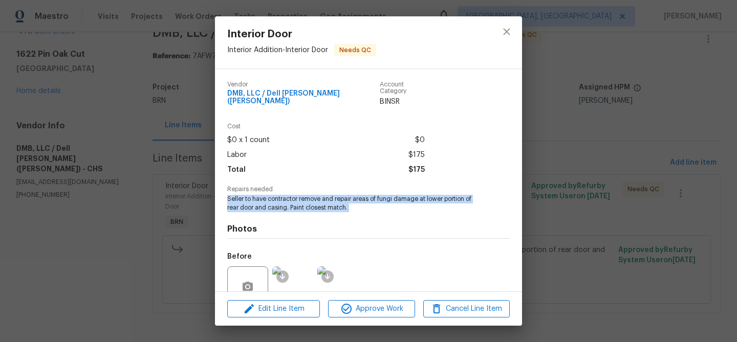
click at [277, 195] on span "Seller to have contractor remove and repair areas of fungi damage at lower port…" at bounding box center [354, 203] width 254 height 17
copy span "Seller to have contractor remove and repair areas of fungi damage at lower port…"
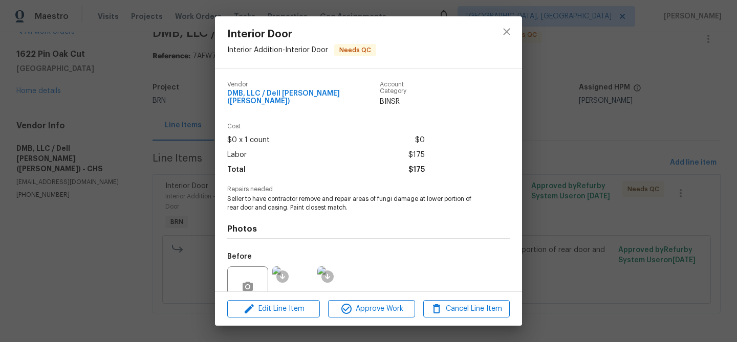
click at [122, 110] on div "Interior Door Interior Addition - Interior Door Needs QC Vendor DMB, LLC / Dell…" at bounding box center [368, 171] width 737 height 342
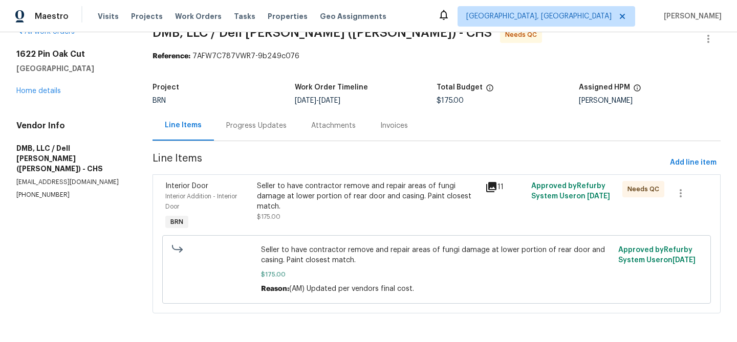
scroll to position [0, 0]
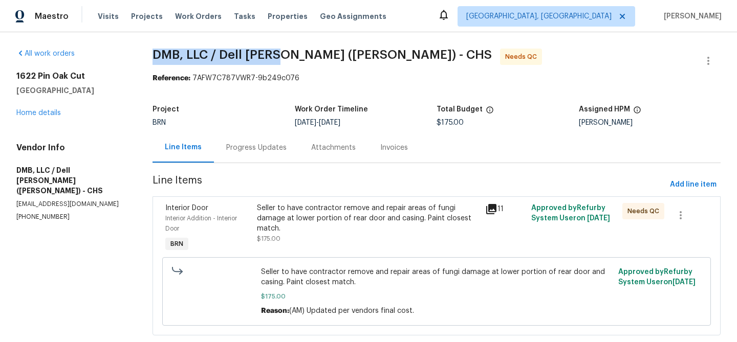
drag, startPoint x: 151, startPoint y: 47, endPoint x: 279, endPoint y: 49, distance: 127.4
click at [279, 49] on div "All work orders 1622 Pin Oak Cut Mount Pleasant, SC 29466 Home details Vendor I…" at bounding box center [368, 198] width 737 height 332
click at [169, 59] on span "DMB, LLC / Dell Bryson (Heise) - CHS" at bounding box center [321, 55] width 339 height 12
drag, startPoint x: 155, startPoint y: 59, endPoint x: 285, endPoint y: 60, distance: 130.0
click at [285, 60] on span "DMB, LLC / Dell Bryson (Heise) - CHS" at bounding box center [321, 55] width 339 height 12
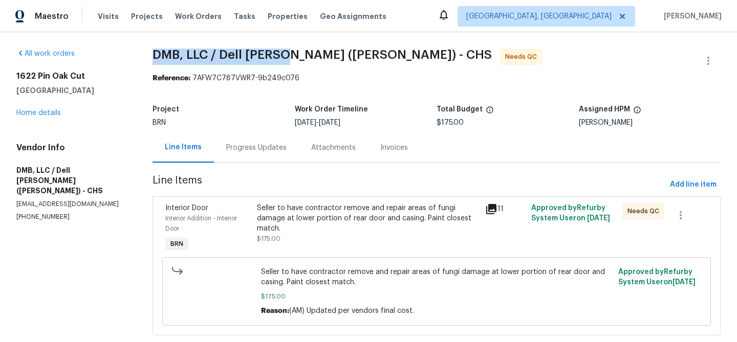
copy span "DMB, LLC / Dell Bryson"
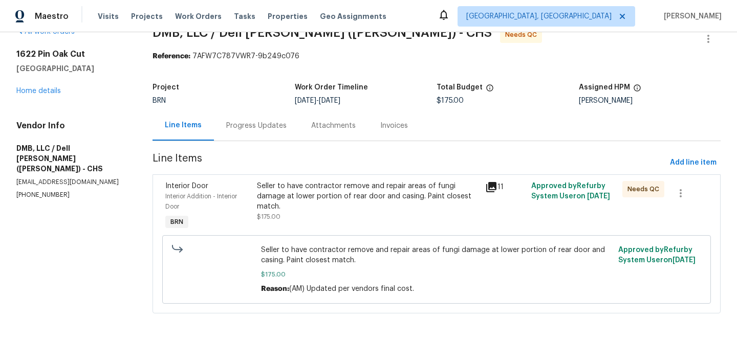
click at [280, 192] on div "Seller to have contractor remove and repair areas of fungi damage at lower port…" at bounding box center [368, 196] width 223 height 31
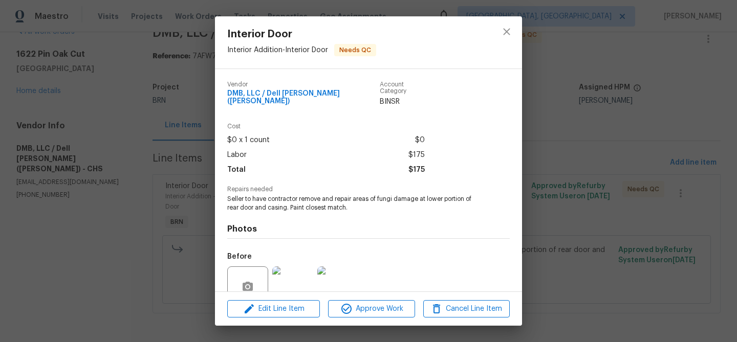
scroll to position [86, 0]
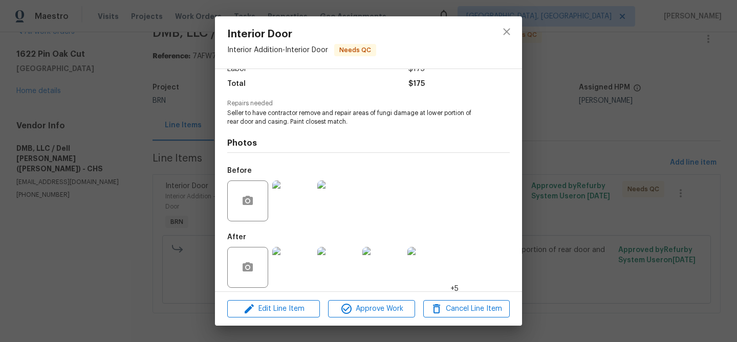
click at [280, 194] on img at bounding box center [292, 201] width 41 height 41
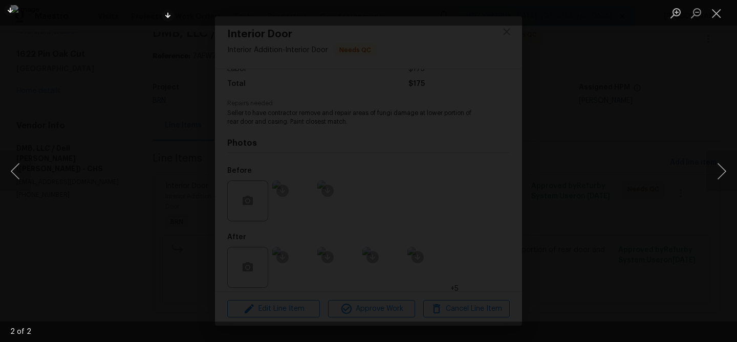
drag, startPoint x: 92, startPoint y: 169, endPoint x: 89, endPoint y: 163, distance: 6.9
click at [92, 170] on div "Lightbox" at bounding box center [368, 171] width 737 height 342
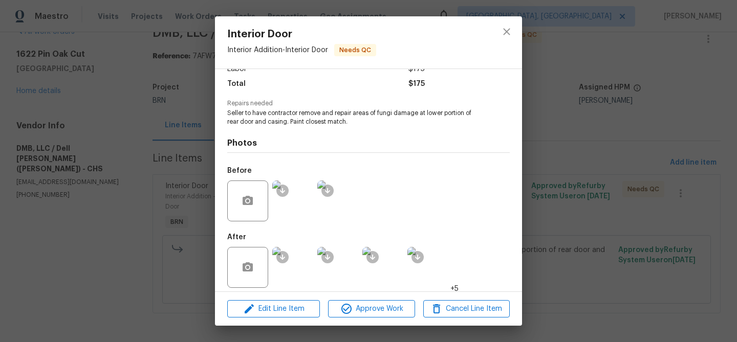
click at [293, 266] on img at bounding box center [292, 267] width 41 height 41
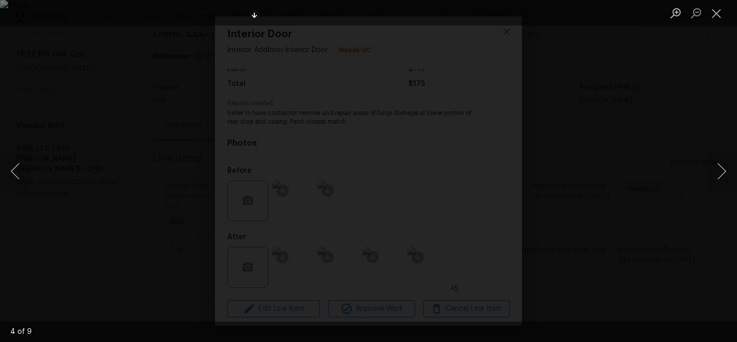
click at [154, 125] on div "Lightbox" at bounding box center [368, 171] width 737 height 342
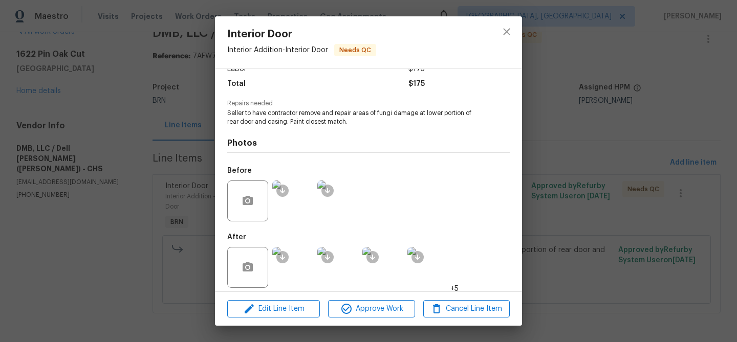
click at [154, 157] on div "Interior Door Interior Addition - Interior Door Needs QC Vendor DMB, LLC / Dell…" at bounding box center [368, 171] width 737 height 342
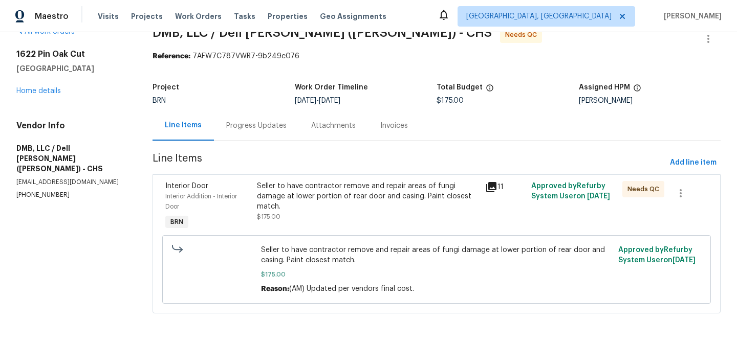
click at [284, 134] on div "Progress Updates" at bounding box center [256, 126] width 85 height 30
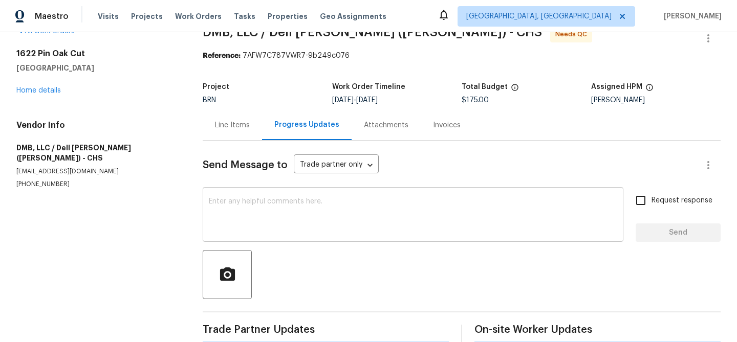
scroll to position [40, 0]
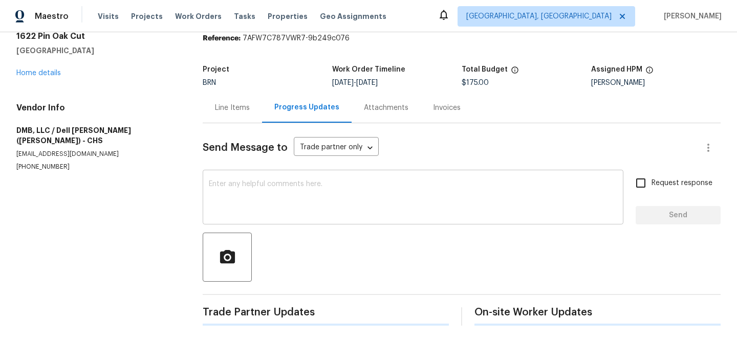
click at [253, 188] on textarea at bounding box center [413, 199] width 408 height 36
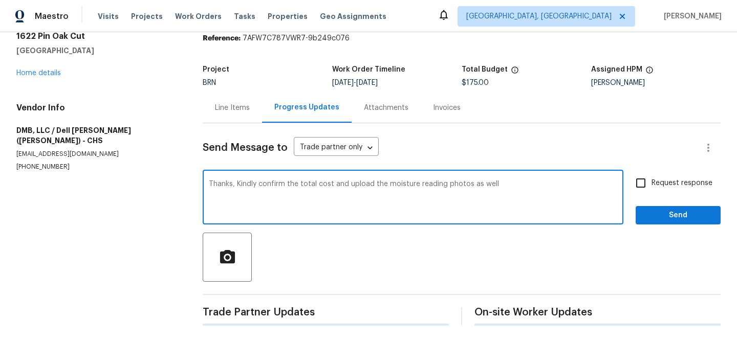
type textarea "Thanks, Kindly confirm the total cost and upload the moisture reading photos as…"
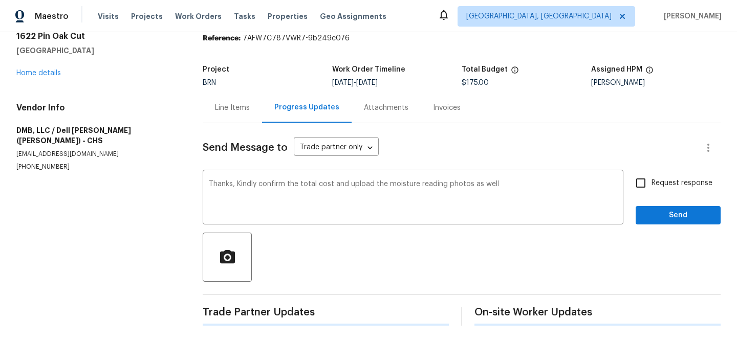
click at [629, 194] on div "Thanks, Kindly confirm the total cost and upload the moisture reading photos as…" at bounding box center [462, 198] width 518 height 52
click at [642, 186] on input "Request response" at bounding box center [640, 182] width 21 height 21
checkbox input "true"
click at [643, 218] on button "Send" at bounding box center [677, 215] width 85 height 19
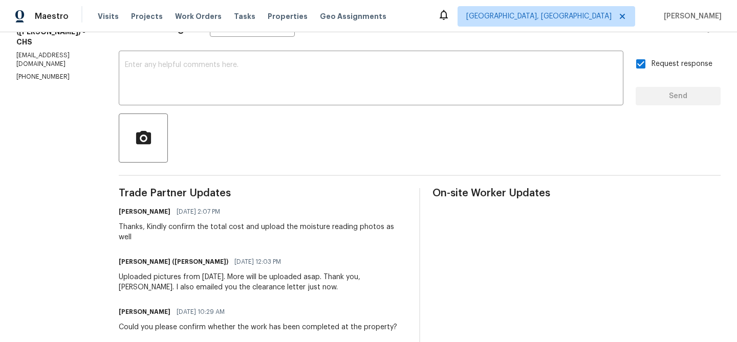
scroll to position [166, 0]
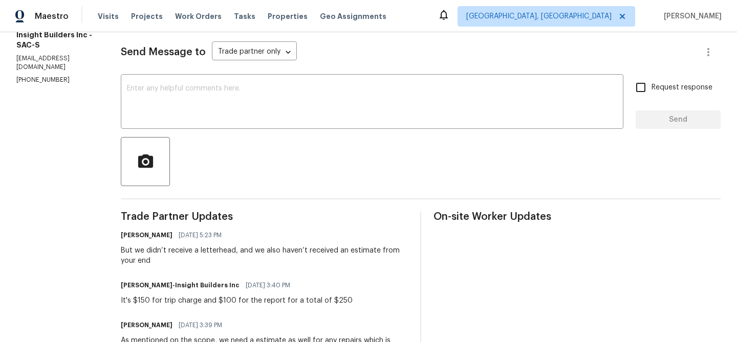
scroll to position [137, 0]
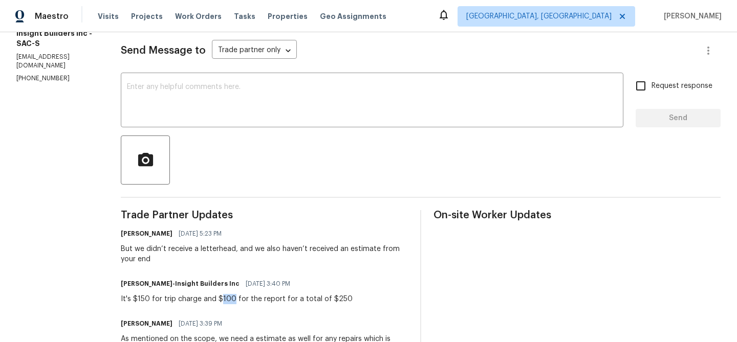
drag, startPoint x: 236, startPoint y: 300, endPoint x: 223, endPoint y: 299, distance: 12.8
click at [223, 299] on div "It's $150 for trip charge and $100 for the report for a total of $250" at bounding box center [237, 299] width 232 height 10
copy div "100"
click at [184, 253] on div "But we didn’t receive a letterhead, and we also haven’t received an estimate fr…" at bounding box center [264, 254] width 287 height 20
drag, startPoint x: 152, startPoint y: 299, endPoint x: 138, endPoint y: 297, distance: 14.4
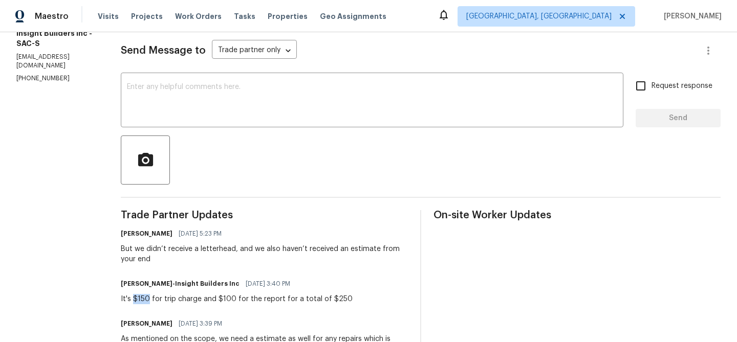
click at [138, 297] on div "It's $150 for trip charge and $100 for the report for a total of $250" at bounding box center [237, 299] width 232 height 10
copy div "$150"
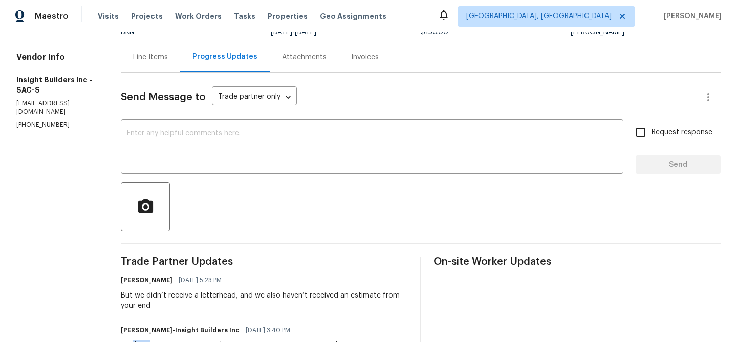
scroll to position [37, 0]
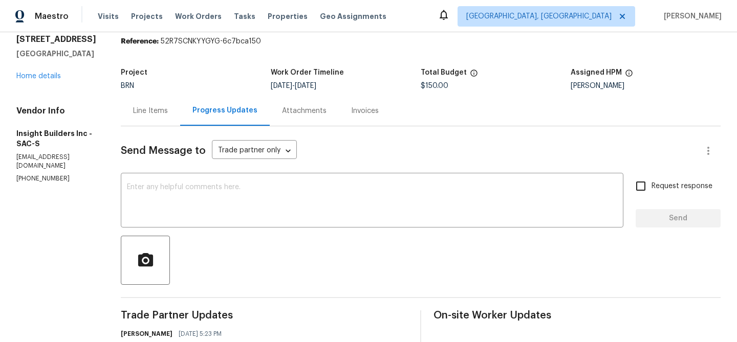
click at [155, 102] on div "Line Items" at bounding box center [150, 111] width 59 height 30
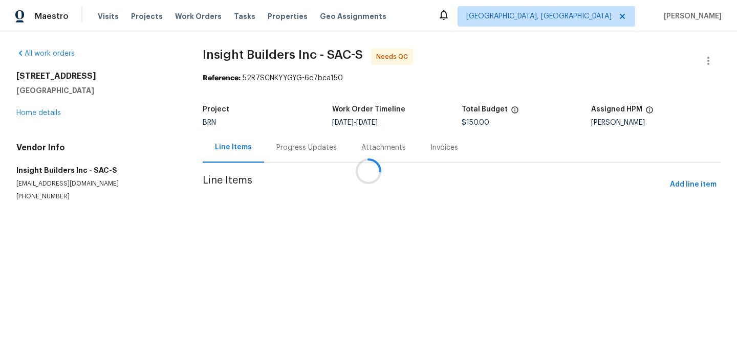
click at [286, 182] on span "Line Items" at bounding box center [434, 185] width 463 height 19
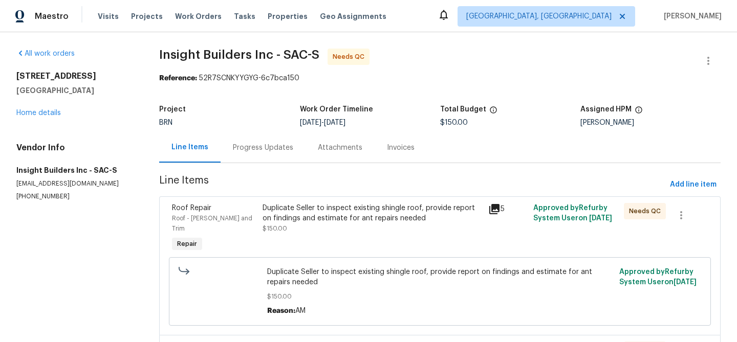
click at [318, 235] on div "Duplicate Seller to inspect existing shingle roof, provide report on findings a…" at bounding box center [372, 228] width 226 height 57
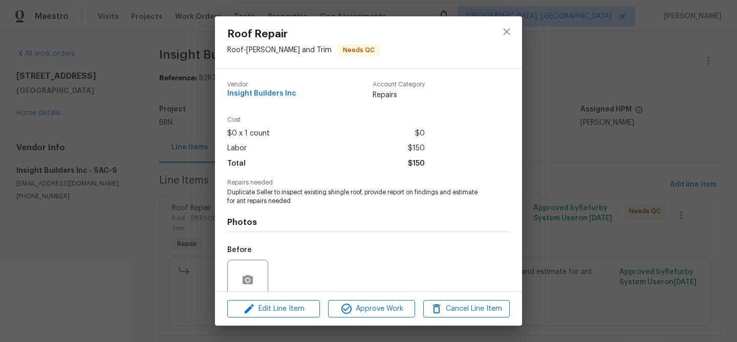
click at [196, 209] on div "Roof Repair Roof - [PERSON_NAME] and Trim Needs QC Vendor Insight Builders Inc …" at bounding box center [368, 171] width 737 height 342
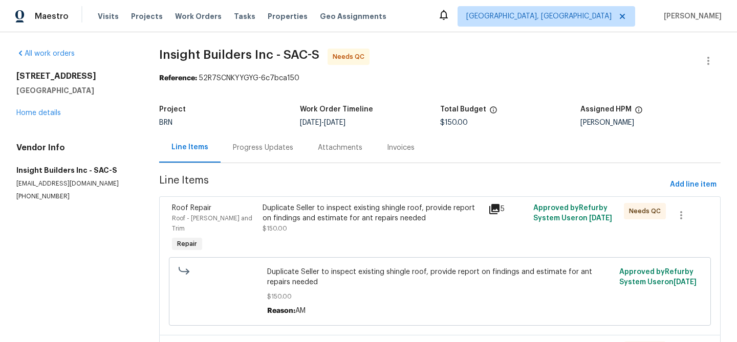
scroll to position [78, 0]
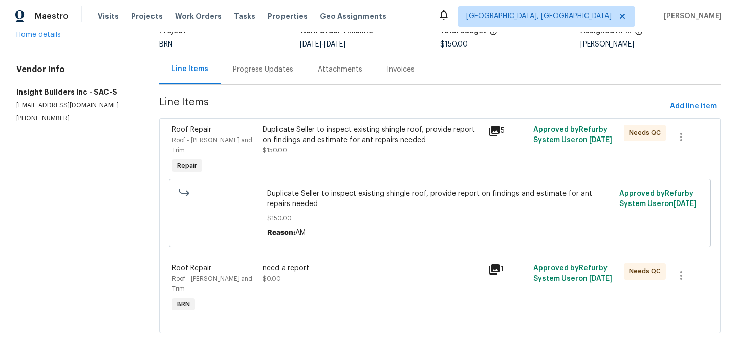
click at [354, 270] on div "need a report $0.00" at bounding box center [372, 274] width 220 height 20
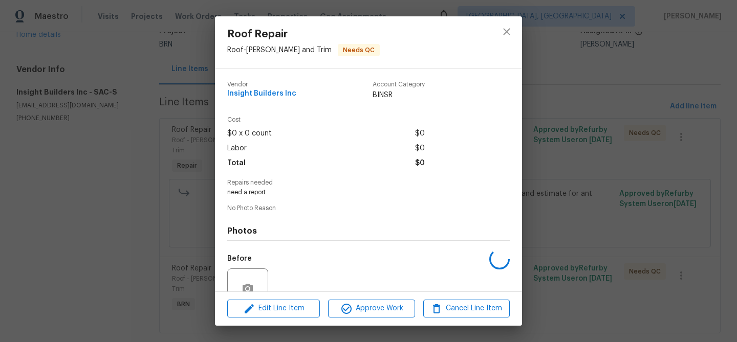
scroll to position [94, 0]
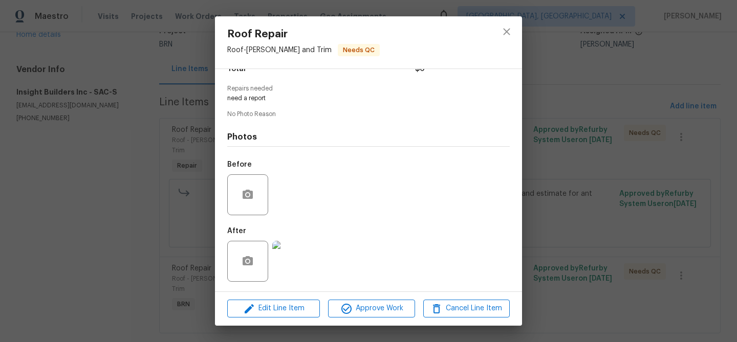
click at [220, 277] on div "Vendor Insight Builders Inc Account Category BINSR Cost $0 x 0 count $0 Labor $…" at bounding box center [368, 180] width 307 height 223
click at [683, 278] on div "Roof Repair Roof - [PERSON_NAME] and Trim Needs QC Vendor Insight Builders Inc …" at bounding box center [368, 171] width 737 height 342
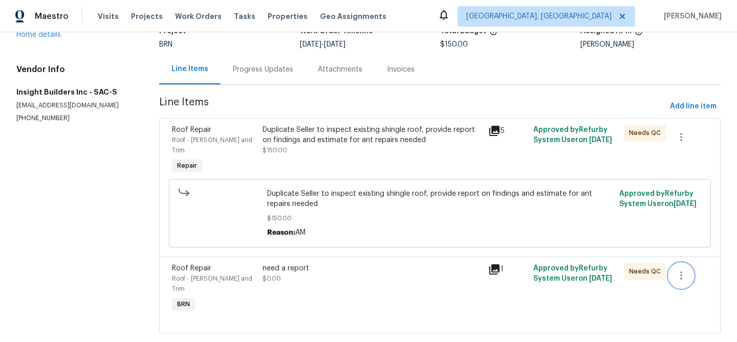
click at [683, 270] on icon "button" at bounding box center [681, 276] width 12 height 12
click at [670, 266] on li "Cancel" at bounding box center [688, 265] width 39 height 17
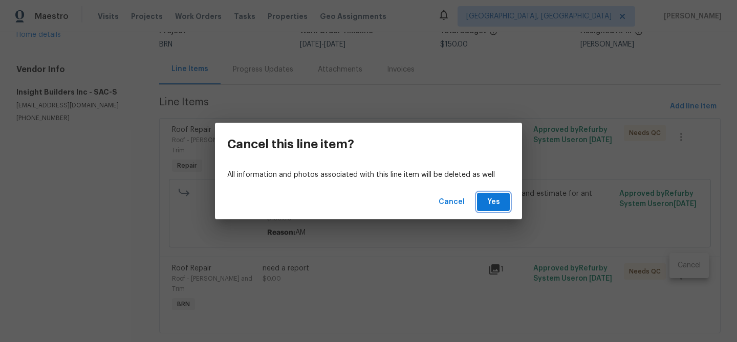
click at [500, 194] on button "Yes" at bounding box center [493, 202] width 33 height 19
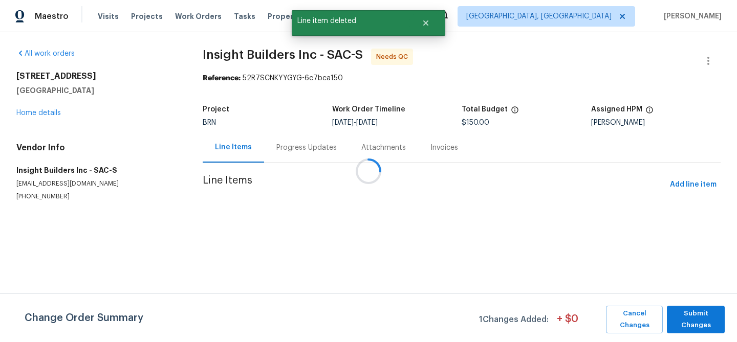
scroll to position [0, 0]
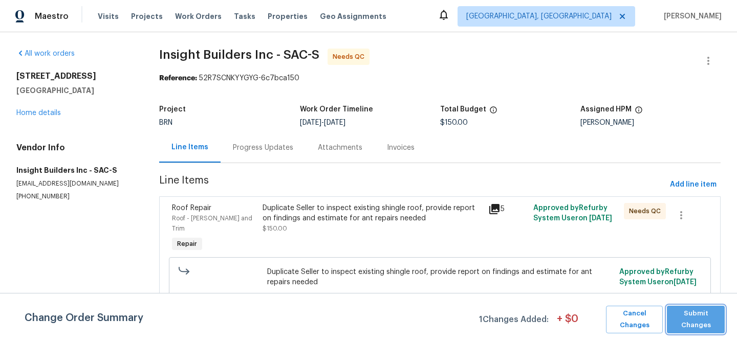
click at [688, 318] on span "Submit Changes" at bounding box center [696, 320] width 48 height 24
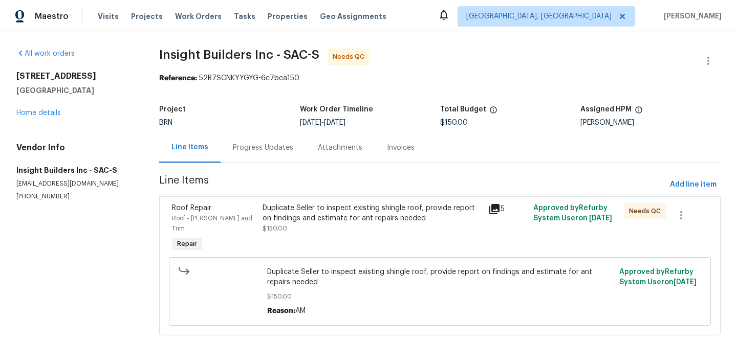
click at [270, 155] on div "Progress Updates" at bounding box center [263, 148] width 85 height 30
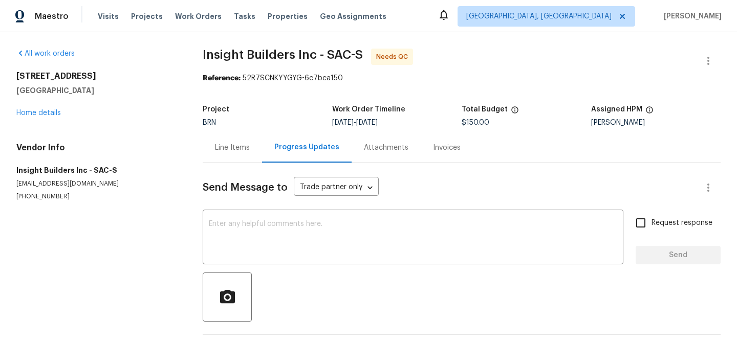
scroll to position [40, 0]
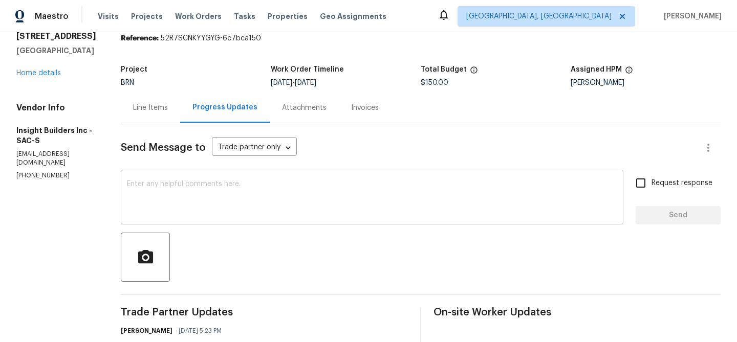
click at [228, 208] on textarea at bounding box center [372, 199] width 490 height 36
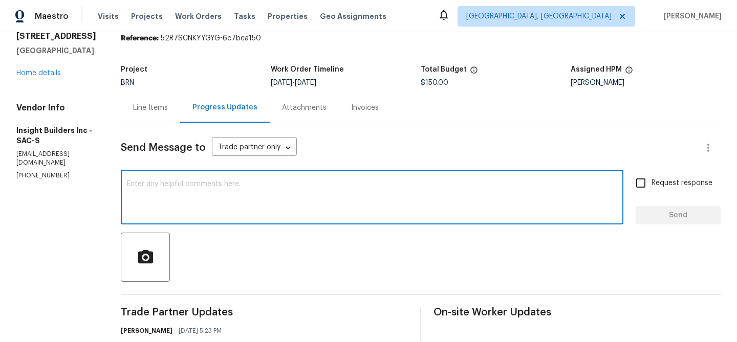
type textarea "S"
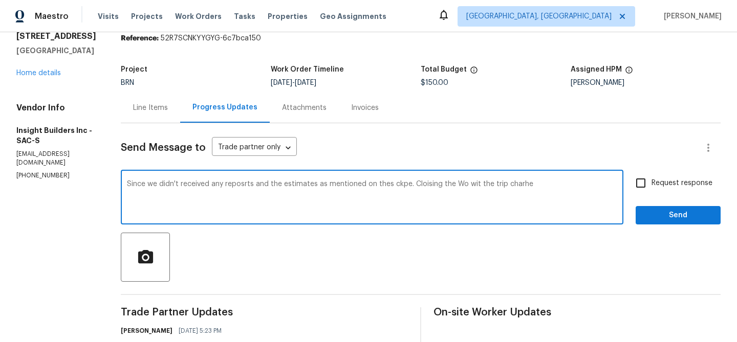
click at [178, 187] on textarea "Since we didn't received any reposrts and the estimates as mentioned on thes ck…" at bounding box center [372, 199] width 490 height 36
paste textarea "haven’t received any reports or the estimates mentioned in the scope, we are cl…"
type textarea "Since we haven’t received any reports or the estimates mentioned in the scope, …"
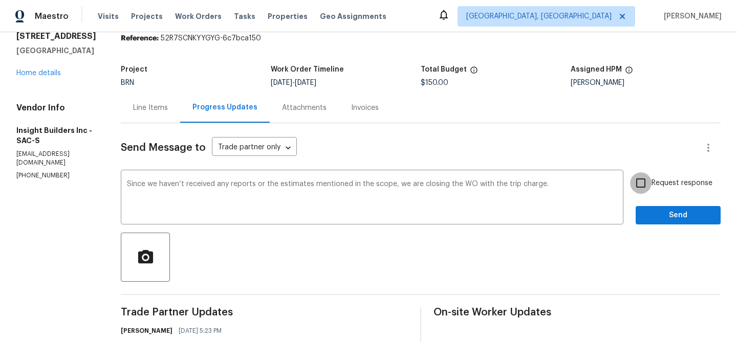
click at [643, 183] on input "Request response" at bounding box center [640, 182] width 21 height 21
checkbox input "true"
click at [644, 213] on button "Send" at bounding box center [677, 215] width 85 height 19
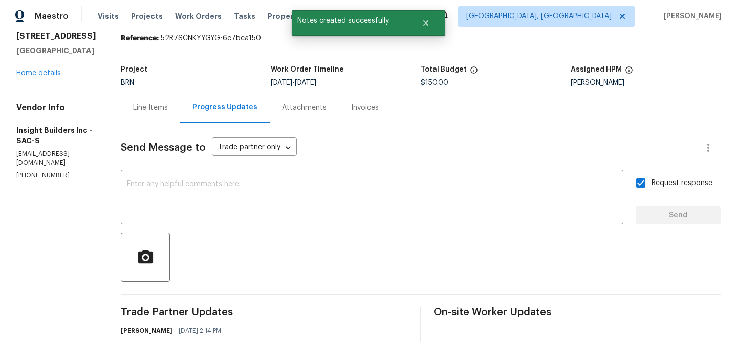
click at [162, 110] on div "Line Items" at bounding box center [150, 108] width 35 height 10
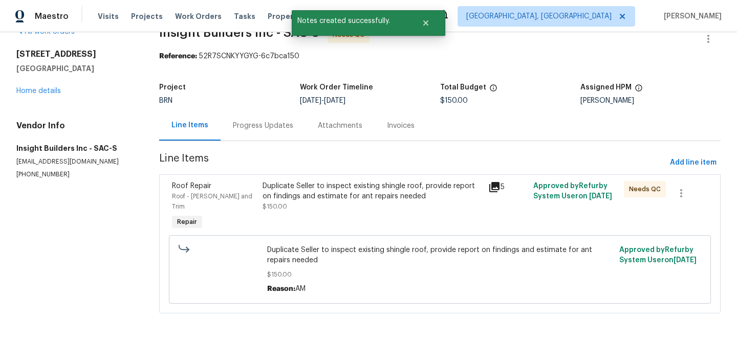
scroll to position [12, 0]
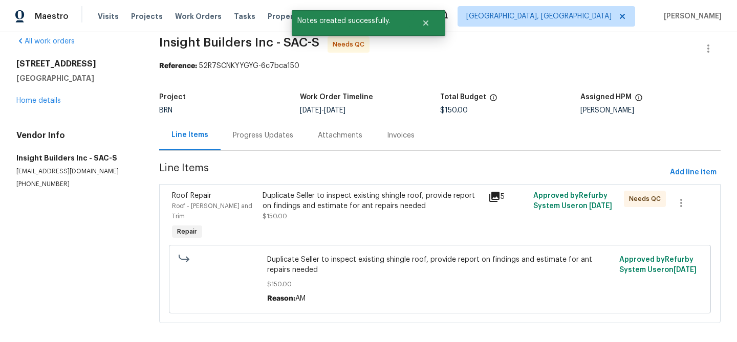
click at [352, 212] on div "Duplicate Seller to inspect existing shingle roof, provide report on findings a…" at bounding box center [372, 206] width 220 height 31
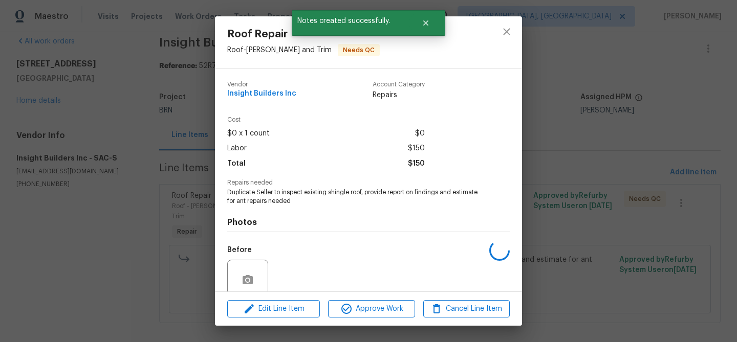
scroll to position [86, 0]
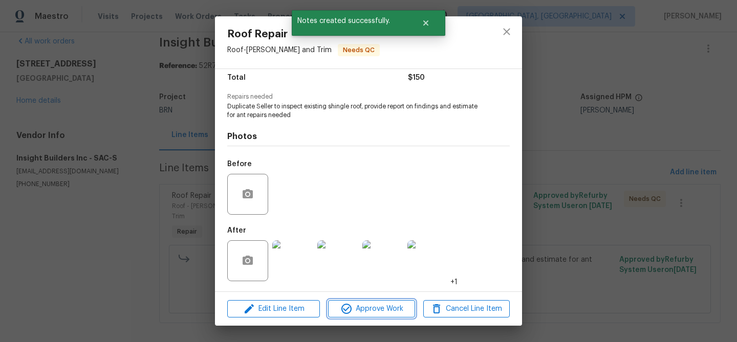
click at [347, 302] on button "Approve Work" at bounding box center [371, 309] width 86 height 18
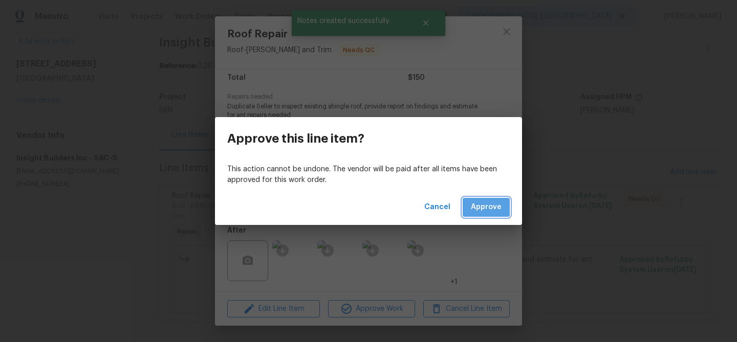
click at [482, 205] on span "Approve" at bounding box center [486, 207] width 31 height 13
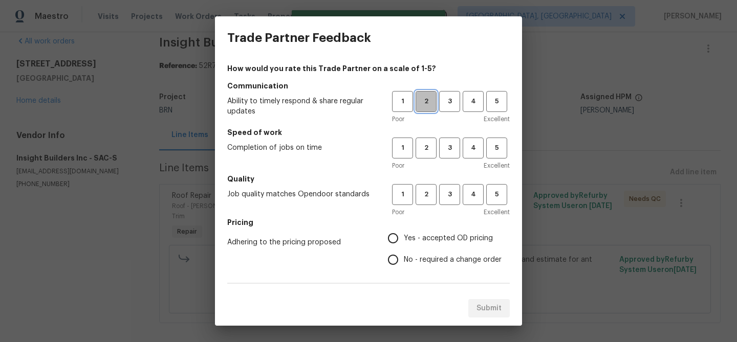
click at [432, 104] on span "2" at bounding box center [426, 102] width 19 height 12
click at [425, 145] on span "2" at bounding box center [426, 148] width 19 height 12
click at [425, 189] on span "2" at bounding box center [426, 195] width 19 height 12
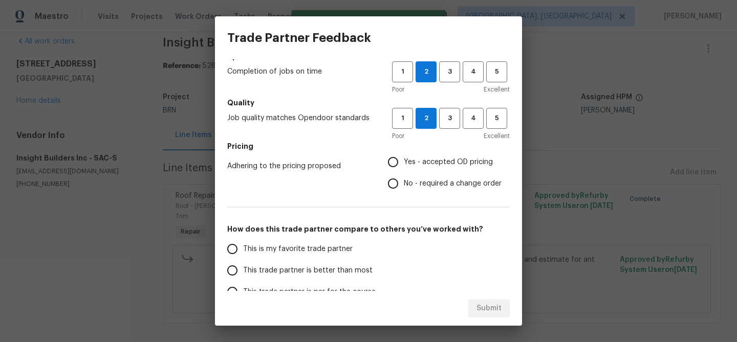
click at [394, 183] on input "No - required a change order" at bounding box center [392, 183] width 21 height 21
radio input "true"
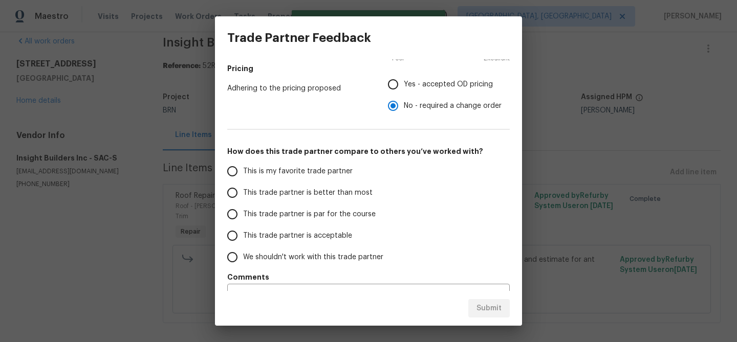
click at [276, 235] on span "This trade partner is acceptable" at bounding box center [297, 236] width 109 height 11
click at [243, 235] on input "This trade partner is acceptable" at bounding box center [232, 235] width 21 height 21
radio input "false"
click at [268, 262] on span "We shouldn't work with this trade partner" at bounding box center [313, 257] width 140 height 11
click at [243, 262] on input "We shouldn't work with this trade partner" at bounding box center [232, 257] width 21 height 21
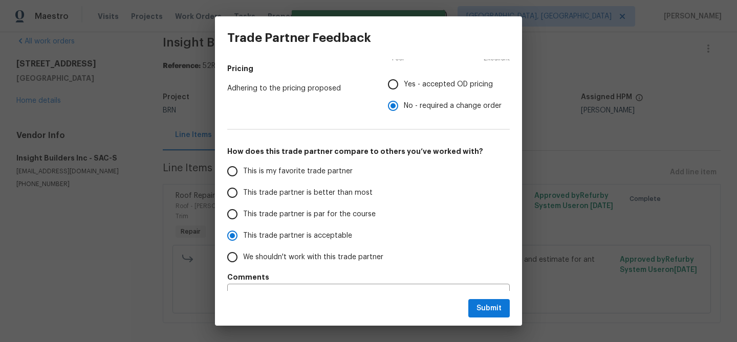
radio input "false"
click at [269, 231] on span "This trade partner is acceptable" at bounding box center [297, 236] width 109 height 11
click at [243, 230] on input "This trade partner is acceptable" at bounding box center [232, 235] width 21 height 21
click at [480, 310] on span "Submit" at bounding box center [488, 308] width 25 height 13
radio input "true"
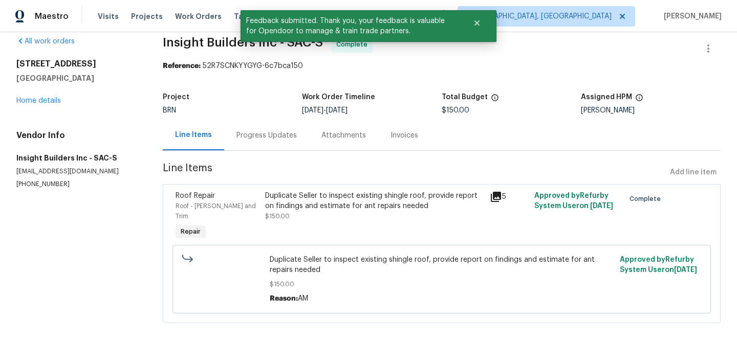
click at [257, 147] on div "Progress Updates" at bounding box center [266, 135] width 85 height 30
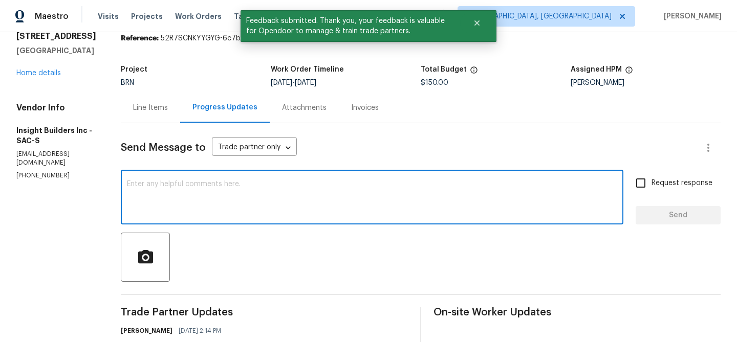
click at [260, 213] on textarea at bounding box center [372, 199] width 490 height 36
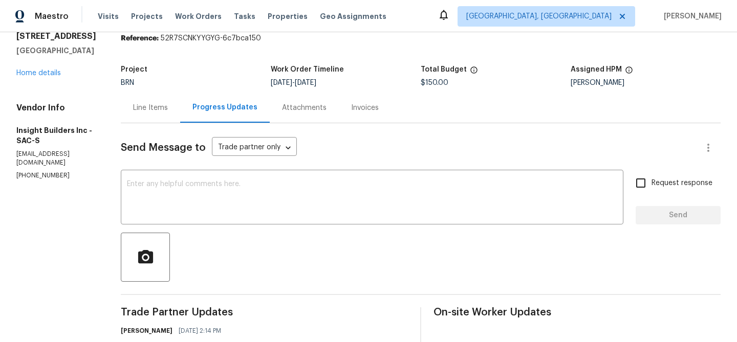
paste textarea "WO is approved, Please upload the invoice under the invoice section.Thanks"
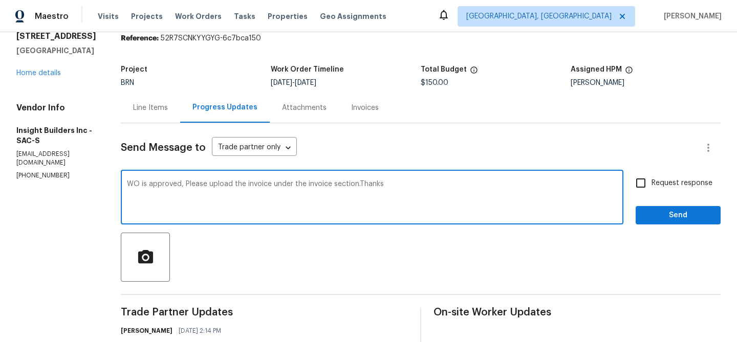
type textarea "WO is approved, Please upload the invoice under the invoice section.Thanks"
click at [651, 172] on input "Request response" at bounding box center [640, 182] width 21 height 21
checkbox input "true"
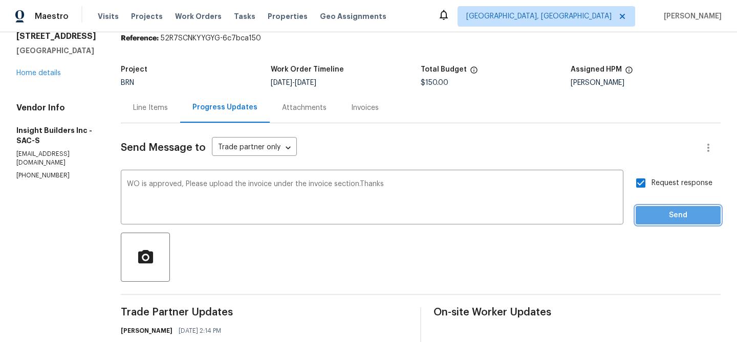
click at [645, 213] on span "Send" at bounding box center [678, 215] width 69 height 13
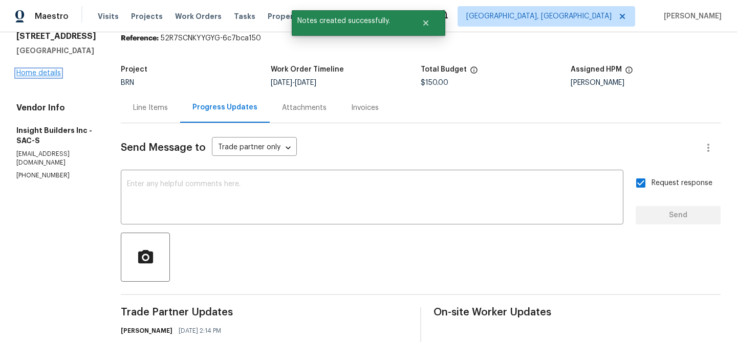
click at [47, 71] on link "Home details" at bounding box center [38, 73] width 45 height 7
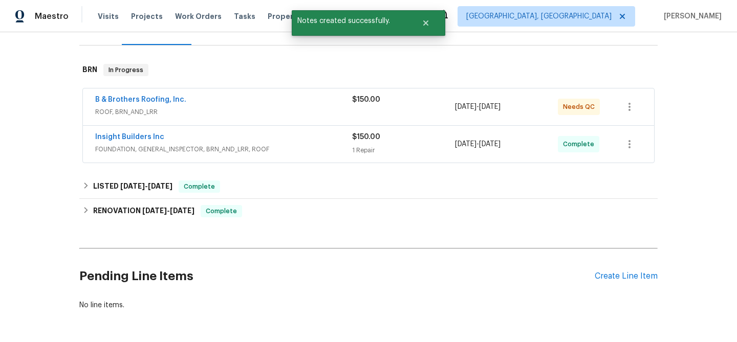
scroll to position [150, 0]
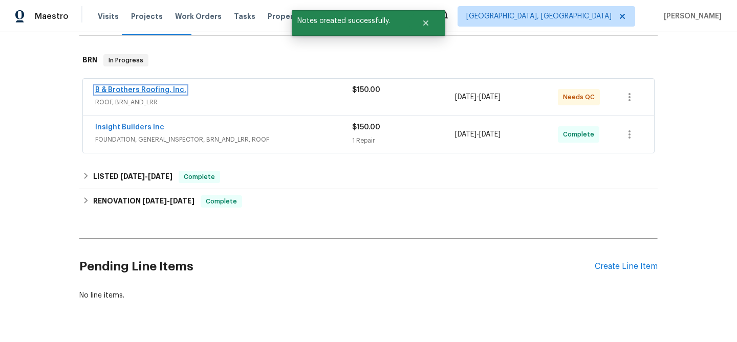
click at [121, 89] on link "B & Brothers Roofing, Inc." at bounding box center [140, 89] width 91 height 7
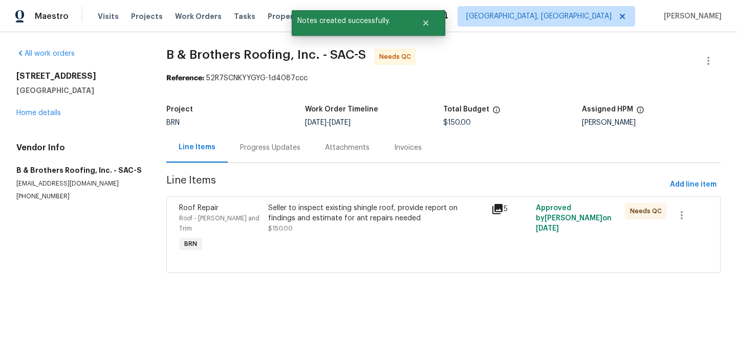
click at [262, 152] on div "Progress Updates" at bounding box center [270, 148] width 60 height 10
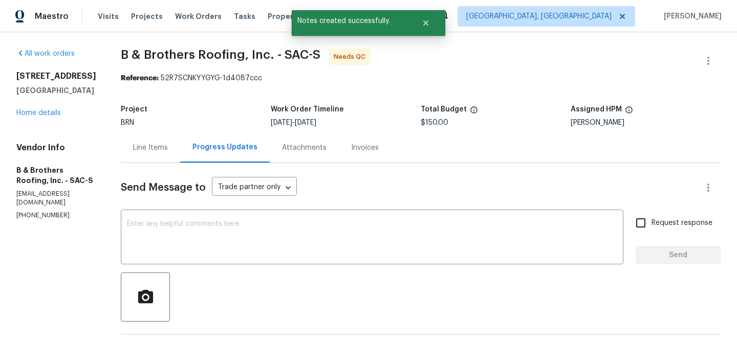
click at [169, 159] on div "Line Items" at bounding box center [150, 148] width 59 height 30
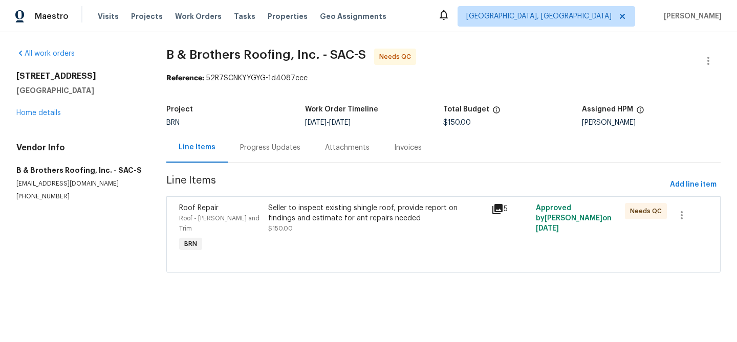
click at [311, 214] on div "Seller to inspect existing shingle roof, provide report on findings and estimat…" at bounding box center [376, 213] width 216 height 20
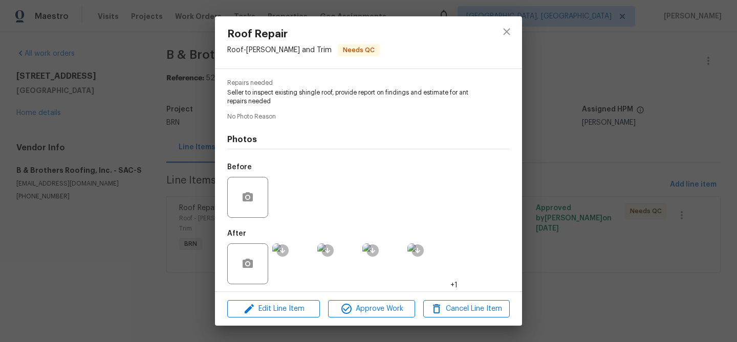
scroll to position [103, 0]
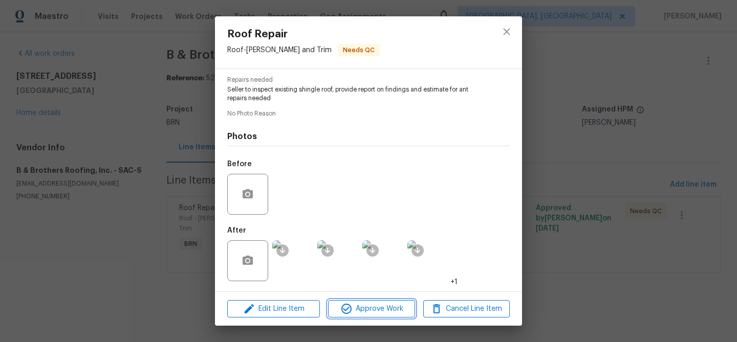
click at [361, 305] on span "Approve Work" at bounding box center [371, 309] width 80 height 13
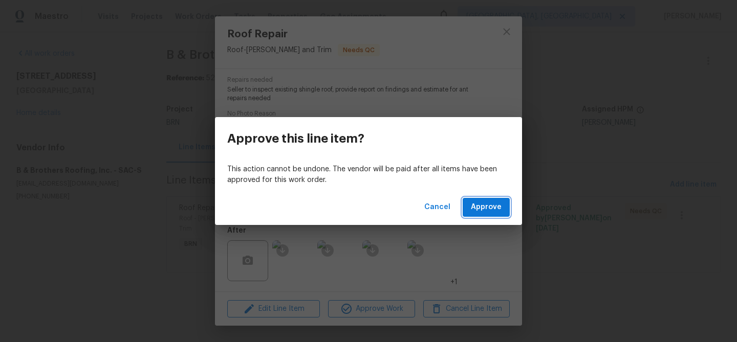
click at [482, 209] on span "Approve" at bounding box center [486, 207] width 31 height 13
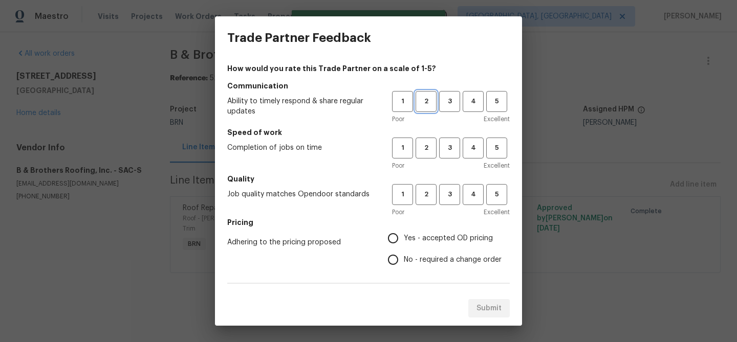
click at [419, 105] on span "2" at bounding box center [426, 102] width 19 height 12
click at [425, 151] on span "2" at bounding box center [426, 148] width 19 height 12
click at [425, 200] on span "2" at bounding box center [426, 195] width 19 height 12
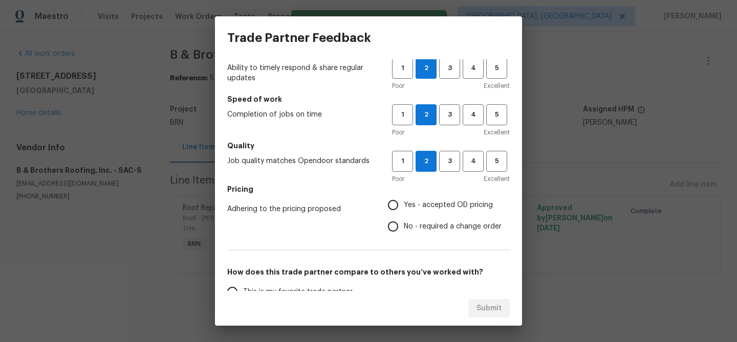
click at [401, 214] on input "Yes - accepted OD pricing" at bounding box center [392, 204] width 21 height 21
radio input "true"
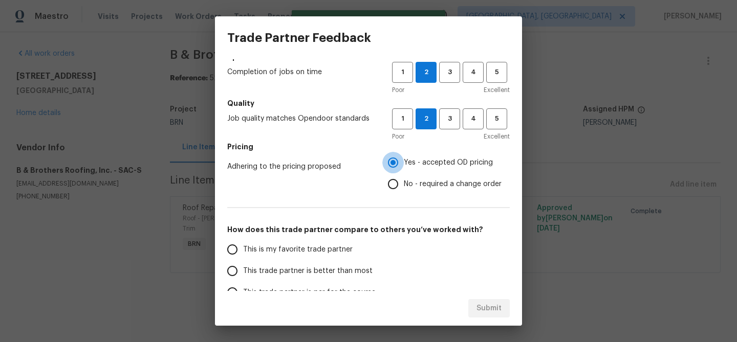
click at [392, 172] on input "Yes - accepted OD pricing" at bounding box center [392, 162] width 21 height 21
click at [389, 188] on input "No - required a change order" at bounding box center [392, 183] width 21 height 21
radio input "true"
click at [254, 272] on span "This trade partner is better than most" at bounding box center [307, 271] width 129 height 11
click at [243, 272] on input "This trade partner is better than most" at bounding box center [232, 270] width 21 height 21
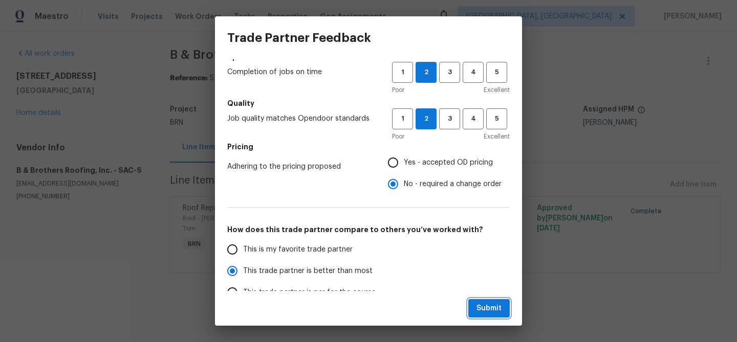
click at [491, 312] on span "Submit" at bounding box center [488, 308] width 25 height 13
radio input "true"
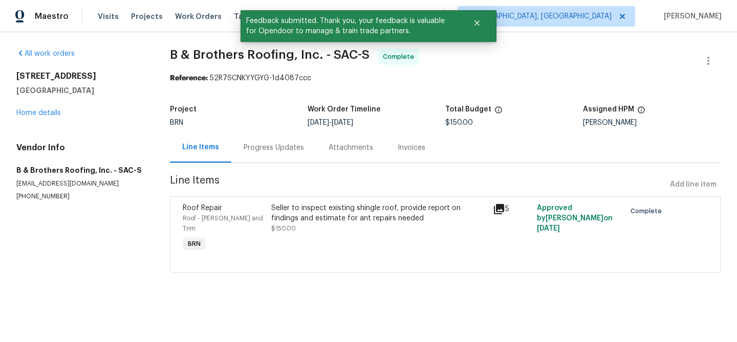
click at [278, 136] on div "Progress Updates" at bounding box center [273, 148] width 85 height 30
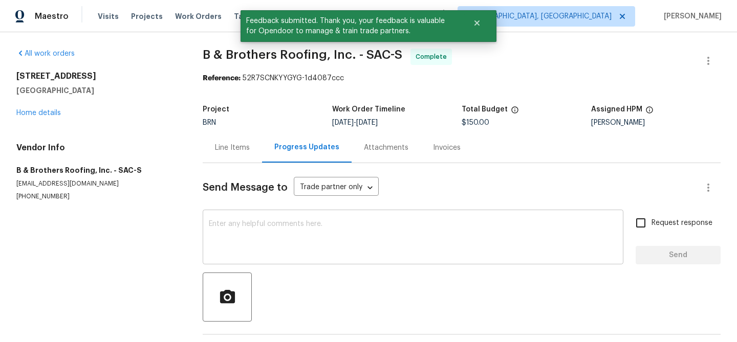
click at [268, 244] on textarea at bounding box center [413, 239] width 408 height 36
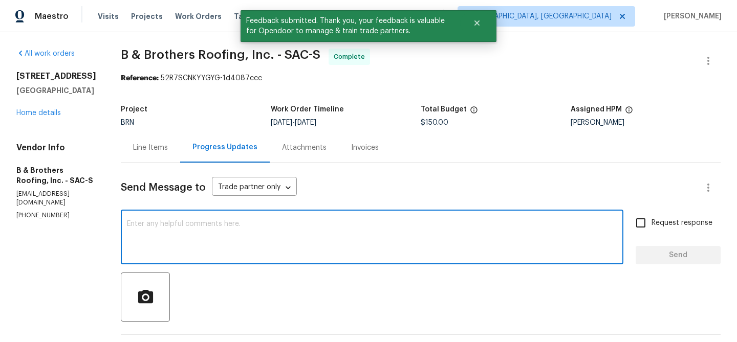
paste textarea "WO is approved, Please upload the invoice under the invoice section.Thanks"
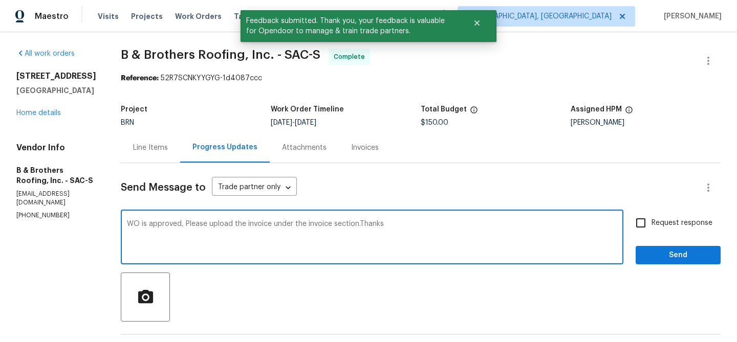
type textarea "WO is approved, Please upload the invoice under the invoice section.Thanks"
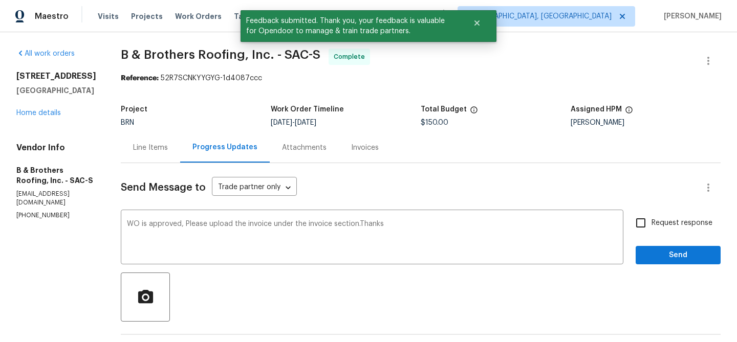
click at [666, 227] on span "Request response" at bounding box center [681, 223] width 61 height 11
click at [651, 227] on input "Request response" at bounding box center [640, 222] width 21 height 21
checkbox input "true"
click at [652, 262] on button "Send" at bounding box center [677, 255] width 85 height 19
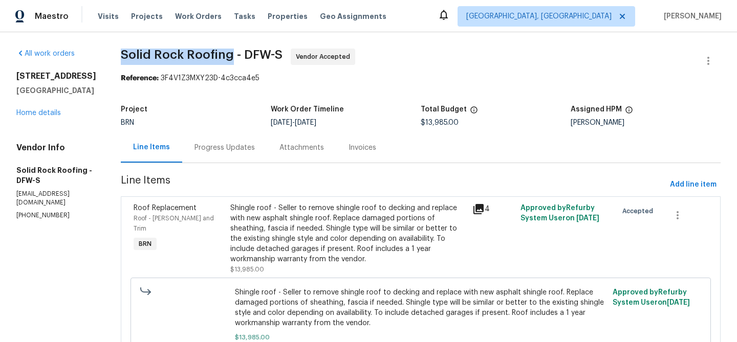
drag, startPoint x: 120, startPoint y: 54, endPoint x: 230, endPoint y: 54, distance: 110.5
click at [230, 54] on div "All work orders [STREET_ADDRESS][PERSON_NAME] Home details Vendor Info Solid Ro…" at bounding box center [368, 218] width 737 height 373
copy span "Solid Rock Roofing"
click at [47, 111] on link "Home details" at bounding box center [38, 112] width 45 height 7
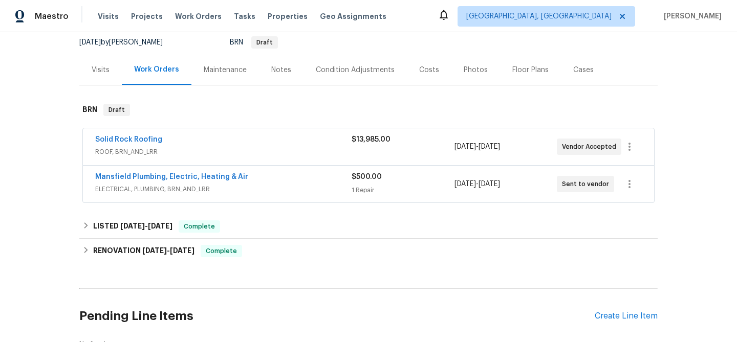
scroll to position [102, 0]
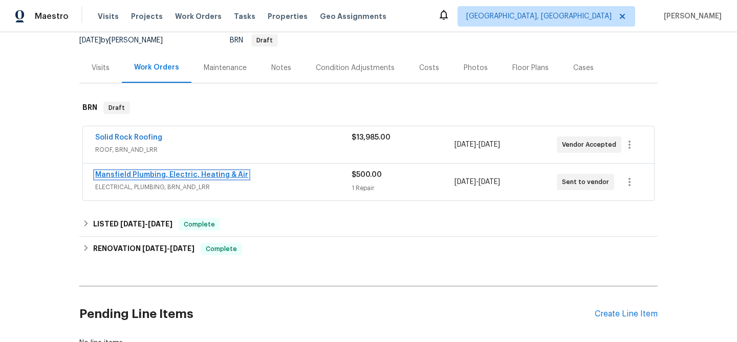
click at [159, 174] on link "Mansfield Plumbing, Electric, Heating & Air" at bounding box center [171, 174] width 153 height 7
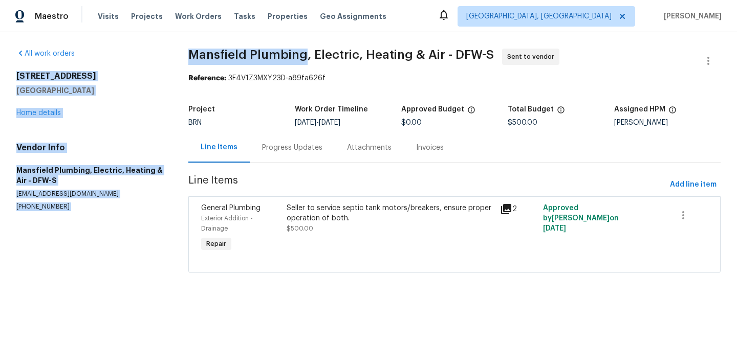
drag, startPoint x: 172, startPoint y: 57, endPoint x: 302, endPoint y: 56, distance: 130.0
click at [302, 56] on div "All work orders [STREET_ADDRESS] Home details Vendor Info [GEOGRAPHIC_DATA] Plu…" at bounding box center [368, 167] width 737 height 270
click at [302, 56] on span "Mansfield Plumbing, Electric, Heating & Air - DFW-S" at bounding box center [340, 55] width 305 height 12
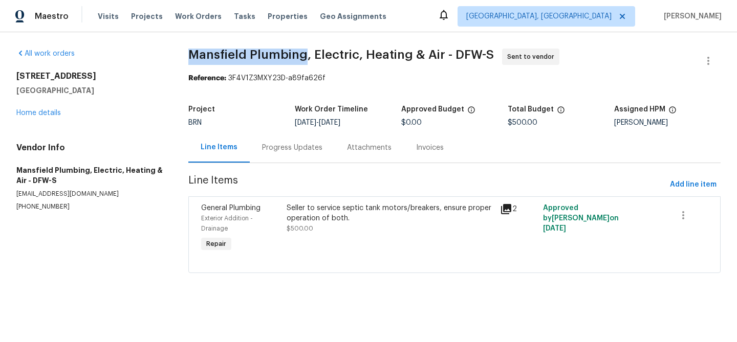
drag, startPoint x: 182, startPoint y: 54, endPoint x: 300, endPoint y: 55, distance: 118.2
click at [300, 55] on div "All work orders [STREET_ADDRESS] Home details Vendor Info [GEOGRAPHIC_DATA] Plu…" at bounding box center [368, 167] width 737 height 270
copy span "Mansfield Plumbing"
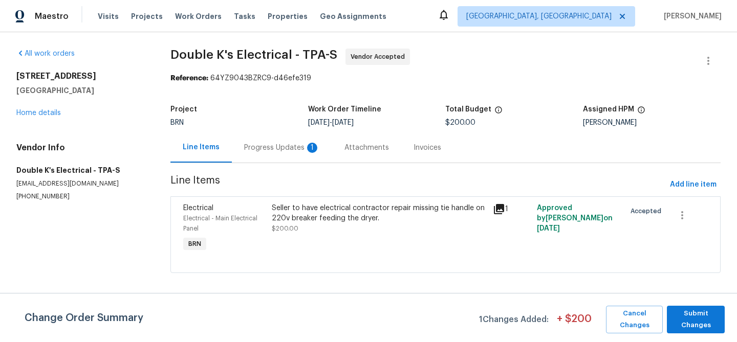
click at [270, 144] on div "Progress Updates 1" at bounding box center [282, 148] width 76 height 10
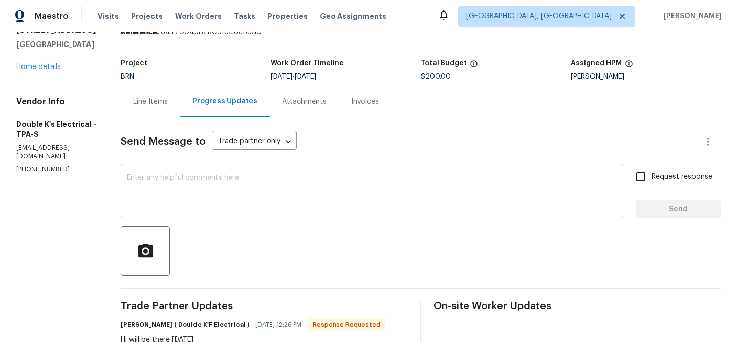
scroll to position [89, 0]
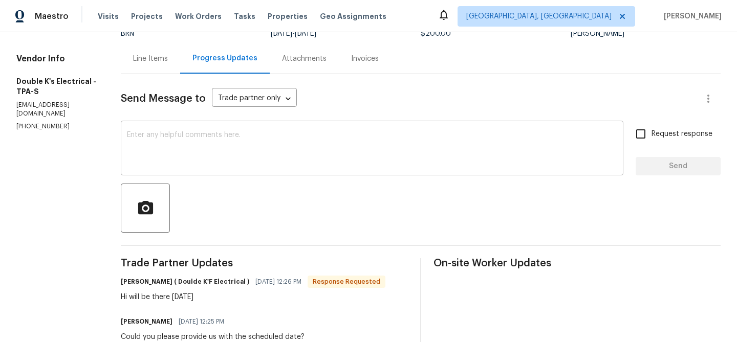
click at [214, 151] on textarea at bounding box center [372, 150] width 490 height 36
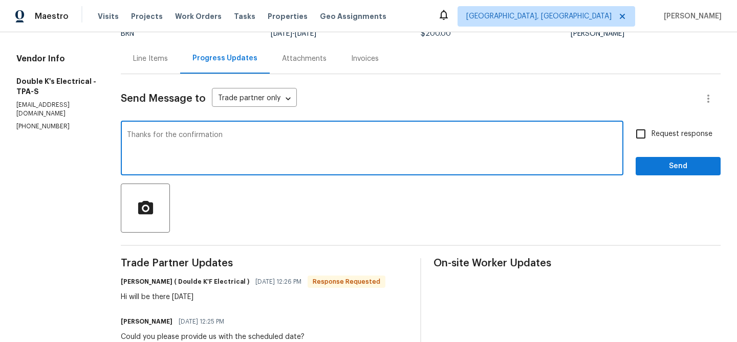
type textarea "Thanks for the confirmation"
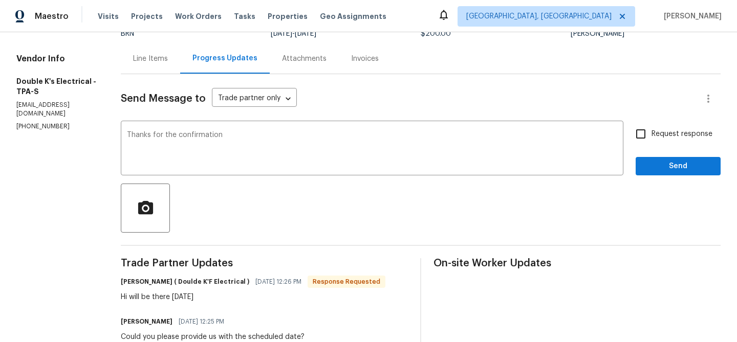
click at [668, 143] on label "Request response" at bounding box center [671, 133] width 82 height 21
click at [651, 143] on input "Request response" at bounding box center [640, 133] width 21 height 21
checkbox input "true"
click at [658, 158] on button "Send" at bounding box center [677, 166] width 85 height 19
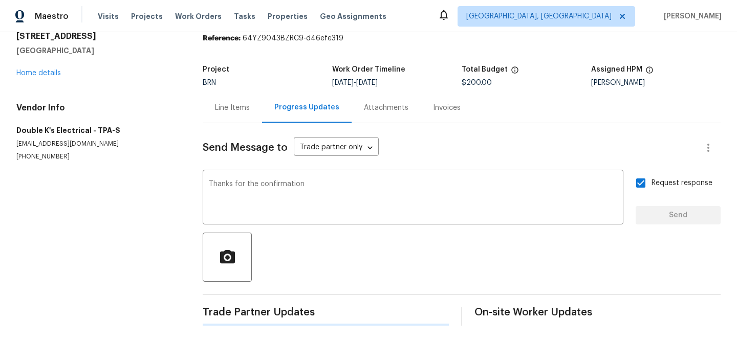
scroll to position [0, 0]
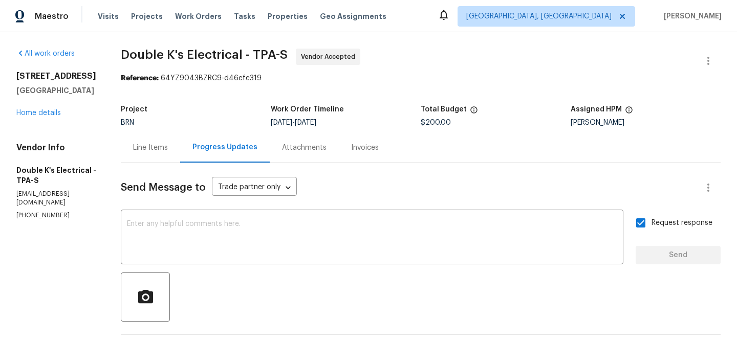
click at [154, 153] on div "Line Items" at bounding box center [150, 148] width 59 height 30
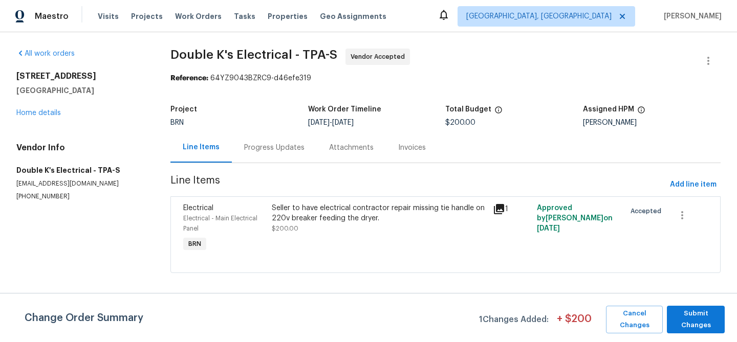
click at [689, 334] on div "Change Order Summary 1 Changes Added: + $ 200 Cancel Changes Submit Changes" at bounding box center [368, 317] width 737 height 49
click at [680, 315] on span "Submit Changes" at bounding box center [696, 320] width 48 height 24
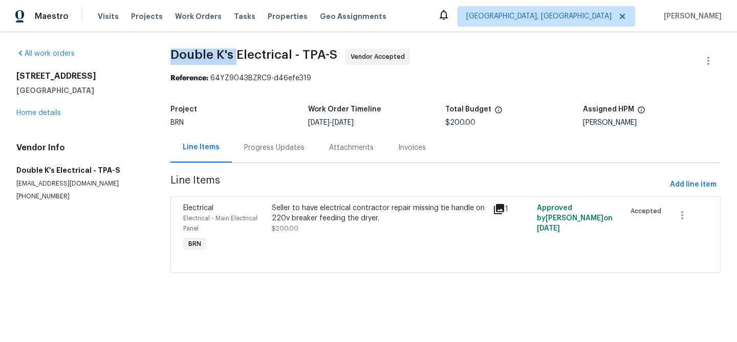
drag, startPoint x: 157, startPoint y: 53, endPoint x: 232, endPoint y: 53, distance: 74.7
click at [232, 54] on div "All work orders [STREET_ADDRESS] Home details Vendor Info Double K's Electrical…" at bounding box center [368, 167] width 737 height 270
copy span "Double K's"
click at [49, 111] on link "Home details" at bounding box center [38, 112] width 45 height 7
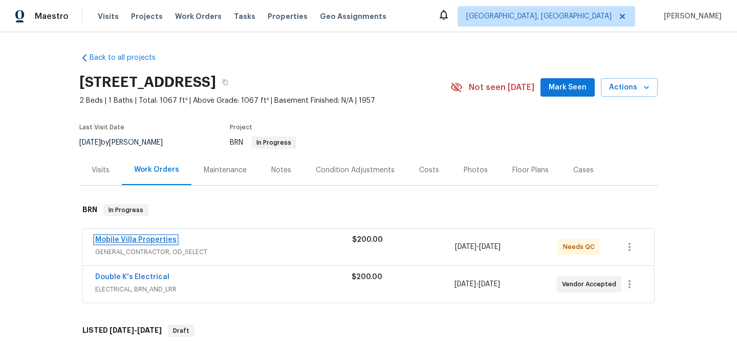
click at [136, 238] on link "Mobile Villa Properties" at bounding box center [135, 239] width 81 height 7
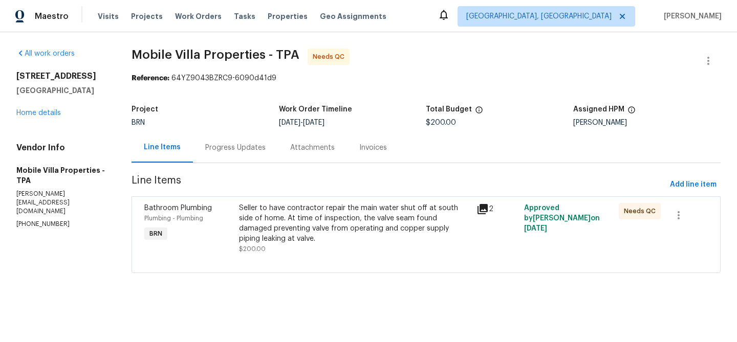
click at [280, 227] on div "Seller to have contractor repair the main water shut off at south side of home.…" at bounding box center [354, 223] width 231 height 41
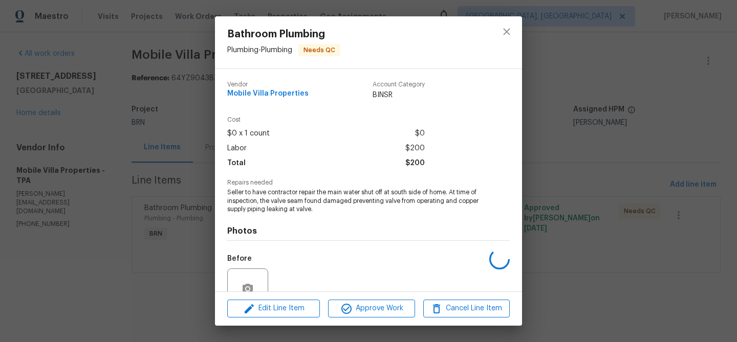
scroll to position [95, 0]
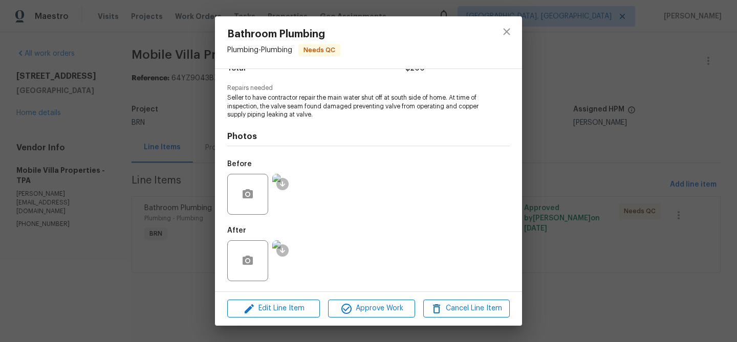
click at [290, 186] on img at bounding box center [292, 194] width 41 height 41
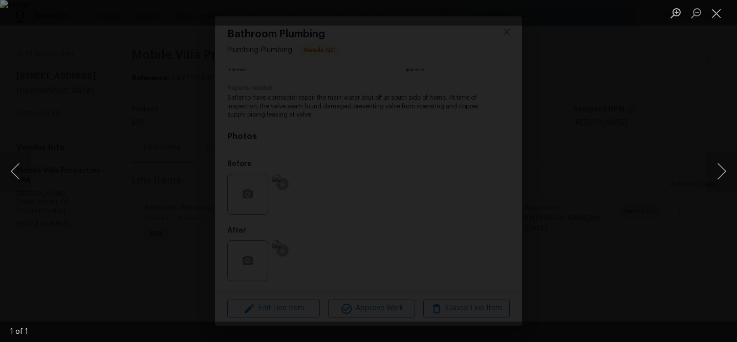
click at [132, 80] on div "Lightbox" at bounding box center [368, 171] width 737 height 342
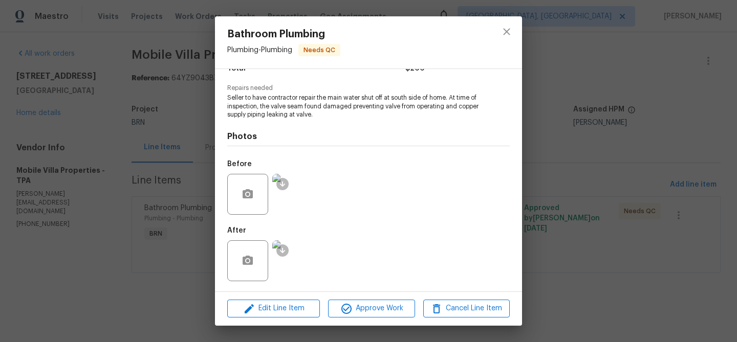
click at [293, 191] on img at bounding box center [292, 194] width 41 height 41
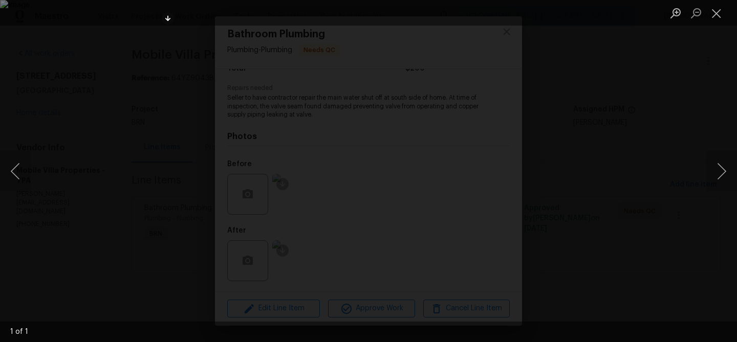
click at [289, 123] on img "Lightbox" at bounding box center [368, 171] width 737 height 342
click at [326, 151] on img "Lightbox" at bounding box center [448, 220] width 1480 height 688
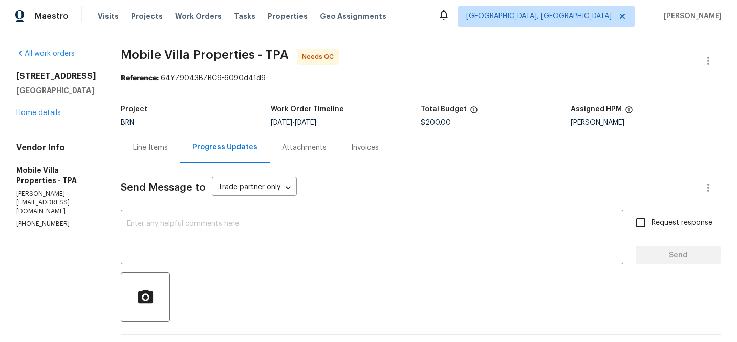
click at [141, 139] on div "Line Items" at bounding box center [150, 148] width 59 height 30
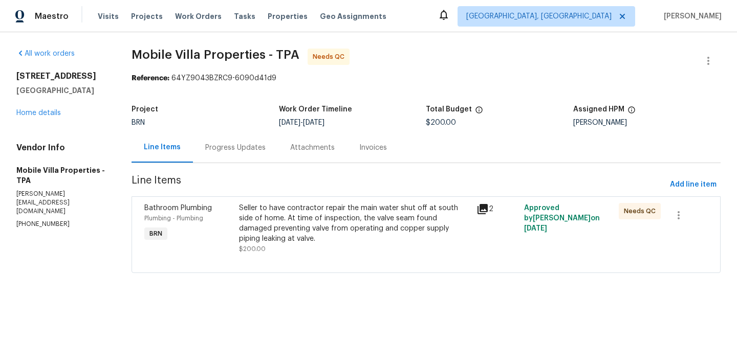
click at [235, 144] on div "Progress Updates" at bounding box center [235, 148] width 60 height 10
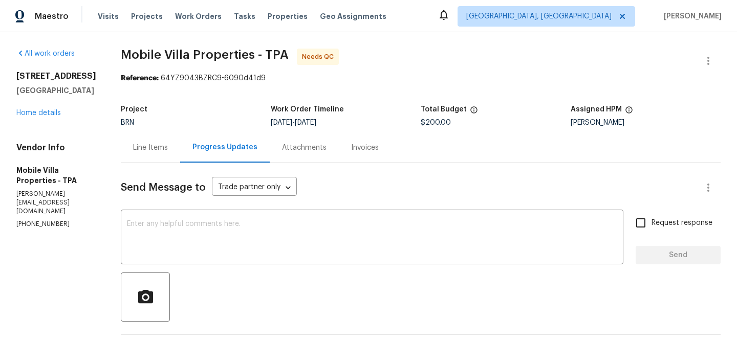
click at [142, 144] on div "Line Items" at bounding box center [150, 148] width 35 height 10
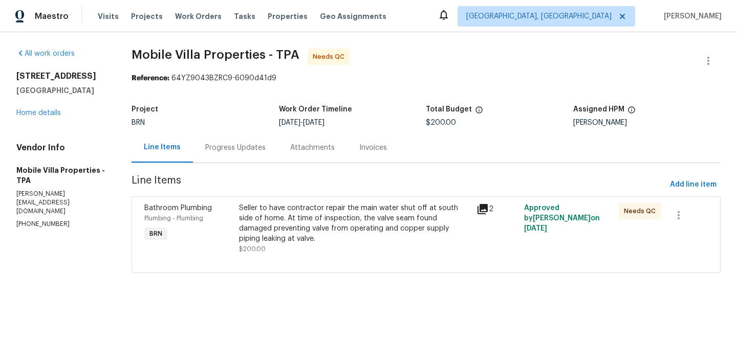
click at [302, 239] on div "Seller to have contractor repair the main water shut off at south side of home.…" at bounding box center [354, 223] width 231 height 41
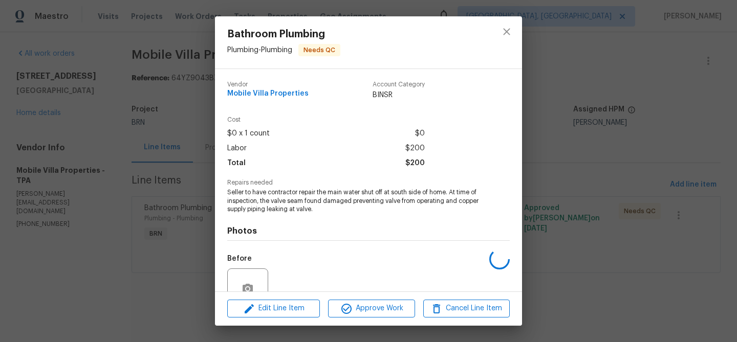
scroll to position [95, 0]
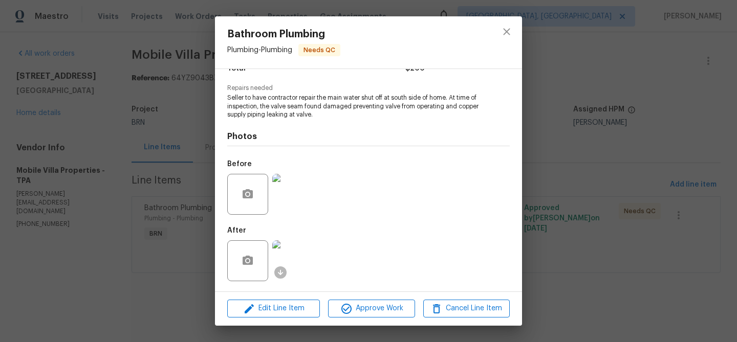
click at [288, 264] on img at bounding box center [292, 260] width 41 height 41
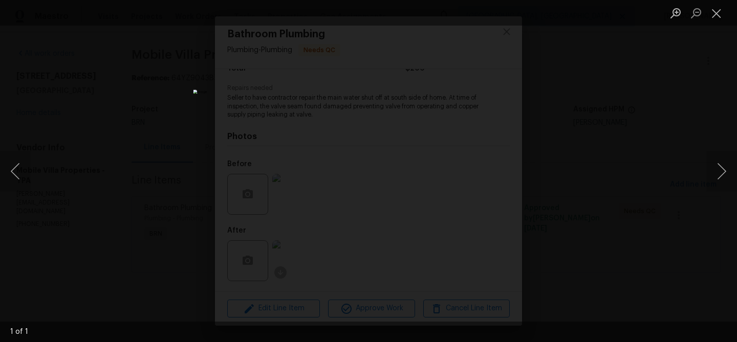
click at [150, 86] on div "Lightbox" at bounding box center [368, 171] width 737 height 342
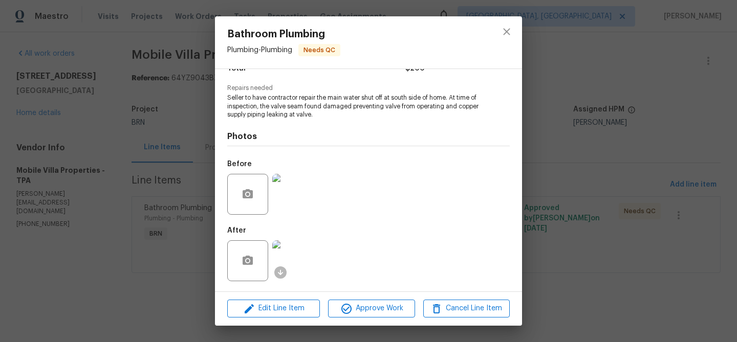
click at [335, 111] on span "Seller to have contractor repair the main water shut off at south side of home.…" at bounding box center [354, 107] width 254 height 26
click at [293, 239] on div at bounding box center [292, 260] width 45 height 53
click at [293, 257] on img at bounding box center [292, 260] width 41 height 41
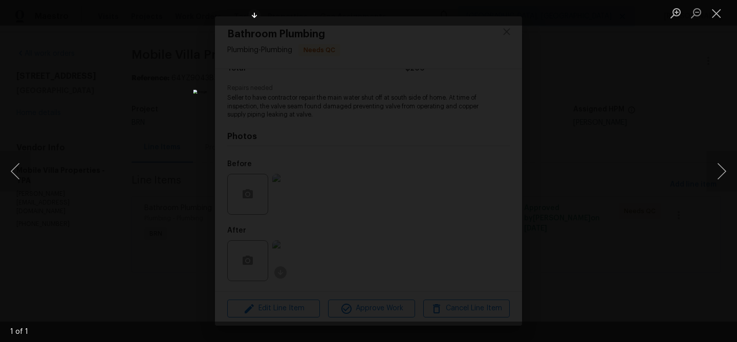
click at [303, 112] on img "Lightbox" at bounding box center [368, 171] width 350 height 163
click at [303, 112] on img "Lightbox" at bounding box center [434, 231] width 704 height 327
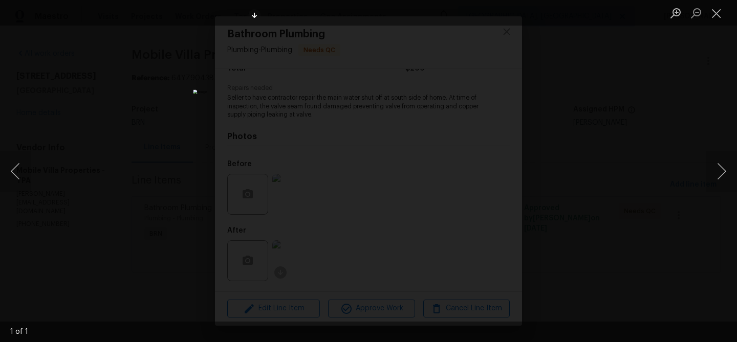
click at [154, 100] on div "Lightbox" at bounding box center [368, 171] width 737 height 342
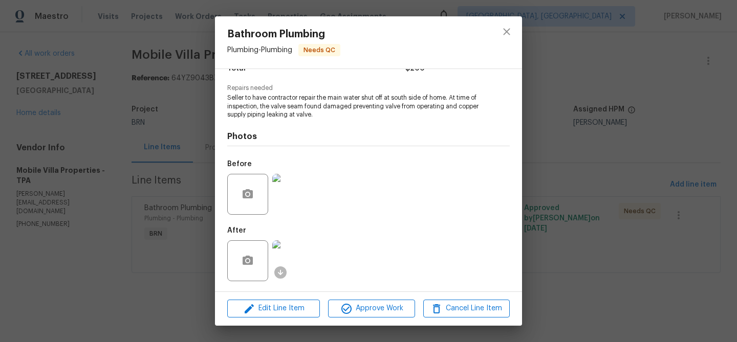
click at [178, 122] on div "Bathroom Plumbing Plumbing - Plumbing Needs QC Vendor Mobile Villa Properties A…" at bounding box center [368, 171] width 737 height 342
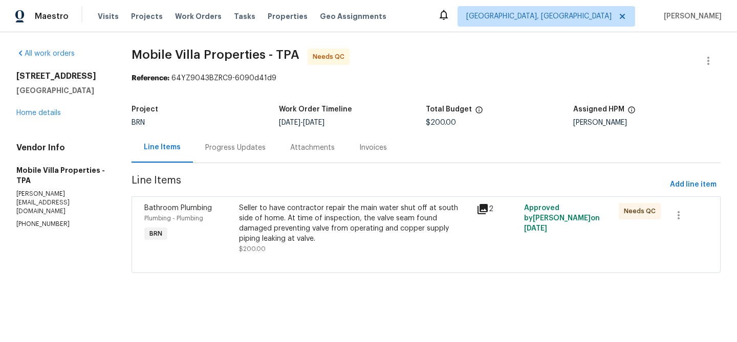
click at [233, 150] on div "Progress Updates" at bounding box center [235, 148] width 60 height 10
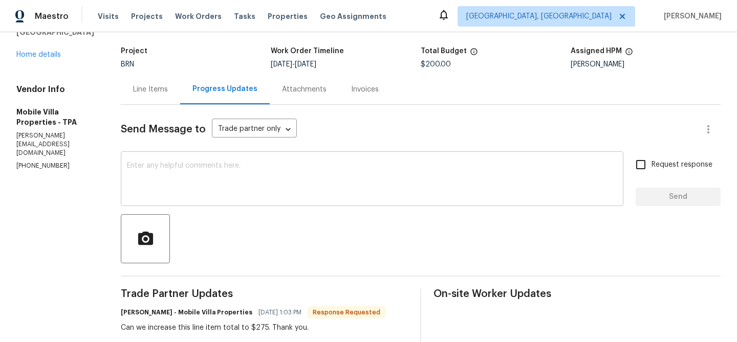
scroll to position [73, 0]
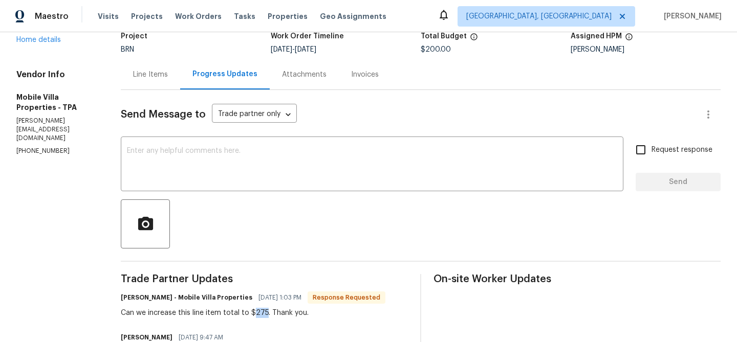
drag, startPoint x: 259, startPoint y: 314, endPoint x: 245, endPoint y: 313, distance: 13.8
click at [245, 313] on div "Can we increase this line item total to $275. Thank you." at bounding box center [253, 313] width 265 height 10
copy div "275"
click at [129, 86] on div "Line Items" at bounding box center [150, 74] width 59 height 30
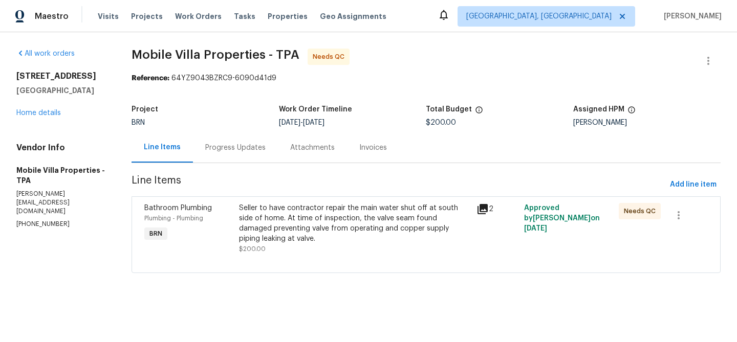
click at [301, 206] on div "Seller to have contractor repair the main water shut off at south side of home.…" at bounding box center [354, 223] width 231 height 41
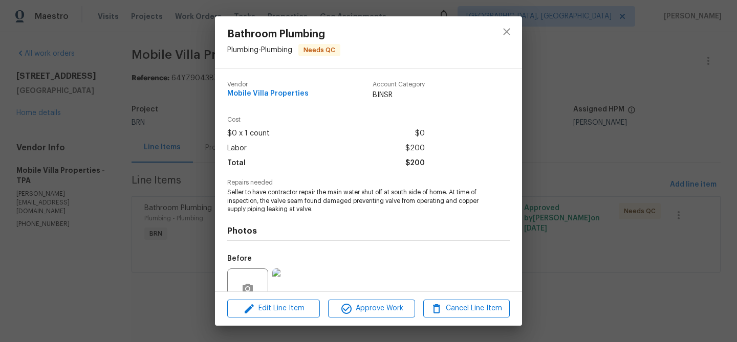
scroll to position [95, 0]
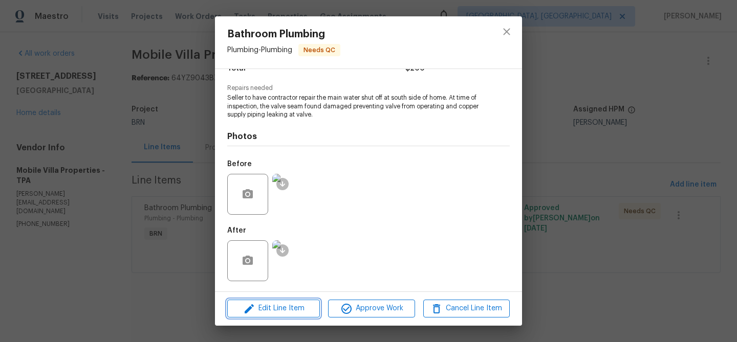
click at [272, 311] on span "Edit Line Item" at bounding box center [273, 308] width 86 height 13
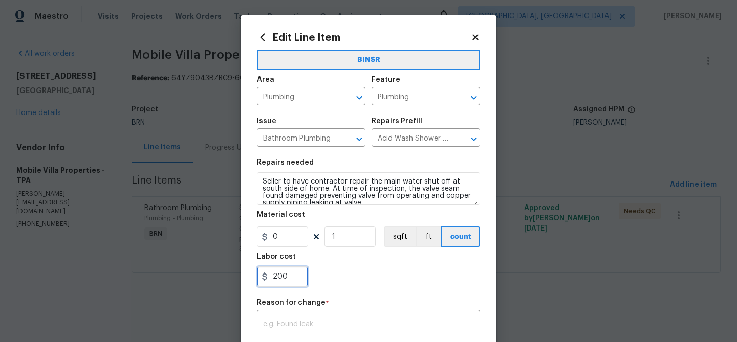
click at [299, 269] on input "200" at bounding box center [282, 277] width 51 height 20
type input "2"
paste input "275"
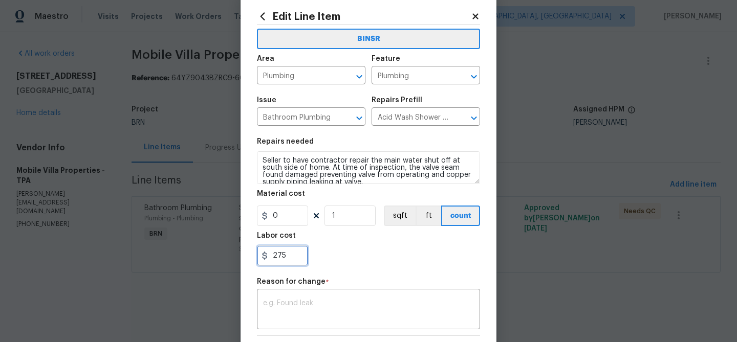
scroll to position [27, 0]
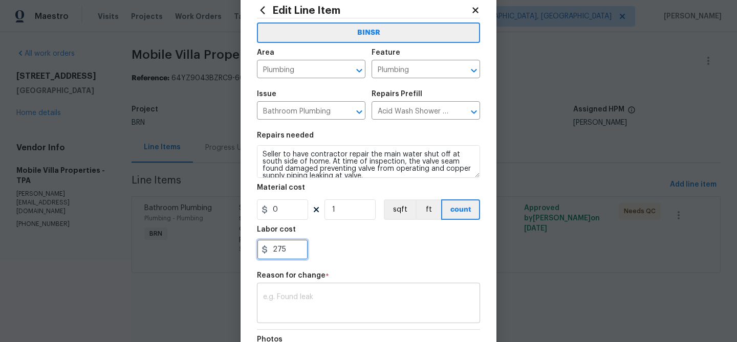
type input "275"
click at [309, 297] on textarea at bounding box center [368, 304] width 211 height 21
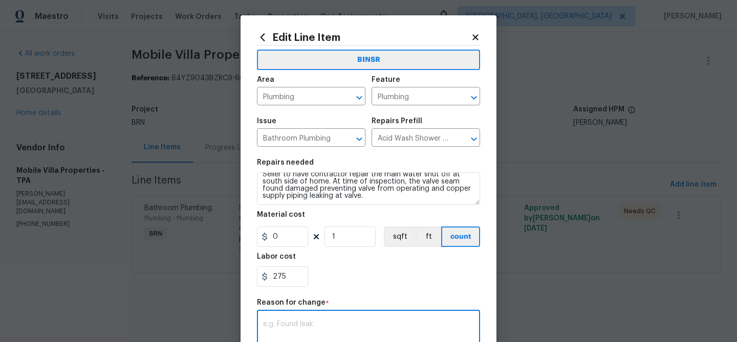
scroll to position [162, 0]
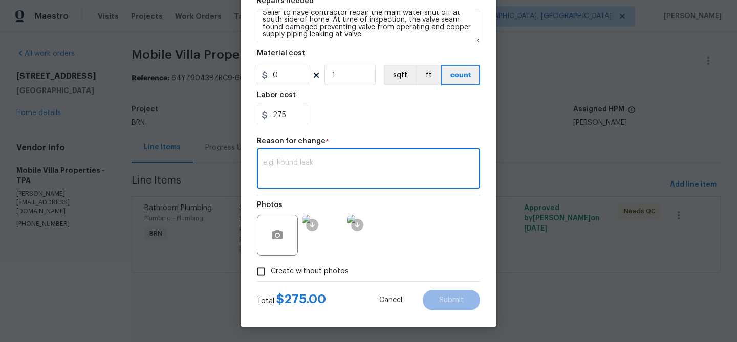
paste textarea "(AM) Updated per vendors final cost."
type textarea "(AM) Updated per vendors final cost."
click at [433, 298] on button "Submit" at bounding box center [451, 300] width 57 height 20
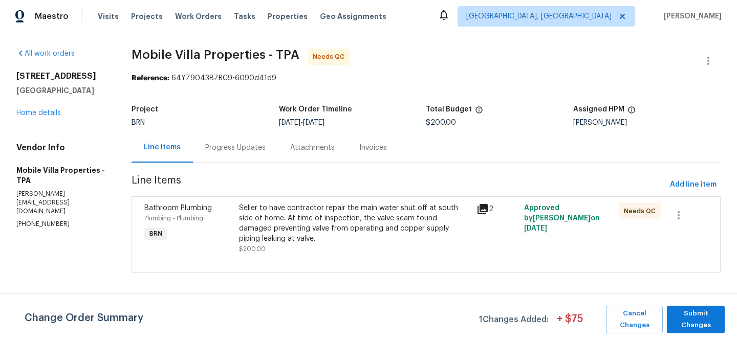
scroll to position [0, 0]
click at [693, 328] on span "Submit Changes" at bounding box center [696, 320] width 48 height 24
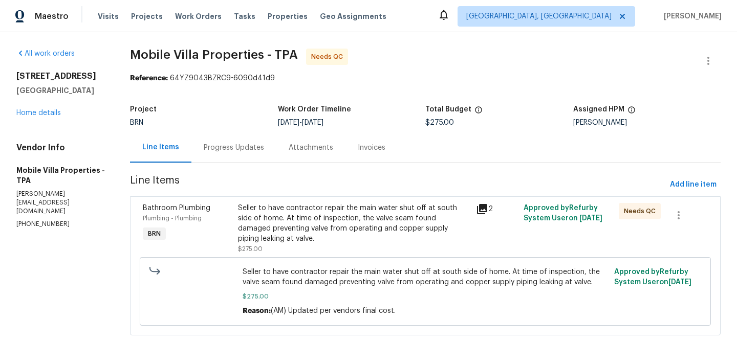
click at [236, 147] on div "Progress Updates" at bounding box center [234, 148] width 60 height 10
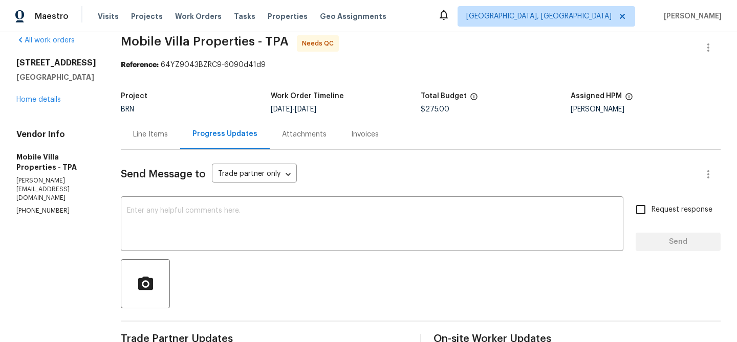
scroll to position [15, 0]
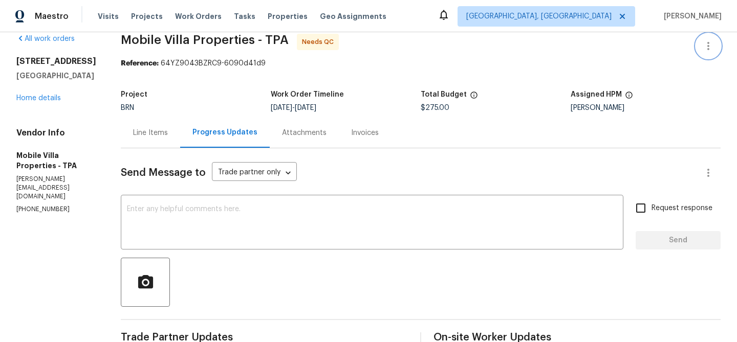
click at [703, 36] on button "button" at bounding box center [708, 46] width 25 height 25
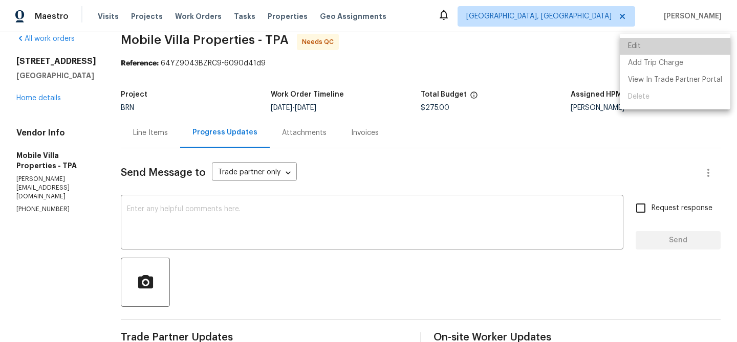
click at [676, 39] on li "Edit" at bounding box center [675, 46] width 111 height 17
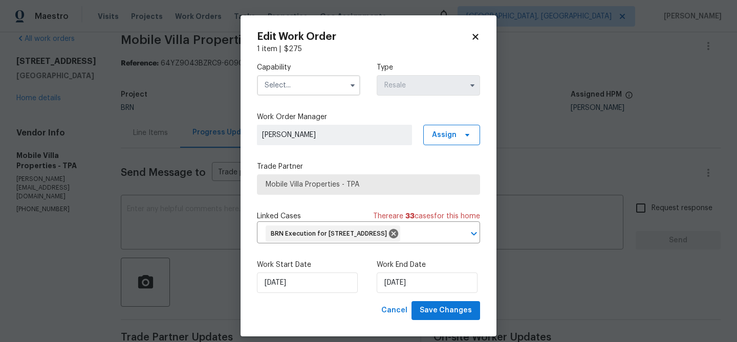
click at [314, 90] on input "text" at bounding box center [308, 85] width 103 height 20
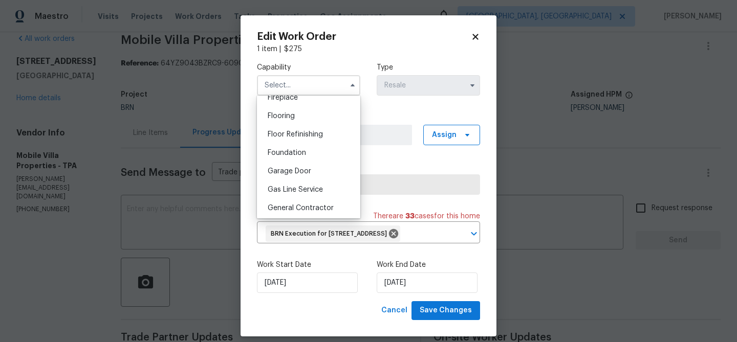
scroll to position [399, 0]
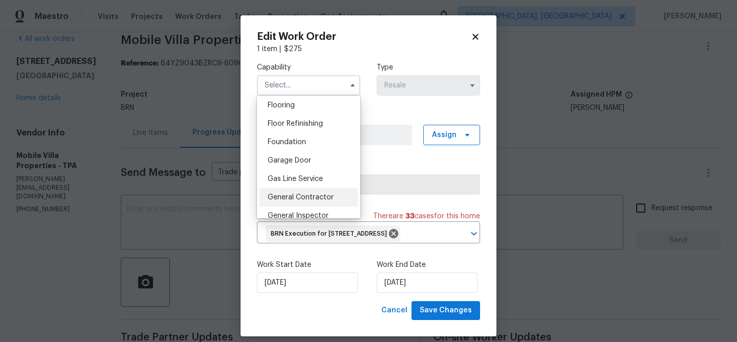
click at [308, 196] on span "General Contractor" at bounding box center [301, 197] width 66 height 7
type input "General Contractor"
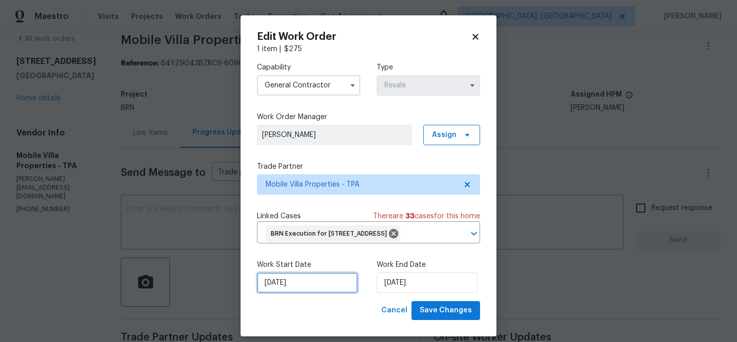
click at [297, 293] on input "05/09/2025" at bounding box center [307, 283] width 101 height 20
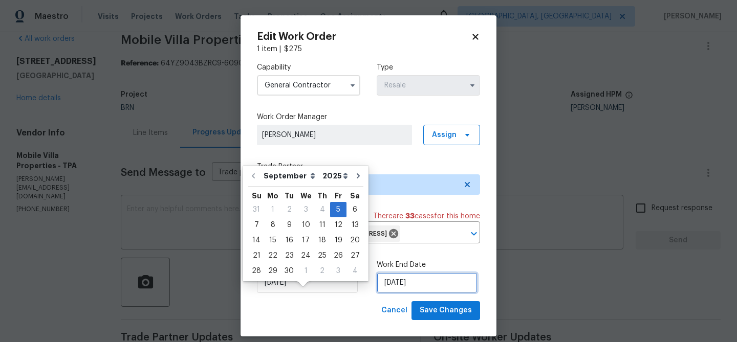
click at [390, 293] on input "08/09/2025" at bounding box center [427, 283] width 101 height 20
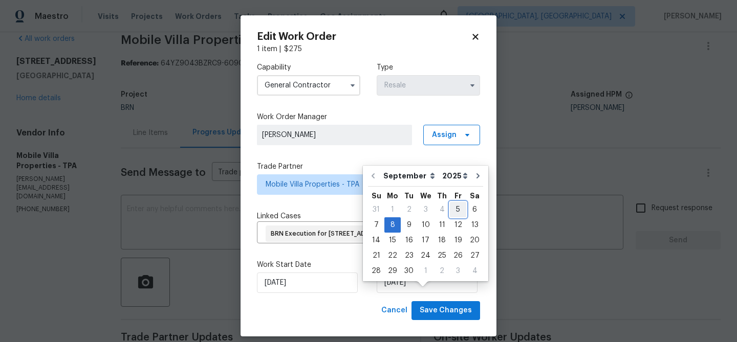
click at [455, 209] on div "5" at bounding box center [458, 210] width 16 height 14
type input "[DATE]"
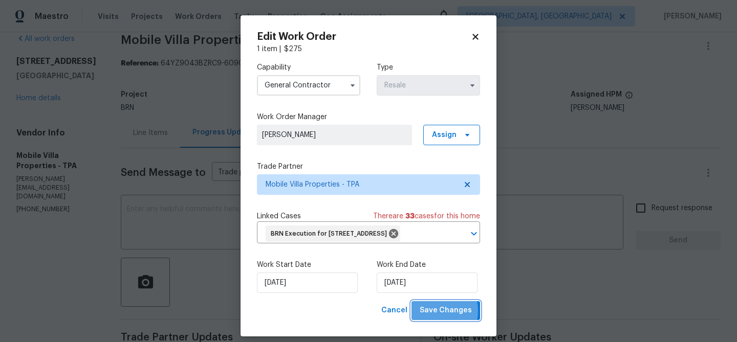
click at [428, 317] on span "Save Changes" at bounding box center [446, 310] width 52 height 13
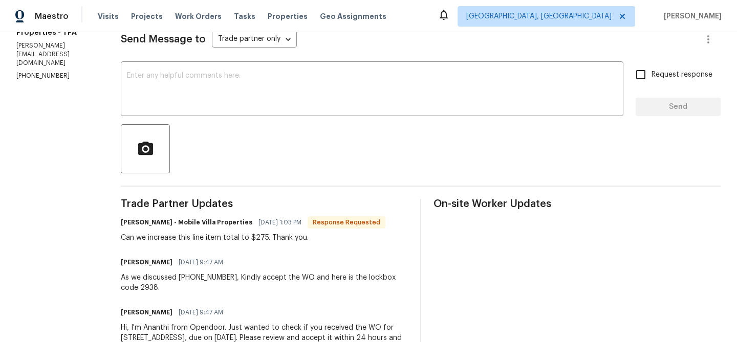
scroll to position [0, 0]
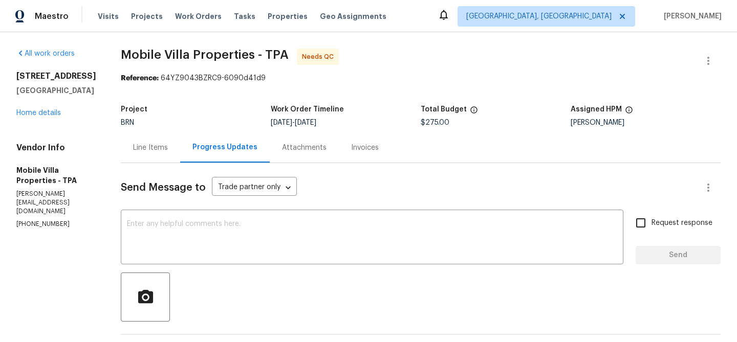
click at [133, 145] on div "Line Items" at bounding box center [150, 148] width 35 height 10
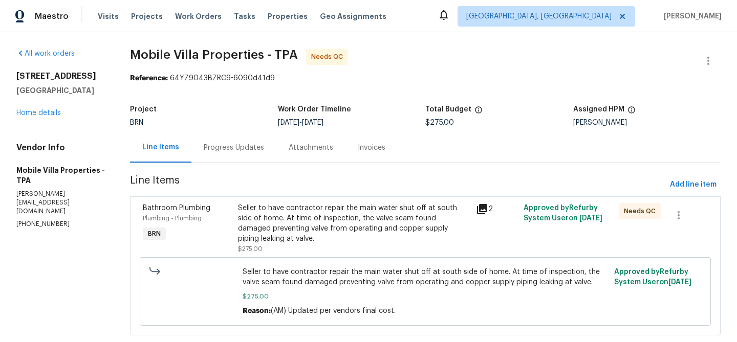
click at [282, 205] on div "Seller to have contractor repair the main water shut off at south side of home.…" at bounding box center [354, 223] width 232 height 41
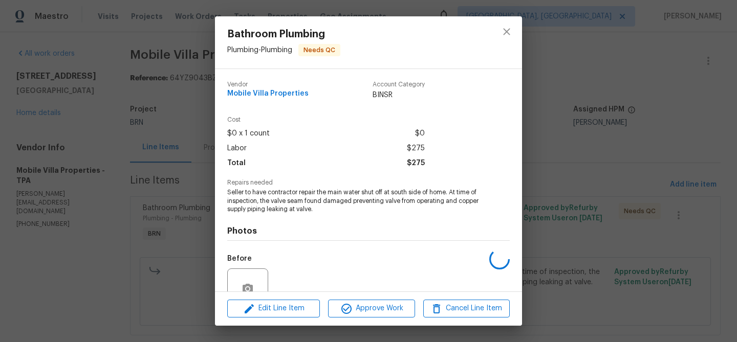
scroll to position [95, 0]
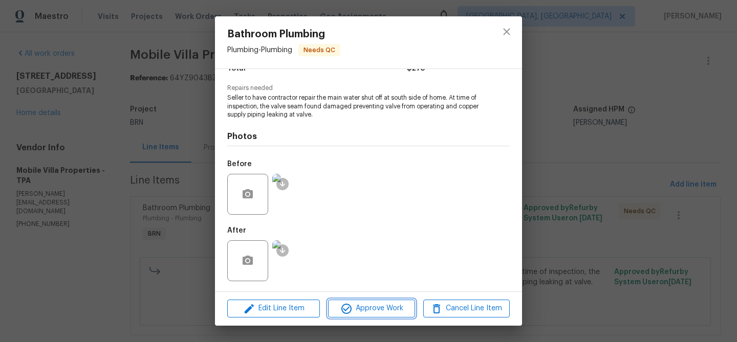
click at [350, 300] on button "Approve Work" at bounding box center [371, 309] width 86 height 18
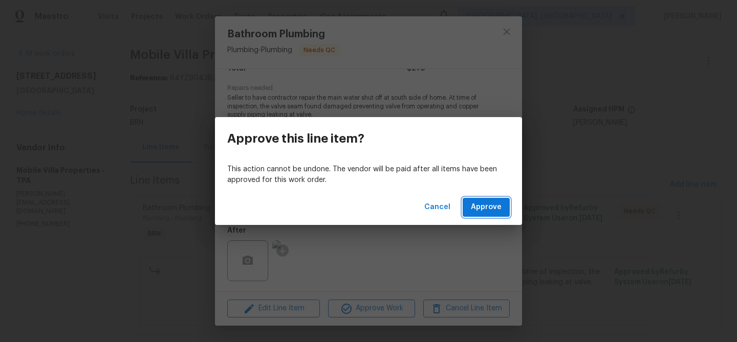
click at [476, 202] on span "Approve" at bounding box center [486, 207] width 31 height 13
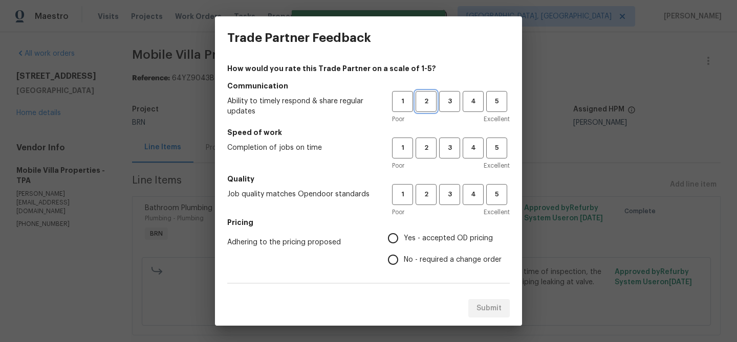
click at [428, 105] on span "2" at bounding box center [426, 102] width 19 height 12
click at [447, 105] on span "3" at bounding box center [449, 102] width 19 height 12
click at [447, 143] on span "3" at bounding box center [449, 148] width 19 height 12
click at [447, 188] on button "3" at bounding box center [449, 194] width 21 height 21
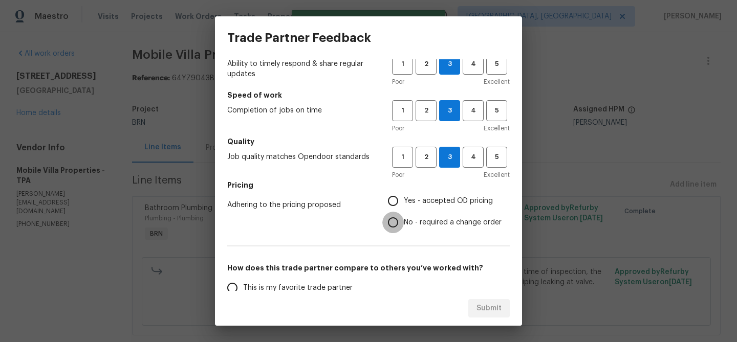
click at [395, 226] on input "No - required a change order" at bounding box center [392, 222] width 21 height 21
radio input "true"
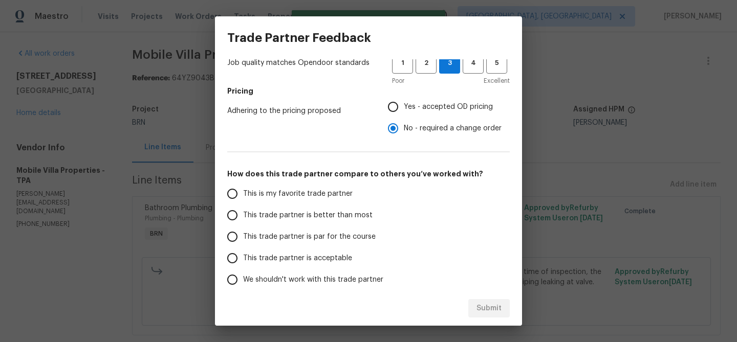
click at [250, 212] on span "This trade partner is better than most" at bounding box center [307, 215] width 129 height 11
click at [243, 212] on input "This trade partner is better than most" at bounding box center [232, 215] width 21 height 21
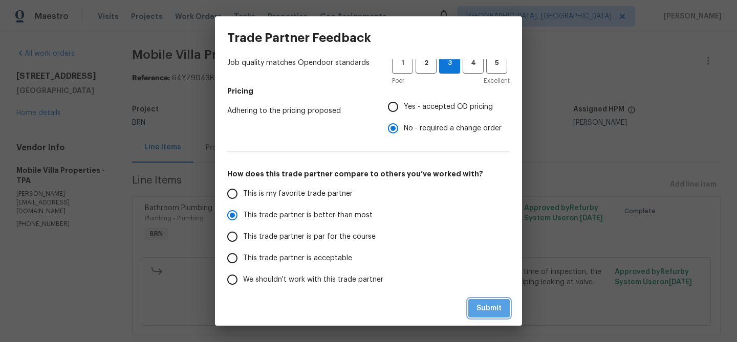
click at [484, 305] on span "Submit" at bounding box center [488, 308] width 25 height 13
radio input "true"
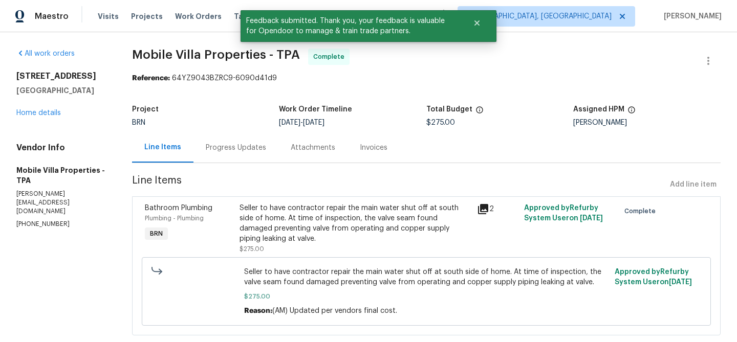
click at [227, 155] on div "Progress Updates" at bounding box center [235, 148] width 85 height 30
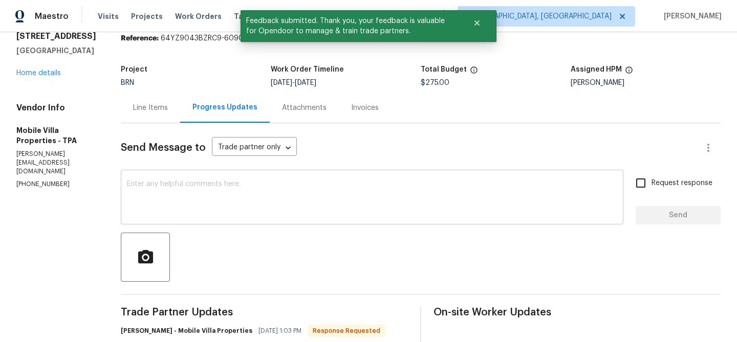
scroll to position [70, 0]
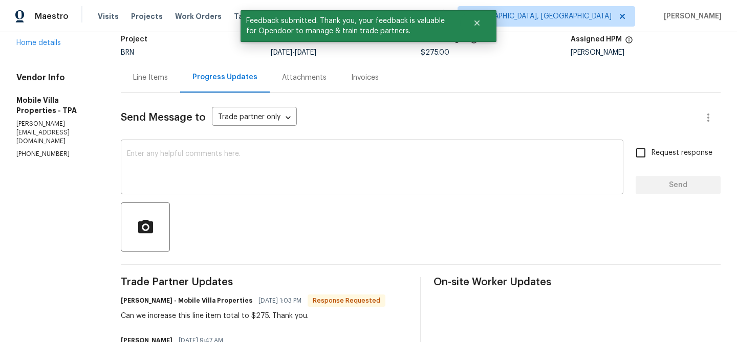
click at [216, 156] on textarea at bounding box center [372, 168] width 490 height 36
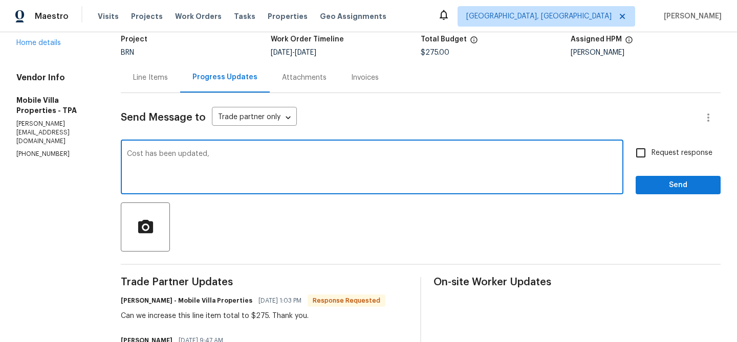
paste textarea "WO is approved, Please upload the invoice under the invoice section.Thanks"
click at [320, 154] on textarea "Cost has been updated, WO is approved, Please upload the invoice under the invo…" at bounding box center [372, 168] width 490 height 36
type textarea "Cost has been updated, WO is approved, Please upload the detailed invoice under…"
click at [651, 154] on input "Request response" at bounding box center [640, 152] width 21 height 21
checkbox input "true"
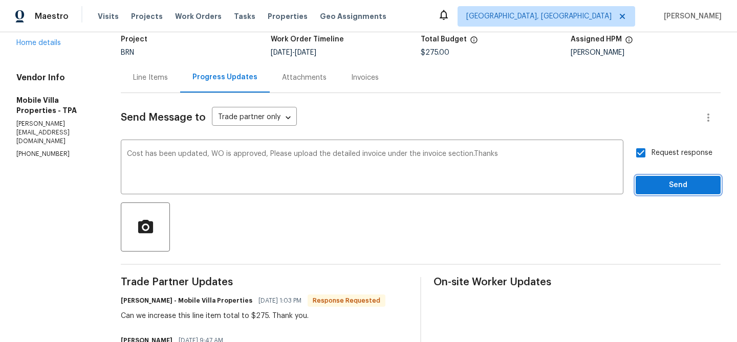
click at [649, 184] on span "Send" at bounding box center [678, 185] width 69 height 13
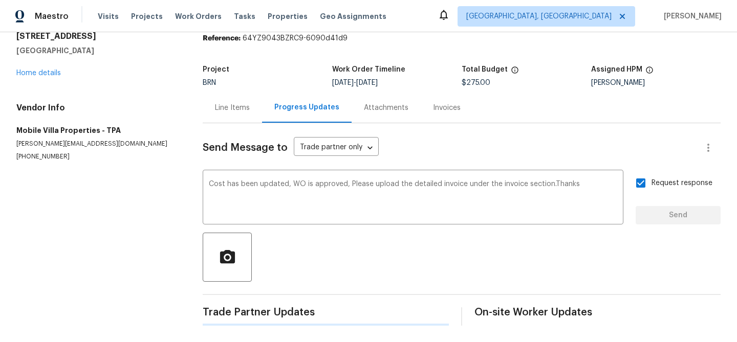
scroll to position [0, 0]
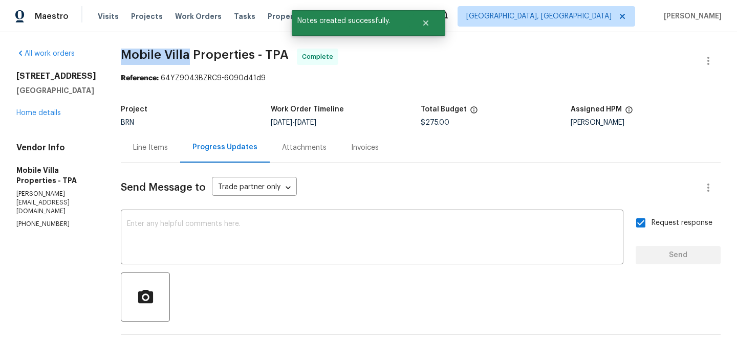
drag, startPoint x: 110, startPoint y: 52, endPoint x: 183, endPoint y: 54, distance: 73.2
click at [183, 53] on div "All work orders 4800 86th Ave N Pinellas Park, FL 33782 Home details Vendor Inf…" at bounding box center [368, 316] width 737 height 569
copy span "Mobile Villa"
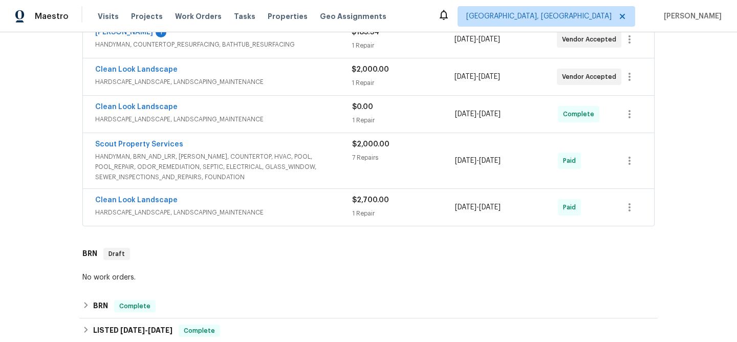
scroll to position [216, 0]
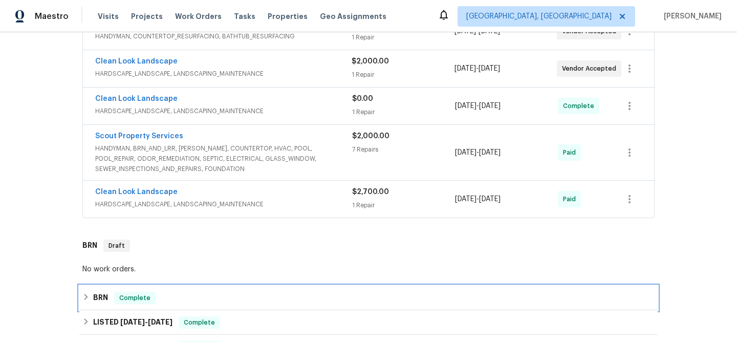
click at [103, 292] on h6 "BRN" at bounding box center [100, 298] width 15 height 12
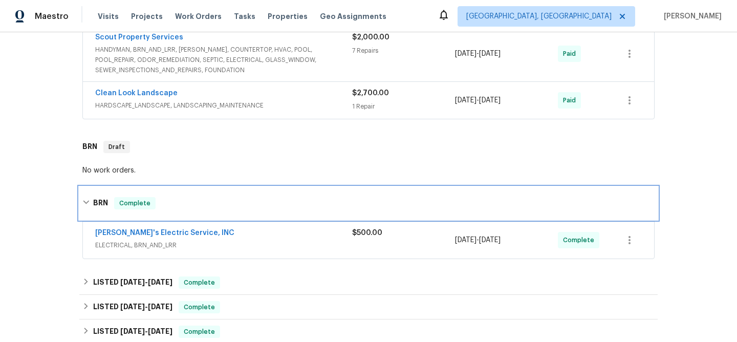
scroll to position [464, 0]
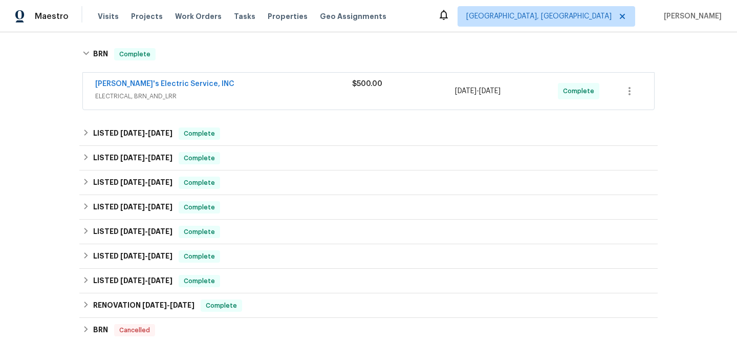
click at [221, 81] on div "Jack's Electric Service, INC" at bounding box center [223, 85] width 257 height 12
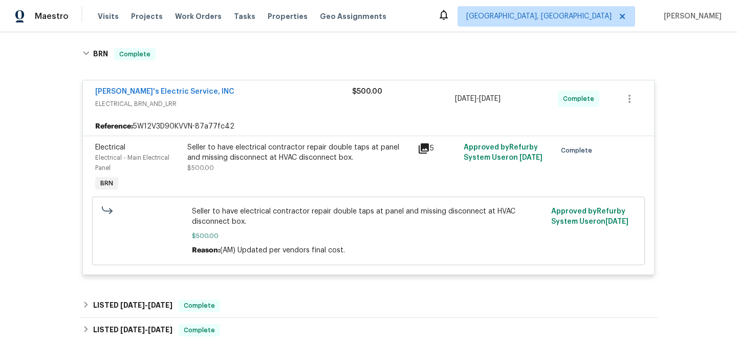
click at [199, 103] on span "ELECTRICAL, BRN_AND_LRR" at bounding box center [223, 104] width 257 height 10
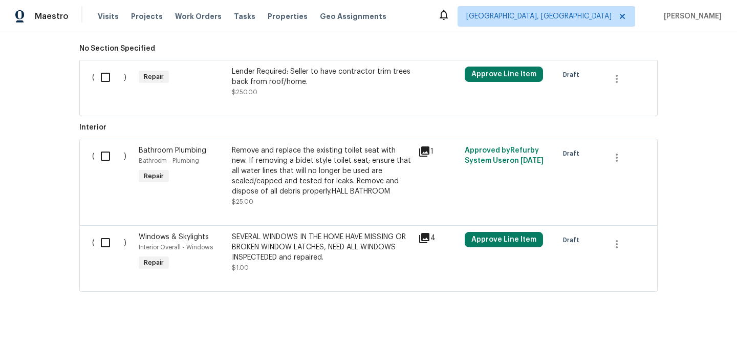
scroll to position [844, 0]
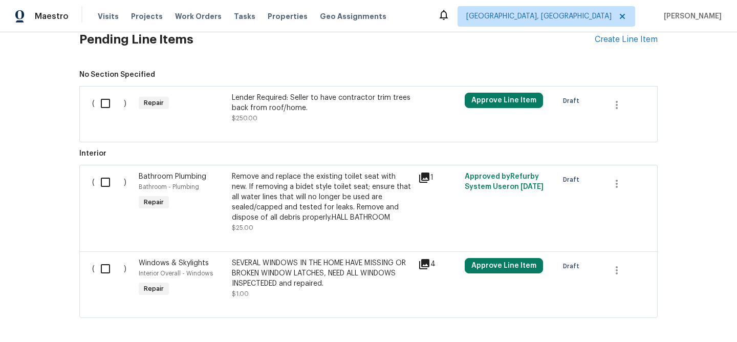
click at [277, 125] on div at bounding box center [368, 129] width 553 height 12
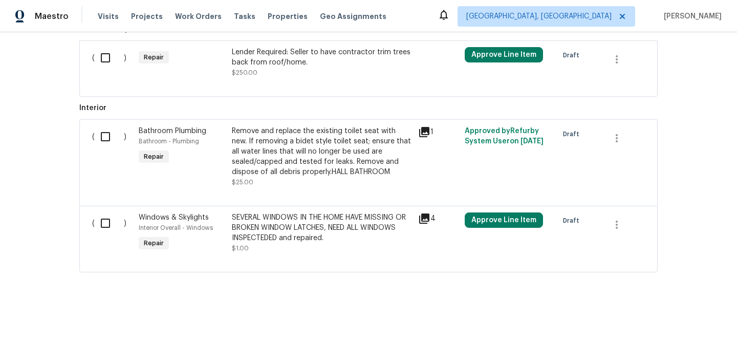
click at [244, 54] on div "Lender Required: Seller to have contractor trim trees back from roof/home." at bounding box center [322, 57] width 180 height 20
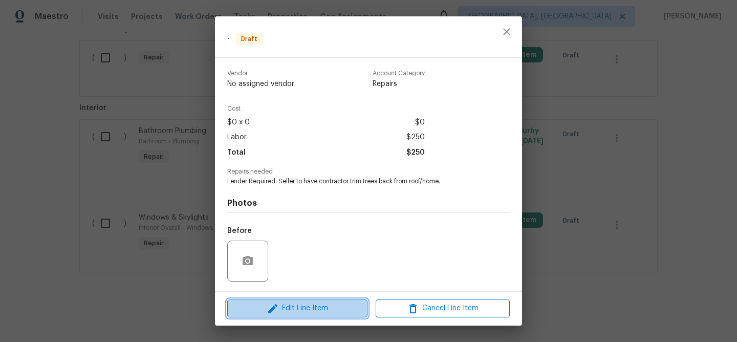
click at [282, 308] on span "Edit Line Item" at bounding box center [297, 308] width 134 height 13
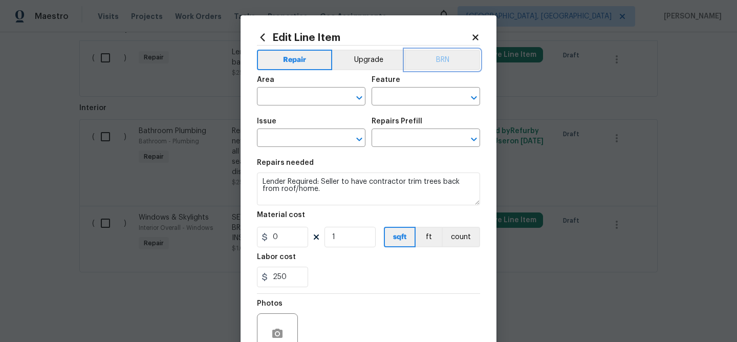
click at [456, 52] on button "BRN" at bounding box center [442, 60] width 75 height 20
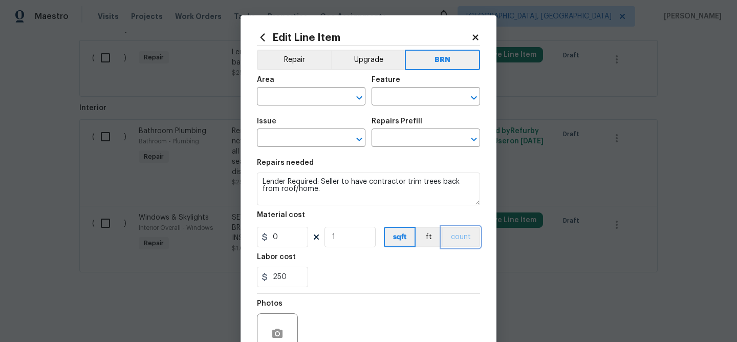
click at [450, 233] on button "count" at bounding box center [461, 237] width 38 height 20
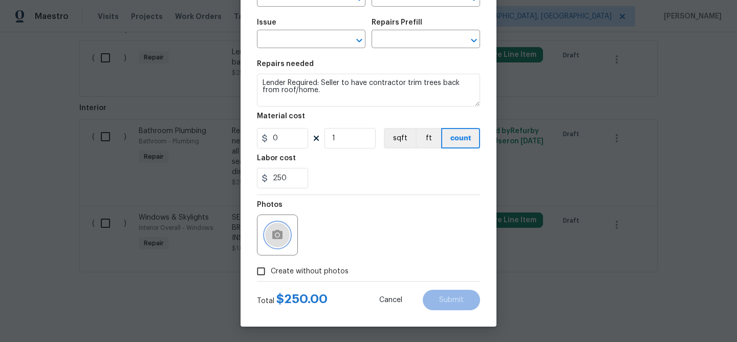
click at [283, 238] on button "button" at bounding box center [277, 235] width 25 height 25
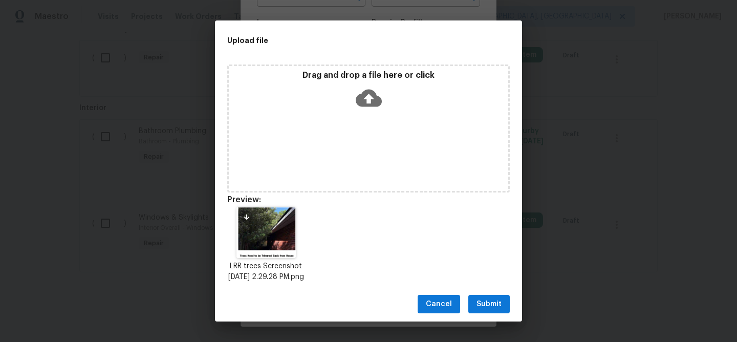
click at [491, 303] on span "Submit" at bounding box center [488, 304] width 25 height 13
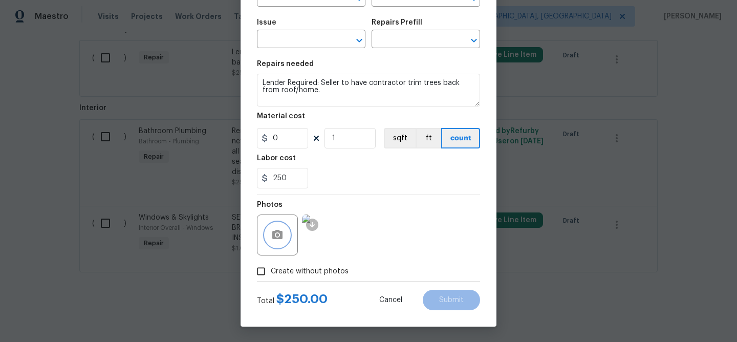
scroll to position [0, 0]
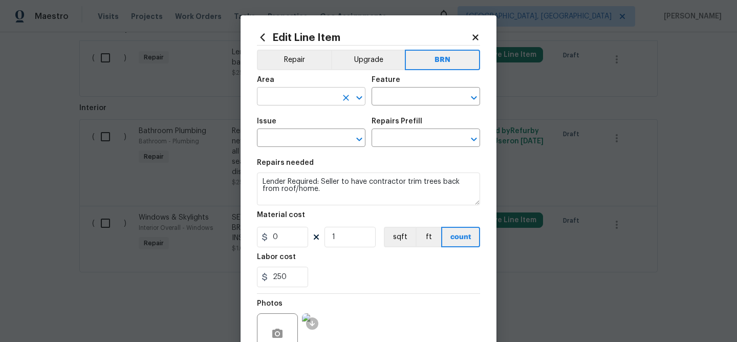
click at [286, 97] on input "text" at bounding box center [297, 98] width 80 height 16
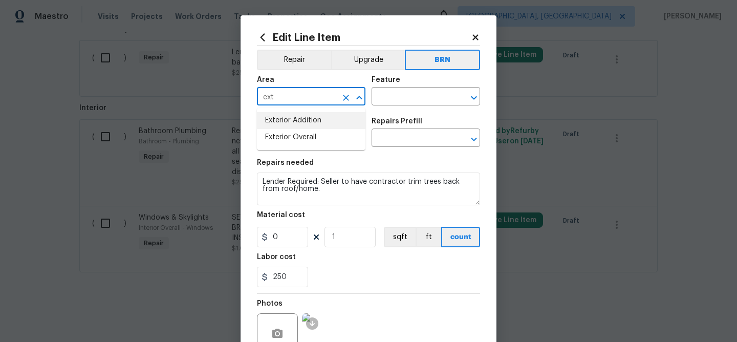
click at [299, 118] on li "Exterior Addition" at bounding box center [311, 120] width 108 height 17
type input "Exterior Addition"
click at [383, 97] on input "text" at bounding box center [411, 98] width 80 height 16
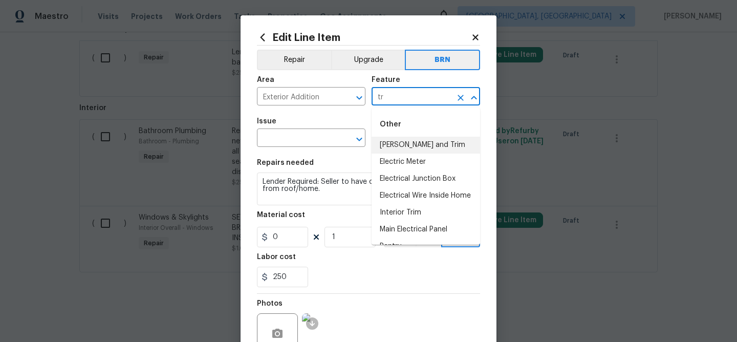
click at [402, 144] on li "Eaves and Trim" at bounding box center [425, 145] width 108 height 17
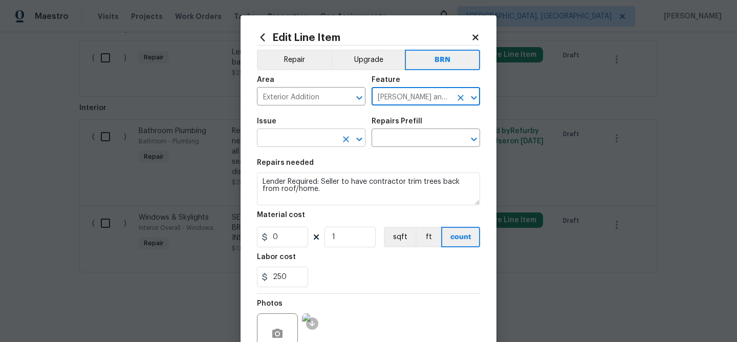
type input "Eaves and Trim"
click at [314, 140] on input "text" at bounding box center [297, 139] width 80 height 16
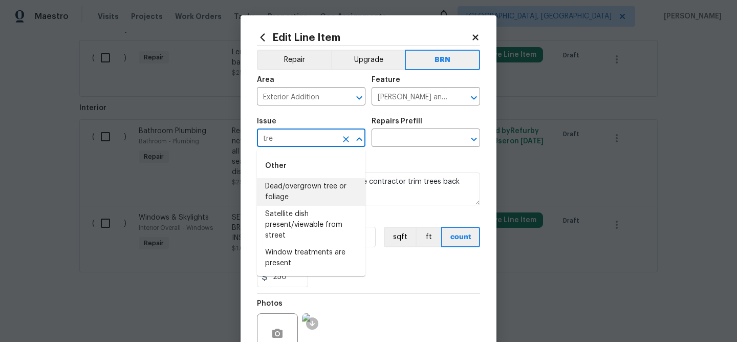
click at [313, 190] on li "Dead/overgrown tree or foliage" at bounding box center [311, 192] width 108 height 28
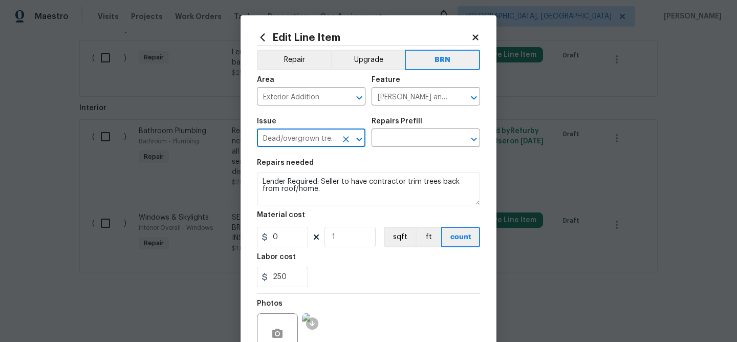
type input "Dead/overgrown tree or foliage"
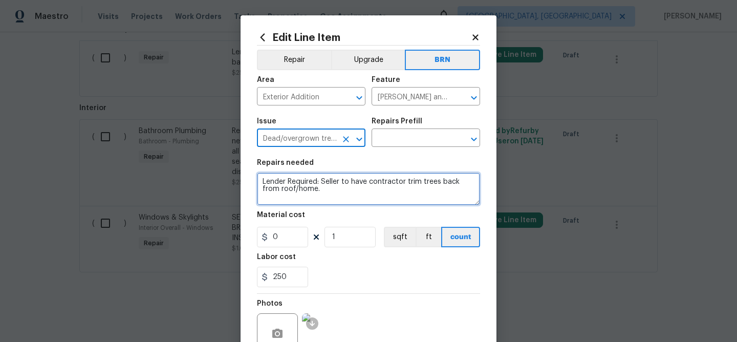
click at [313, 190] on textarea "Lender Required: Seller to have contractor trim trees back from roof/home." at bounding box center [368, 188] width 223 height 33
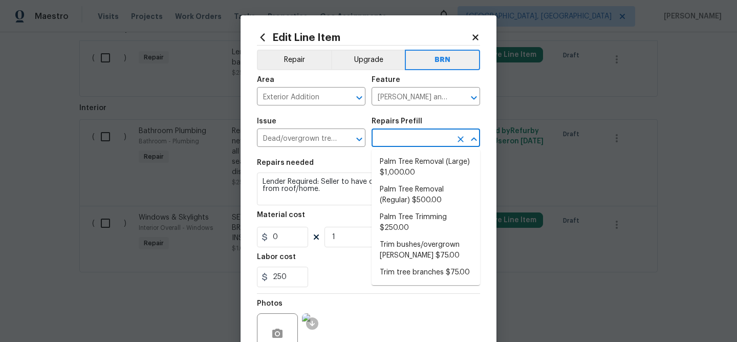
click at [388, 139] on input "text" at bounding box center [411, 139] width 80 height 16
click at [392, 168] on li "Palm Tree Removal (Large) $1,000.00" at bounding box center [425, 168] width 108 height 28
type input "Palm Tree Removal (Large) $1,000.00"
type textarea "Complete large palm tree removal, cut stump to level ground."
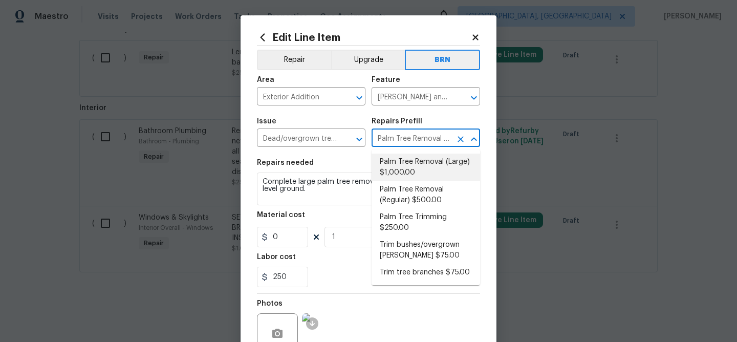
type input "1000"
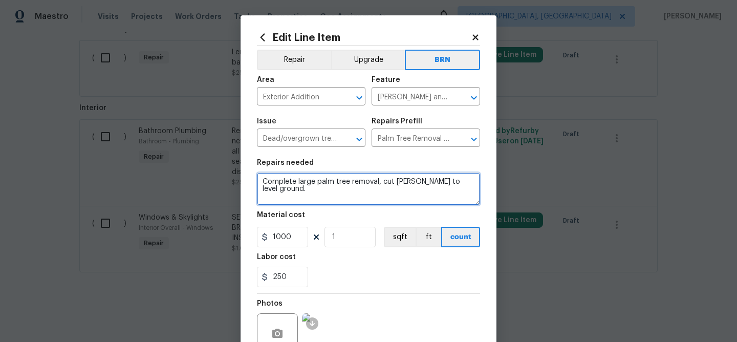
click at [328, 193] on textarea "Complete large palm tree removal, cut stump to level ground." at bounding box center [368, 188] width 223 height 33
paste textarea "Lender Required: Seller to have contractor trim trees back from roof/home."
type textarea "Lender Required: Seller to have contractor trim trees back from roof/home."
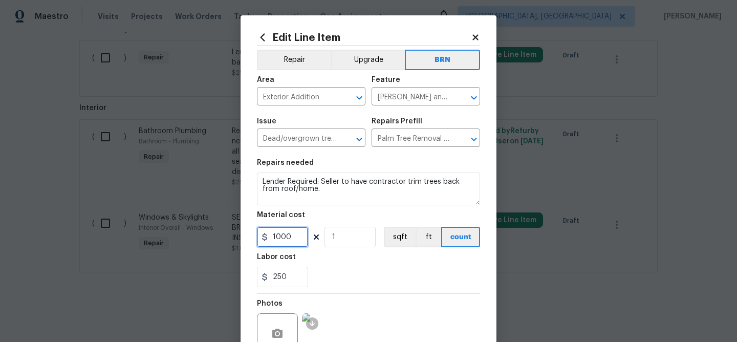
click at [295, 244] on input "1000" at bounding box center [282, 237] width 51 height 20
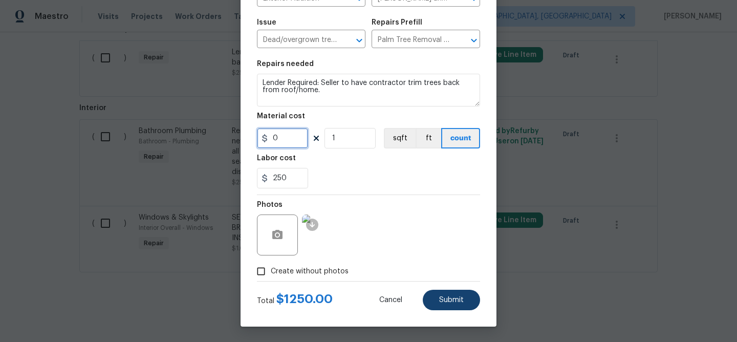
type input "0"
click at [431, 294] on button "Submit" at bounding box center [451, 300] width 57 height 20
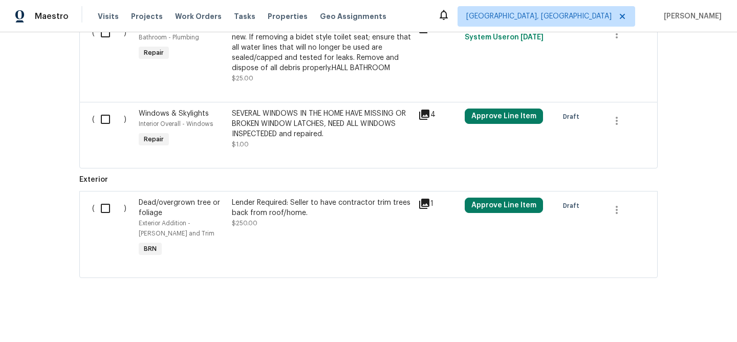
scroll to position [921, 0]
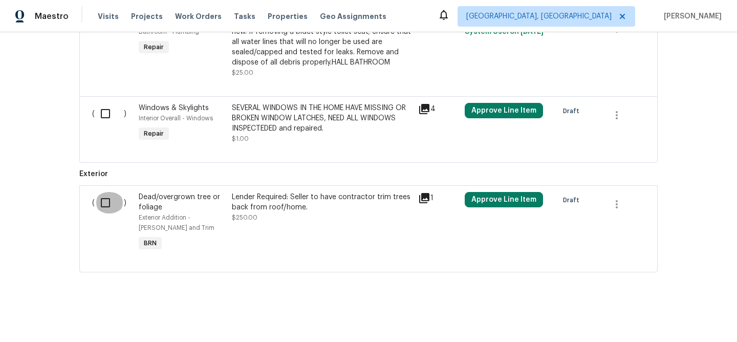
click at [100, 195] on input "checkbox" at bounding box center [109, 202] width 29 height 21
checkbox input "true"
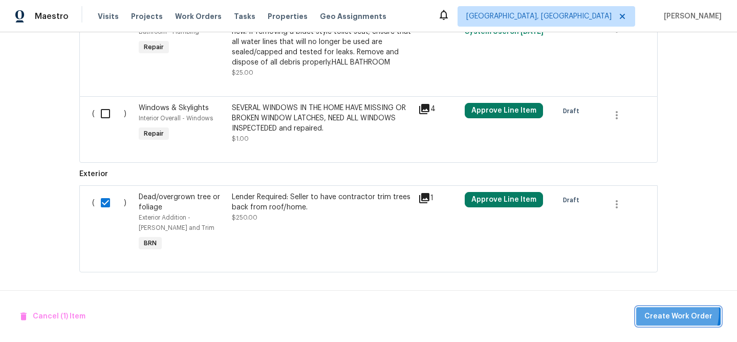
click at [665, 311] on span "Create Work Order" at bounding box center [678, 316] width 68 height 13
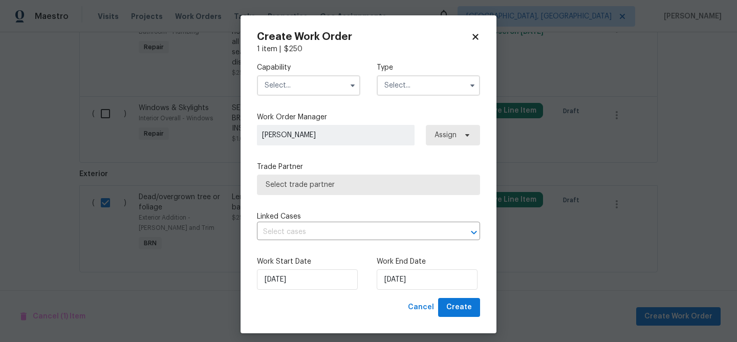
click at [319, 82] on input "text" at bounding box center [308, 85] width 103 height 20
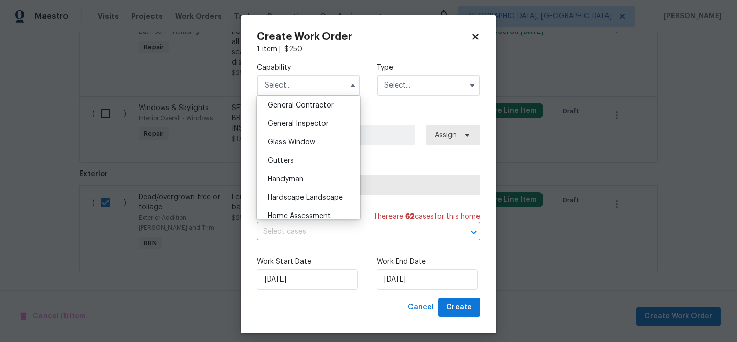
scroll to position [524, 0]
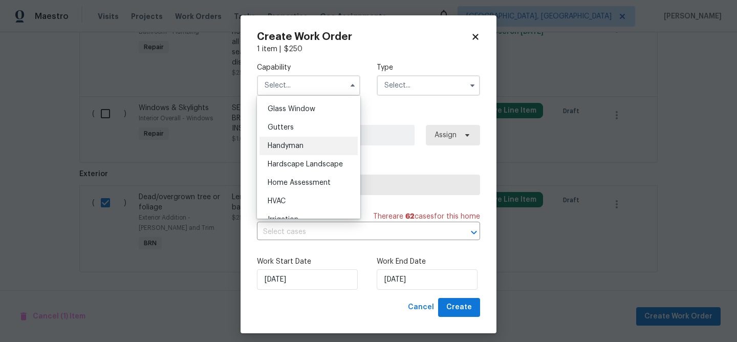
click at [306, 145] on div "Handyman" at bounding box center [308, 146] width 98 height 18
type input "Handyman"
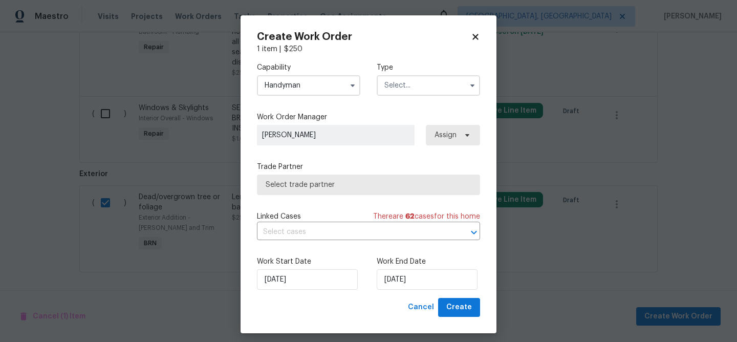
click at [398, 85] on input "text" at bounding box center [428, 85] width 103 height 20
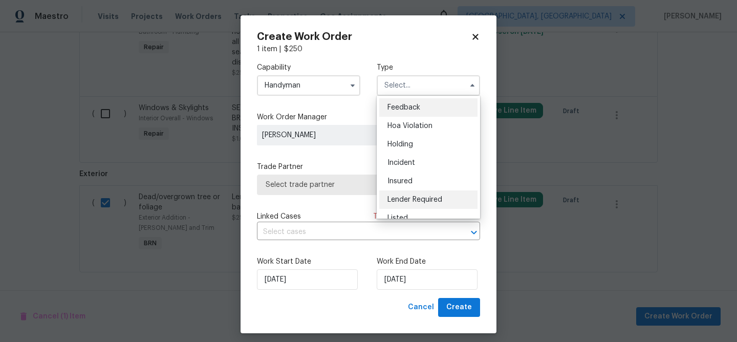
click at [411, 195] on div "Lender Required" at bounding box center [428, 199] width 98 height 18
type input "Lender Required"
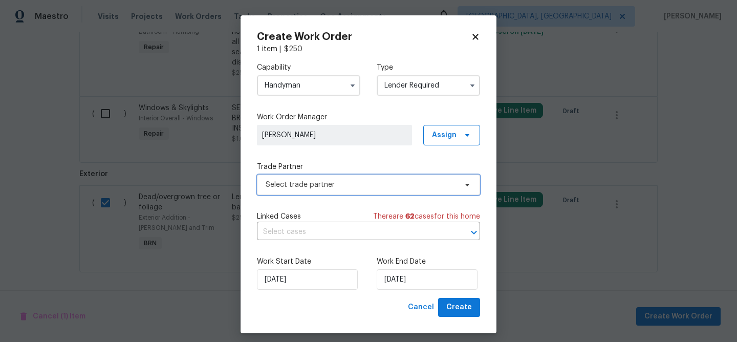
click at [349, 182] on span "Select trade partner" at bounding box center [361, 185] width 191 height 10
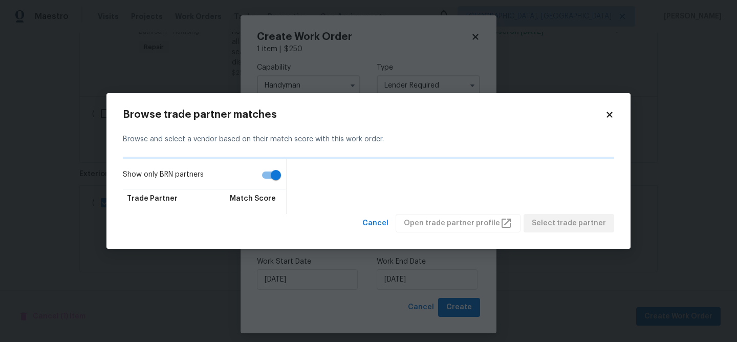
click at [274, 172] on div "Show only BRN partners Trade Partner Match Score" at bounding box center [368, 186] width 491 height 55
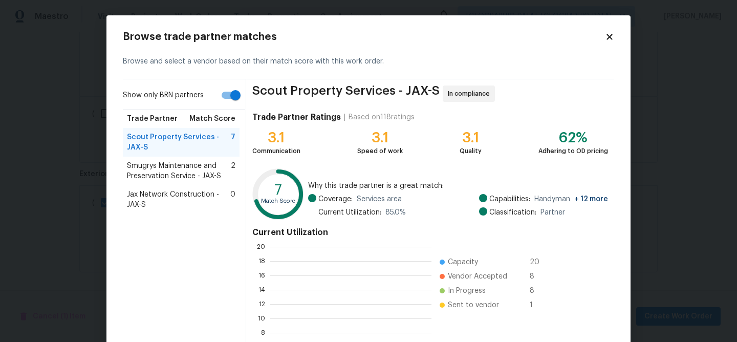
scroll to position [1, 1]
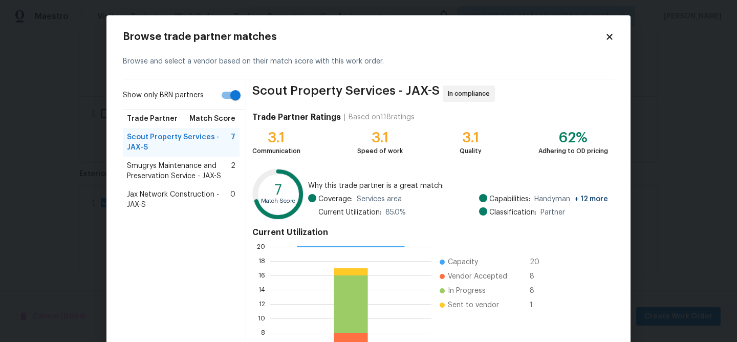
click at [177, 200] on span "Jax Network Construction - JAX-S" at bounding box center [178, 199] width 103 height 20
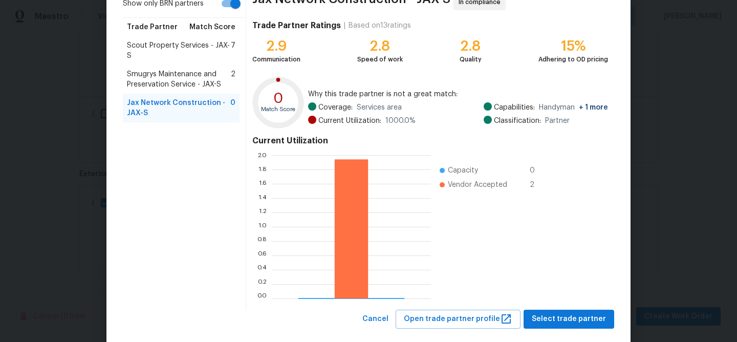
scroll to position [109, 0]
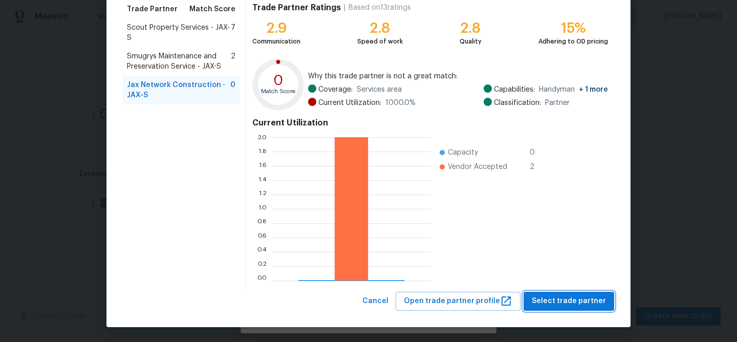
click at [568, 308] on button "Select trade partner" at bounding box center [568, 301] width 91 height 19
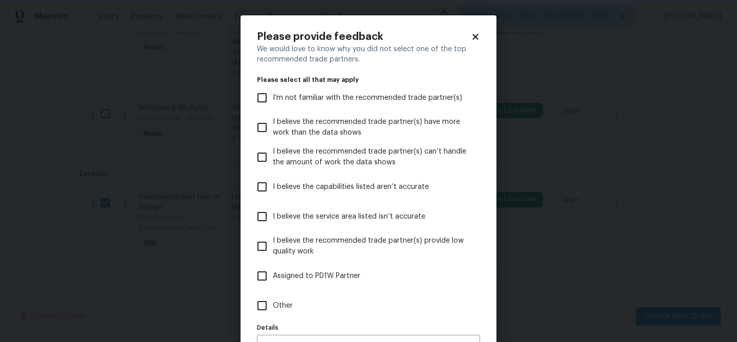
scroll to position [0, 0]
click at [279, 307] on span "Other" at bounding box center [283, 305] width 20 height 11
click at [273, 307] on input "Other" at bounding box center [261, 305] width 21 height 21
checkbox input "true"
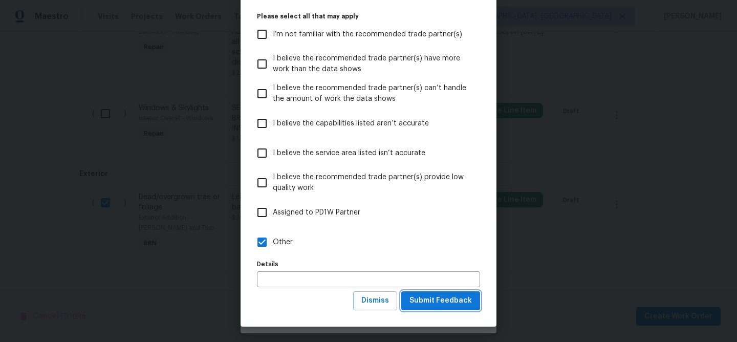
click at [435, 300] on span "Submit Feedback" at bounding box center [440, 300] width 62 height 13
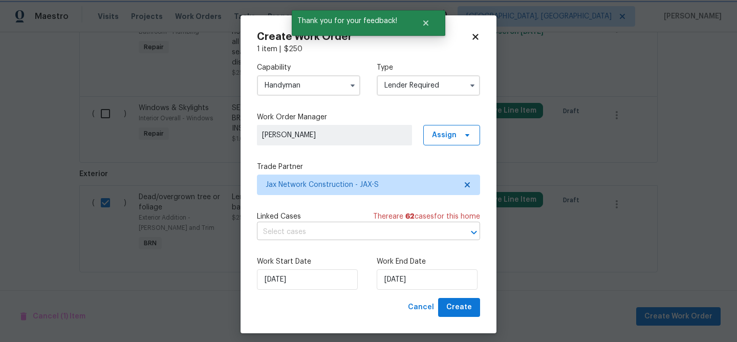
scroll to position [0, 0]
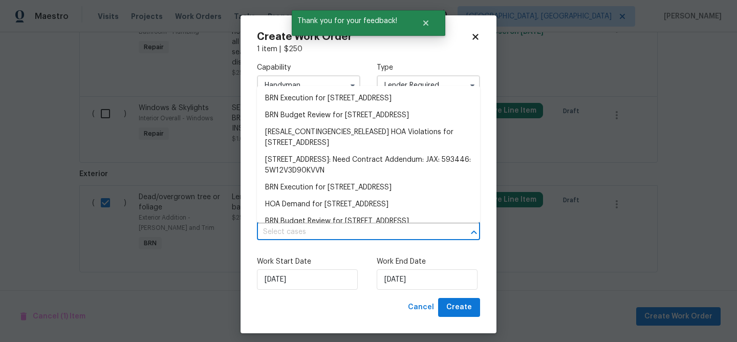
click at [295, 228] on input "text" at bounding box center [354, 232] width 194 height 16
click at [281, 96] on li "BRN Execution for 2444 Shelby Creek Rd W, Jacksonville, FL 32221" at bounding box center [368, 98] width 223 height 17
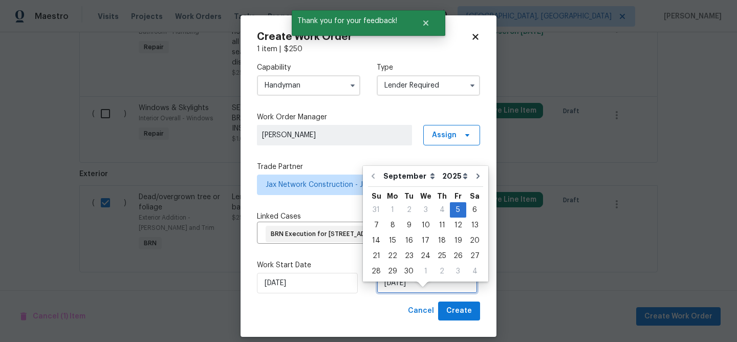
click at [398, 293] on input "05/09/2025" at bounding box center [427, 283] width 101 height 20
click at [405, 223] on div "9" at bounding box center [409, 225] width 16 height 14
type input "09/09/2025"
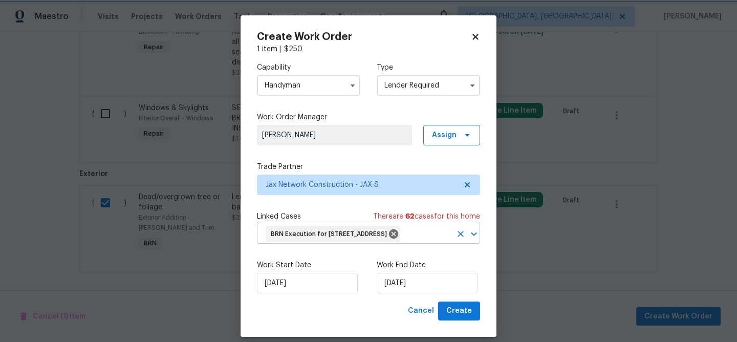
scroll to position [26, 0]
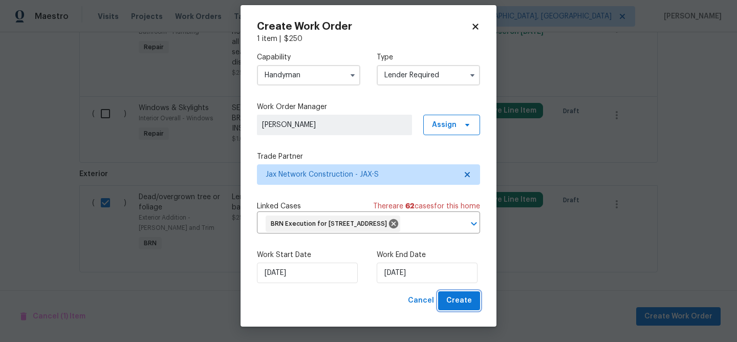
click at [451, 292] on button "Create" at bounding box center [459, 300] width 42 height 19
checkbox input "false"
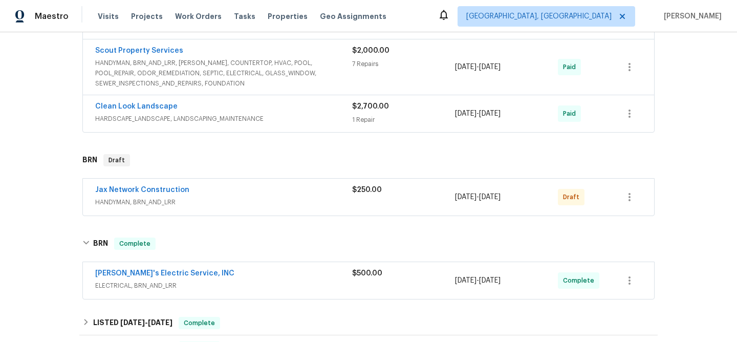
scroll to position [318, 0]
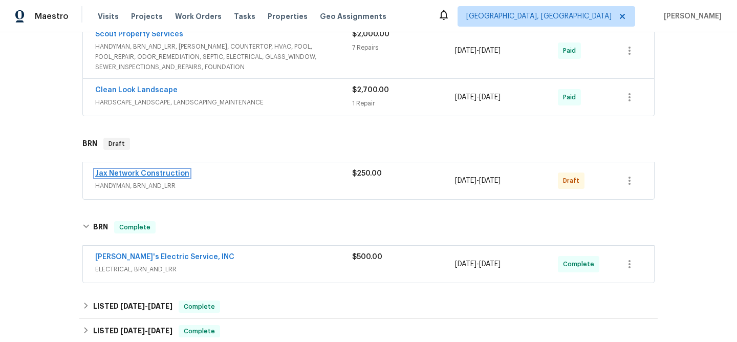
click at [123, 171] on link "Jax Network Construction" at bounding box center [142, 173] width 94 height 7
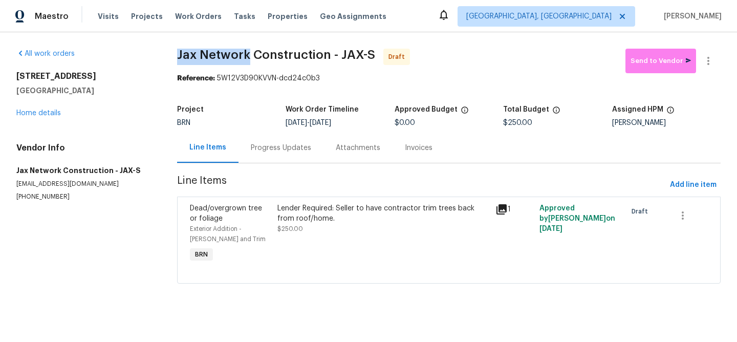
drag, startPoint x: 170, startPoint y: 57, endPoint x: 252, endPoint y: 54, distance: 82.4
click at [252, 54] on div "All work orders 2444 Shelby Creek Rd W Jacksonville, FL 32221 Home details Vend…" at bounding box center [368, 172] width 737 height 280
copy span "Jax Network"
click at [273, 143] on div "Progress Updates" at bounding box center [281, 148] width 60 height 10
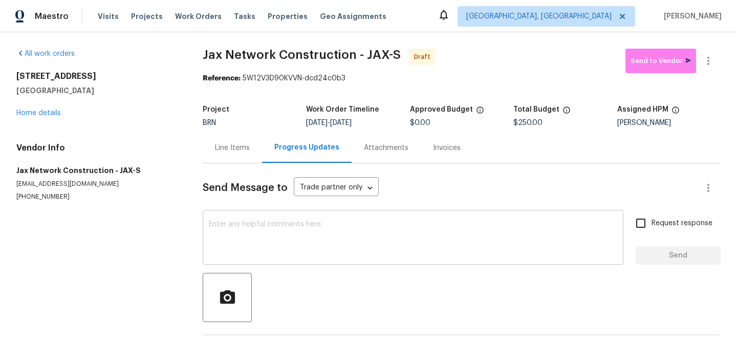
click at [256, 237] on textarea at bounding box center [413, 239] width 408 height 36
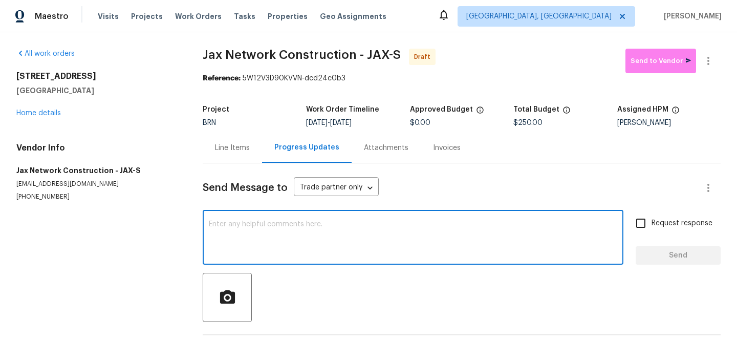
paste textarea "Hi, I'm Ananthi from Opendoor. Just wanted to check if you received the WO for …"
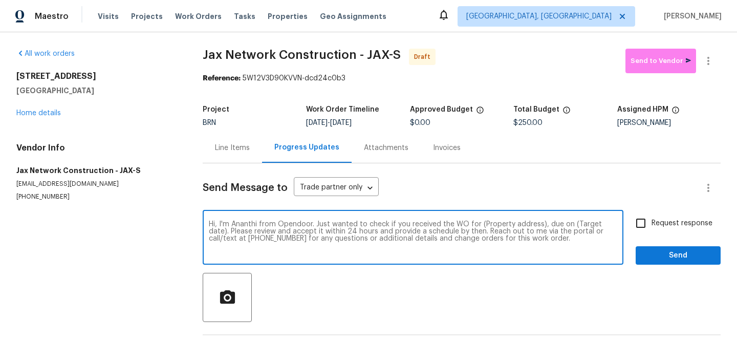
drag, startPoint x: 539, startPoint y: 224, endPoint x: 479, endPoint y: 224, distance: 60.4
click at [479, 224] on textarea "Hi, I'm Ananthi from Opendoor. Just wanted to check if you received the WO for …" at bounding box center [413, 239] width 408 height 36
paste textarea "2444 Shelby Creek Rd W, Jacksonville, FL 32221"
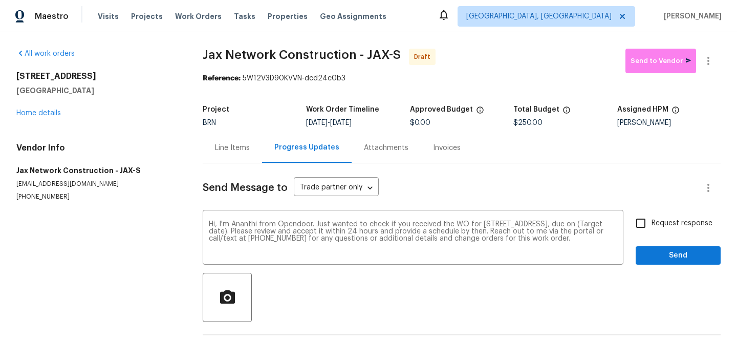
drag, startPoint x: 341, startPoint y: 123, endPoint x: 373, endPoint y: 124, distance: 31.7
click at [352, 124] on span "9/5/2025 - 9/9/2025" at bounding box center [329, 122] width 46 height 7
copy span "9/9/2025"
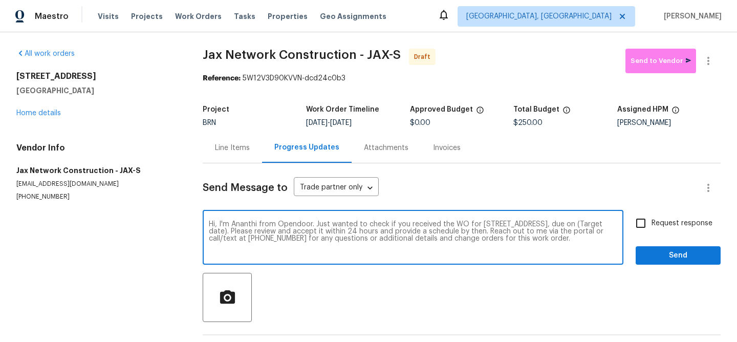
drag, startPoint x: 298, startPoint y: 235, endPoint x: 260, endPoint y: 233, distance: 38.4
click at [260, 233] on textarea "Hi, I'm Ananthi from Opendoor. Just wanted to check if you received the WO for …" at bounding box center [413, 239] width 408 height 36
drag, startPoint x: 255, startPoint y: 232, endPoint x: 297, endPoint y: 232, distance: 41.4
click at [297, 232] on textarea "Hi, I'm Ananthi from Opendoor. Just wanted to check if you received the WO for …" at bounding box center [413, 239] width 408 height 36
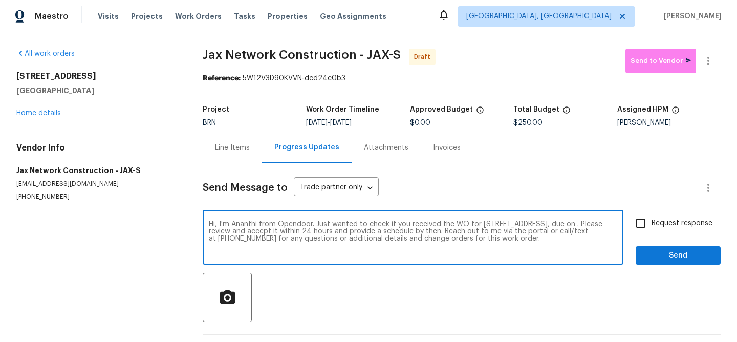
paste textarea "9/9/2025"
type textarea "Hi, I'm Ananthi from Opendoor. Just wanted to check if you received the WO for …"
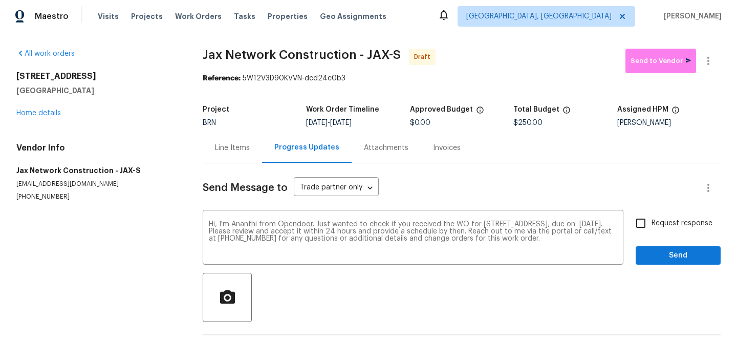
click at [662, 220] on span "Request response" at bounding box center [681, 223] width 61 height 11
click at [651, 220] on input "Request response" at bounding box center [640, 222] width 21 height 21
checkbox input "true"
click at [653, 252] on span "Send" at bounding box center [678, 255] width 69 height 13
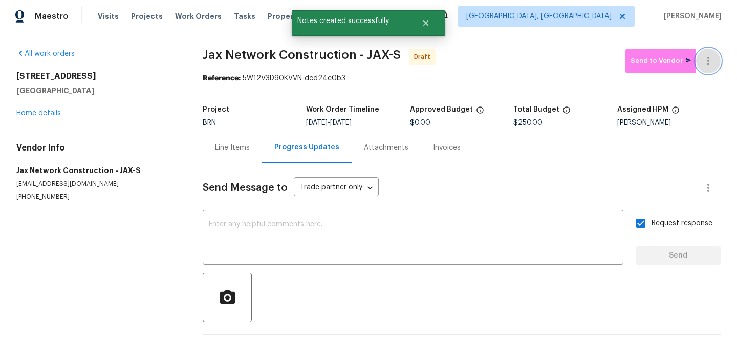
click at [712, 50] on button "button" at bounding box center [708, 61] width 25 height 25
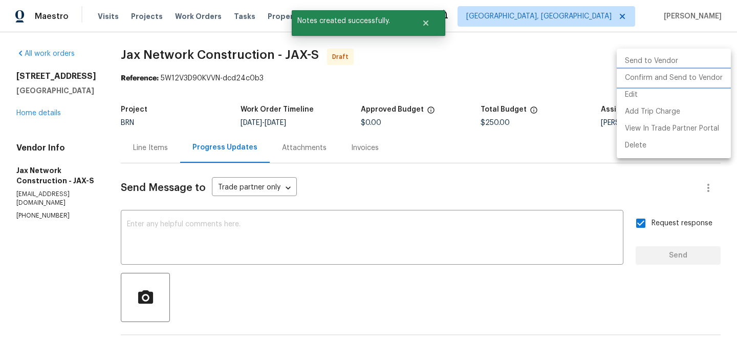
click at [683, 73] on li "Confirm and Send to Vendor" at bounding box center [674, 78] width 114 height 17
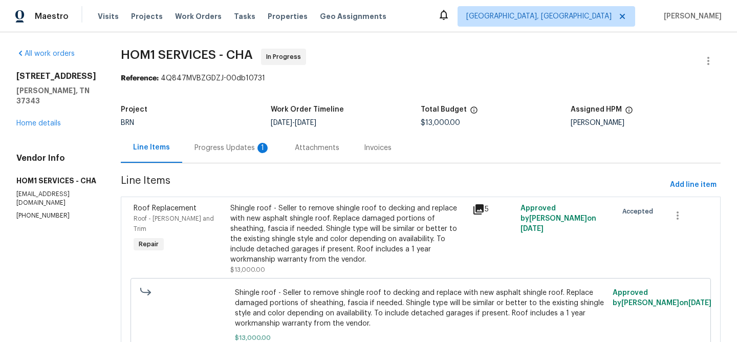
click at [223, 148] on div "Progress Updates 1" at bounding box center [232, 148] width 76 height 10
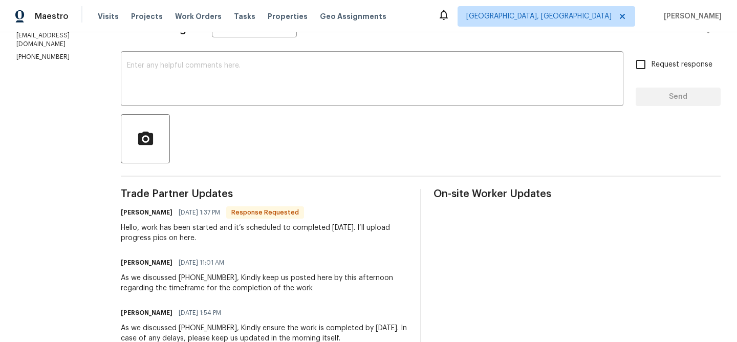
scroll to position [146, 0]
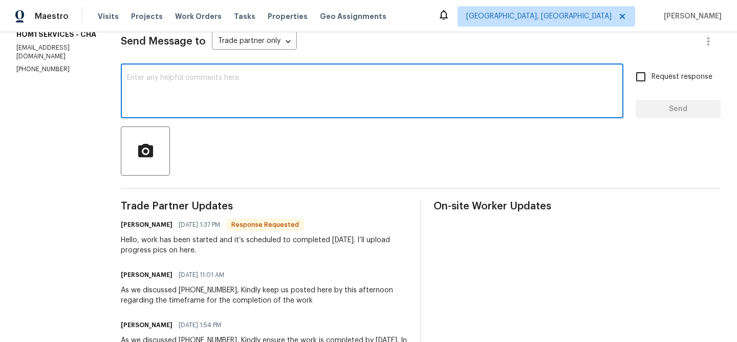
click at [192, 85] on textarea at bounding box center [372, 92] width 490 height 36
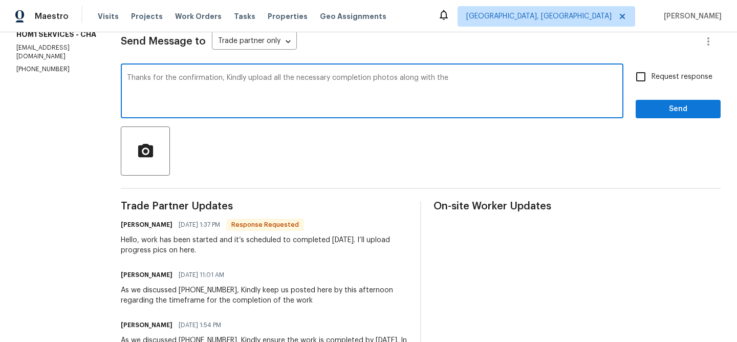
paste textarea "1 year workmanship warranty"
type textarea "Thanks for the confirmation, Kindly upload all the necessary completion photos …"
click at [651, 73] on input "Request response" at bounding box center [640, 76] width 21 height 21
checkbox input "true"
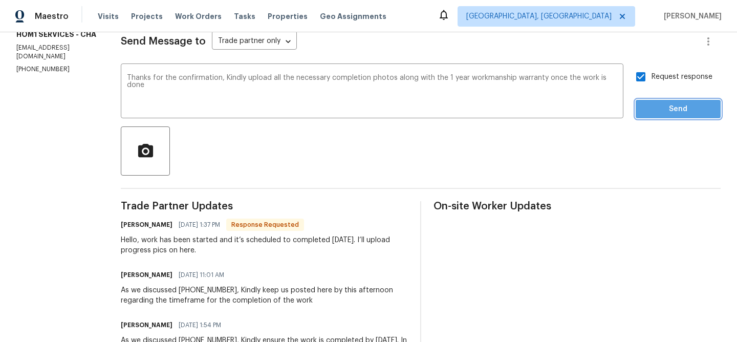
click at [650, 111] on span "Send" at bounding box center [678, 109] width 69 height 13
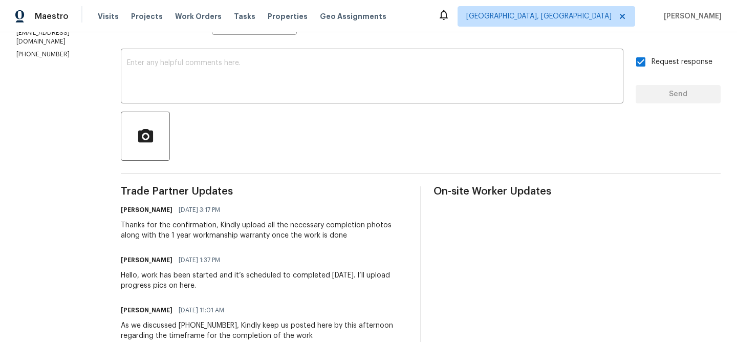
scroll to position [0, 0]
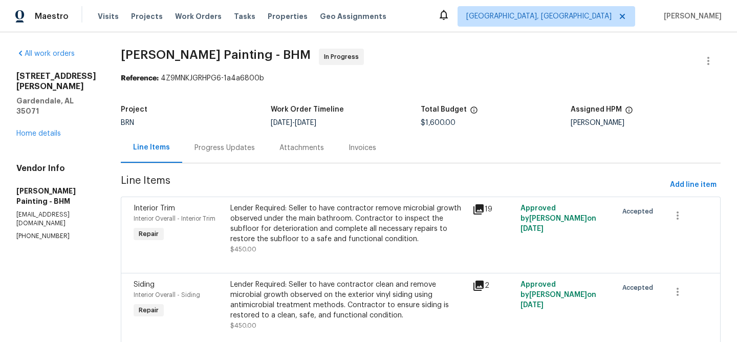
click at [39, 232] on p "[PHONE_NUMBER]" at bounding box center [56, 236] width 80 height 9
copy p "[PHONE_NUMBER]"
click at [58, 210] on p "[EMAIL_ADDRESS][DOMAIN_NAME]" at bounding box center [56, 218] width 80 height 17
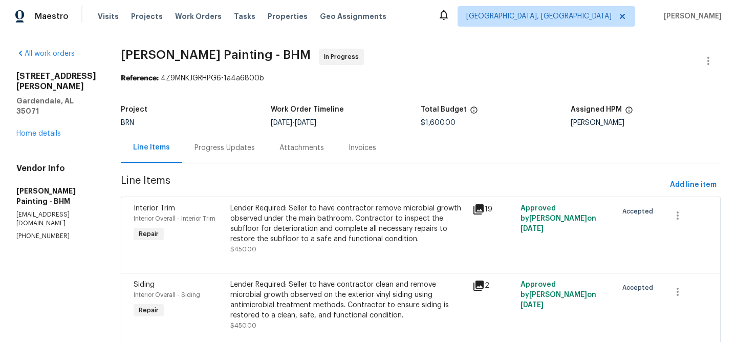
click at [58, 210] on p "[EMAIL_ADDRESS][DOMAIN_NAME]" at bounding box center [56, 218] width 80 height 17
copy p "[EMAIL_ADDRESS][DOMAIN_NAME]"
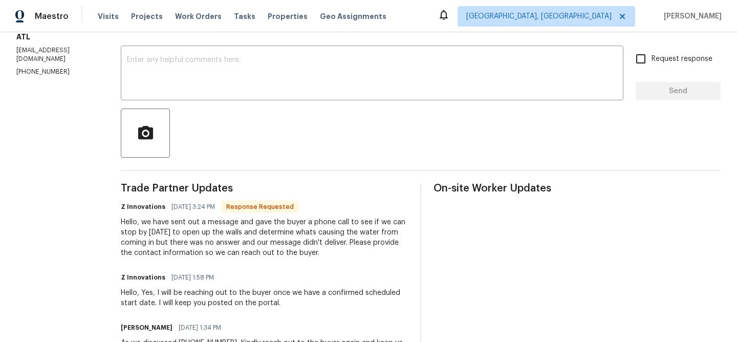
scroll to position [163, 0]
click at [185, 71] on textarea at bounding box center [372, 75] width 490 height 36
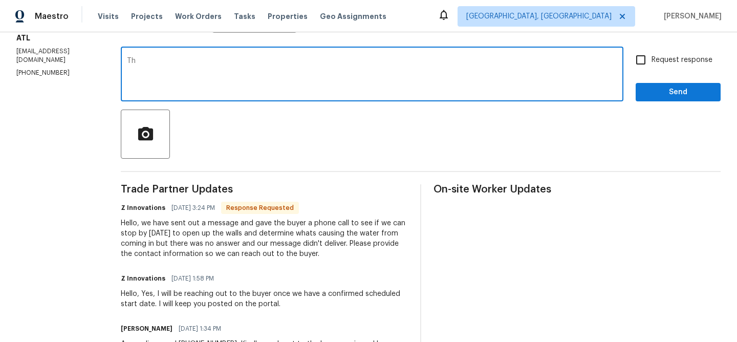
type textarea "T"
type textarea "We will check with the BA and update you with the information"
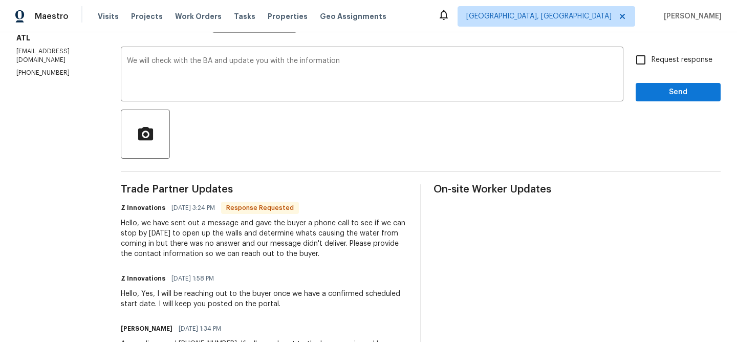
click at [655, 59] on span "Request response" at bounding box center [681, 60] width 61 height 11
click at [651, 59] on input "Request response" at bounding box center [640, 59] width 21 height 21
checkbox input "true"
click at [641, 83] on button "Send" at bounding box center [677, 92] width 85 height 19
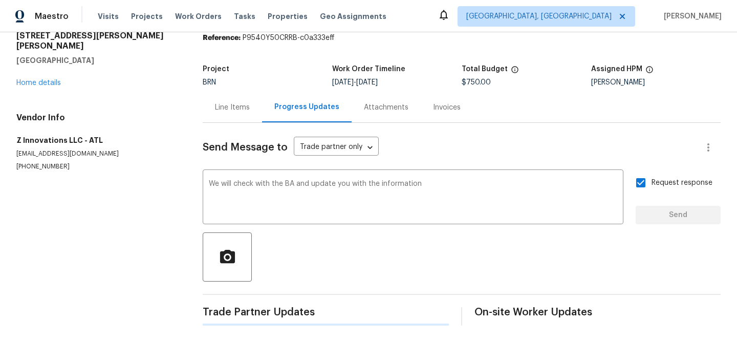
scroll to position [0, 0]
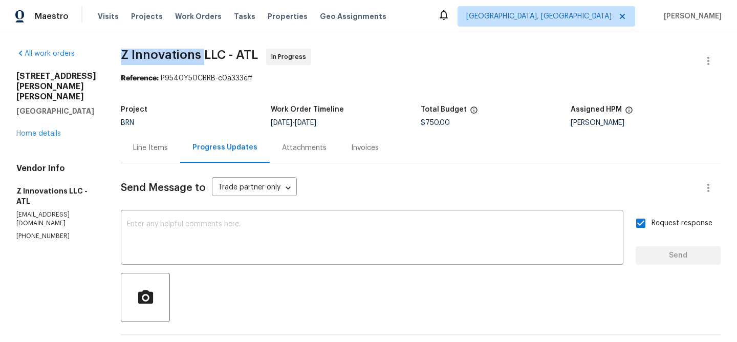
drag, startPoint x: 112, startPoint y: 54, endPoint x: 198, endPoint y: 55, distance: 86.0
copy span "Z Innovations"
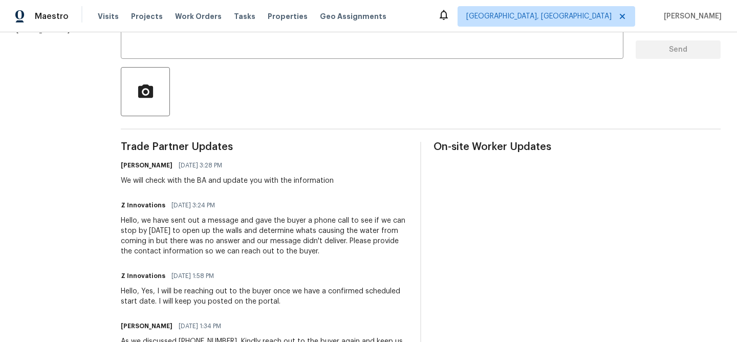
scroll to position [223, 0]
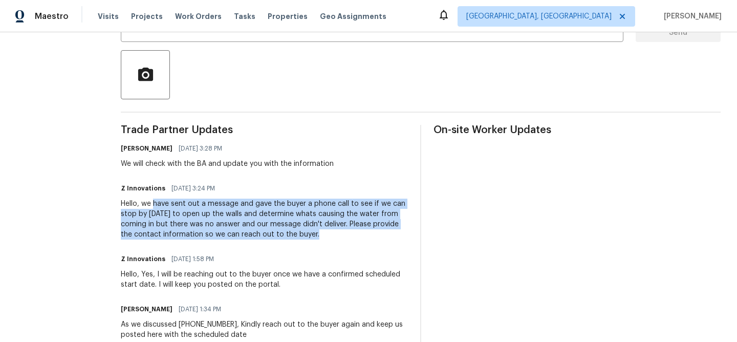
drag, startPoint x: 149, startPoint y: 205, endPoint x: 298, endPoint y: 234, distance: 151.3
click at [298, 234] on div "Hello, we have sent out a message and gave the buyer a phone call to see if we …" at bounding box center [264, 219] width 287 height 41
copy div "have sent out a message and gave the buyer a phone call to see if we can stop b…"
